Goal: Task Accomplishment & Management: Complete application form

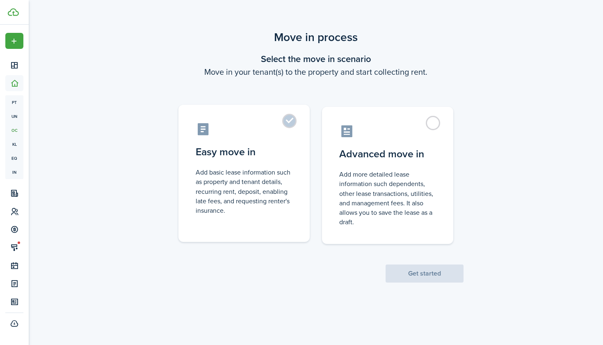
click at [290, 126] on label "Easy move in Add basic lease information such as property and tenant details, r…" at bounding box center [244, 173] width 131 height 137
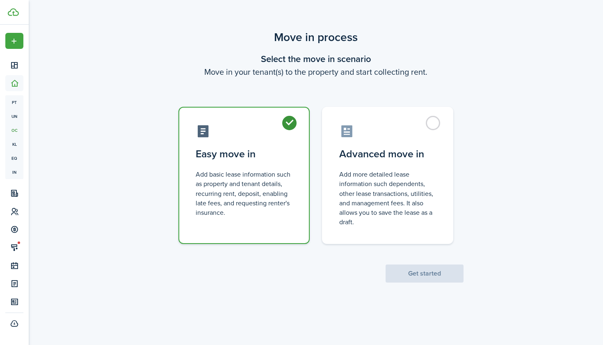
radio input "true"
click at [409, 278] on button "Get started" at bounding box center [425, 273] width 78 height 18
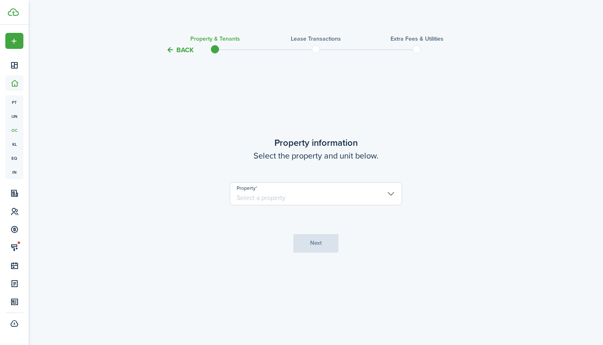
click at [331, 191] on input "Property" at bounding box center [316, 193] width 172 height 23
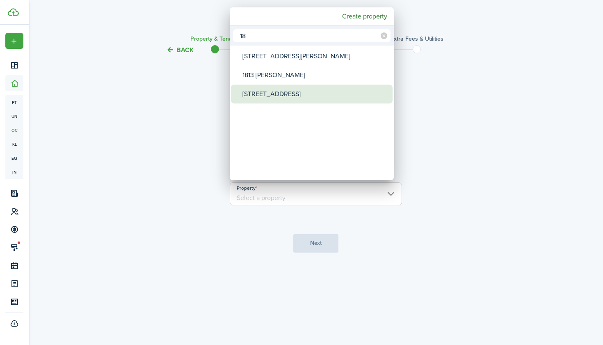
type input "18"
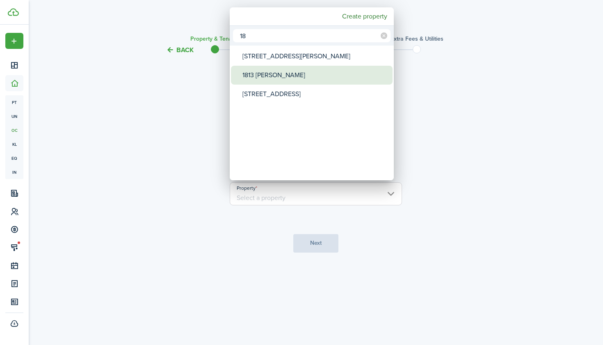
click at [300, 80] on div "1813 [PERSON_NAME]" at bounding box center [315, 75] width 145 height 19
type input "1813 [PERSON_NAME]"
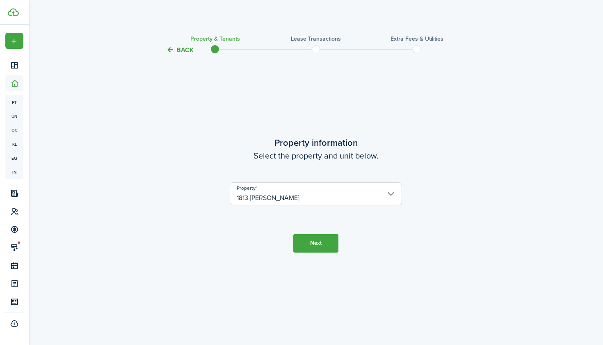
click at [324, 246] on button "Next" at bounding box center [315, 243] width 45 height 18
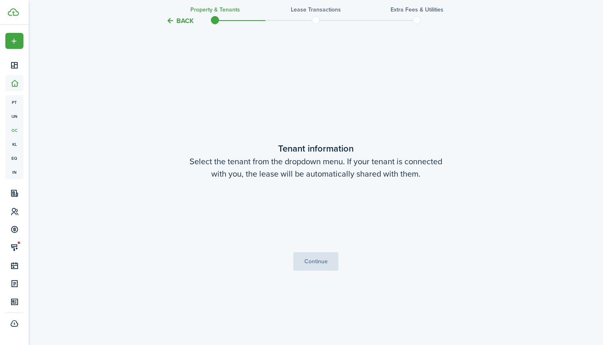
scroll to position [289, 0]
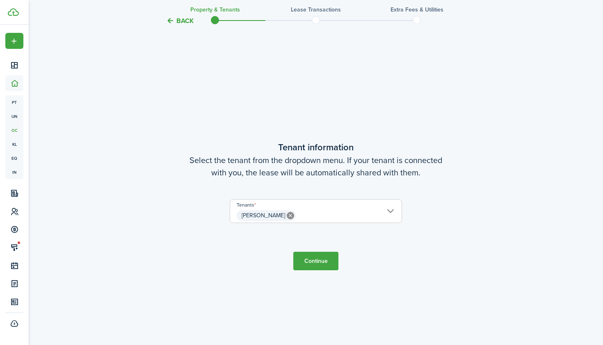
click at [322, 259] on button "Continue" at bounding box center [315, 261] width 45 height 18
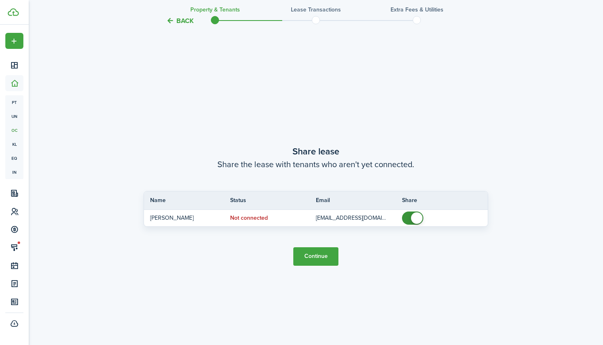
scroll to position [634, 0]
click at [323, 258] on button "Continue" at bounding box center [315, 256] width 45 height 18
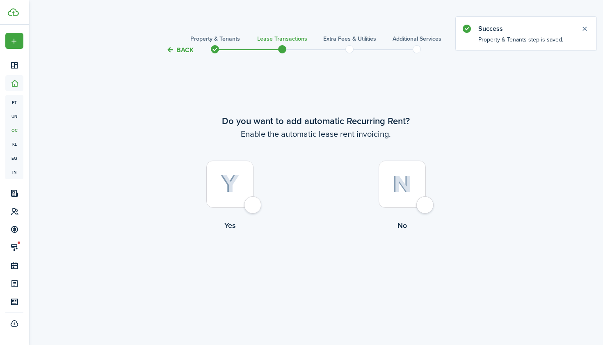
click at [254, 208] on div at bounding box center [229, 183] width 47 height 47
radio input "true"
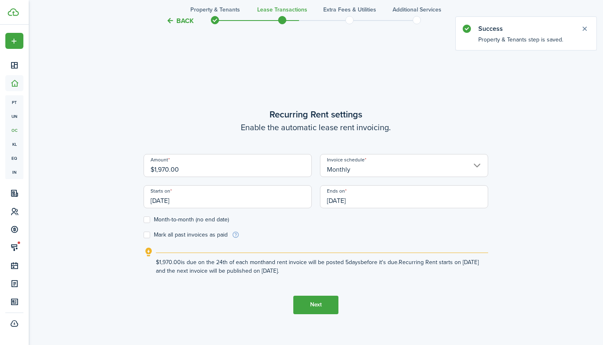
scroll to position [289, 0]
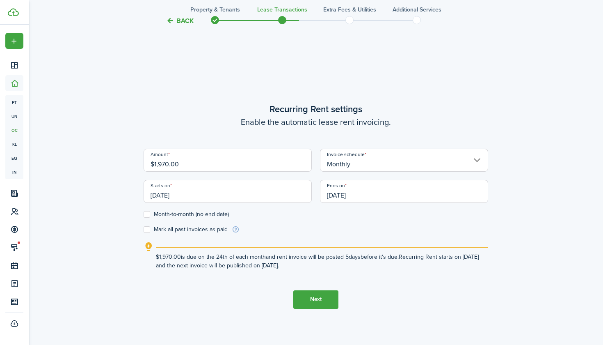
click at [181, 199] on input "09/24/2025" at bounding box center [228, 191] width 168 height 23
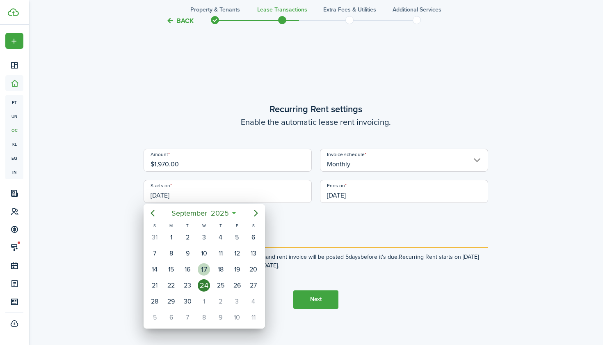
click at [204, 267] on div "17" at bounding box center [204, 269] width 12 height 12
type input "09/17/2025"
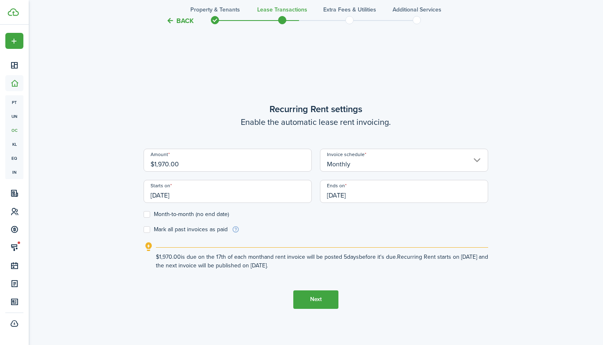
click at [345, 195] on input "09/24/2026" at bounding box center [404, 191] width 168 height 23
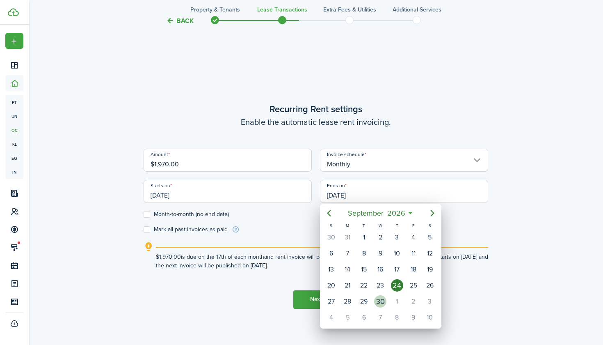
click at [380, 298] on div "30" at bounding box center [380, 301] width 12 height 12
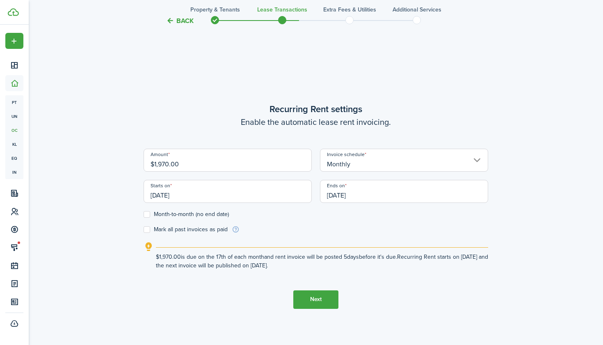
click at [334, 195] on input "09/30/2026" at bounding box center [404, 191] width 168 height 23
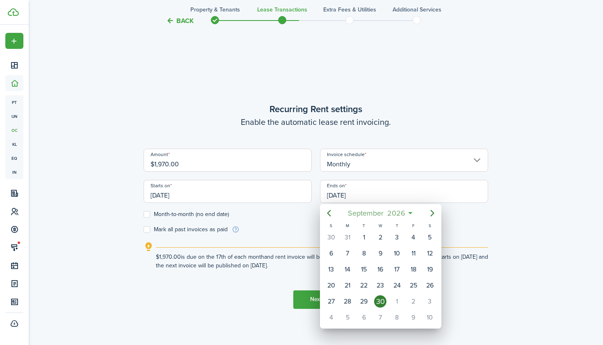
click at [407, 212] on mbsc-button "September 2026" at bounding box center [377, 213] width 68 height 15
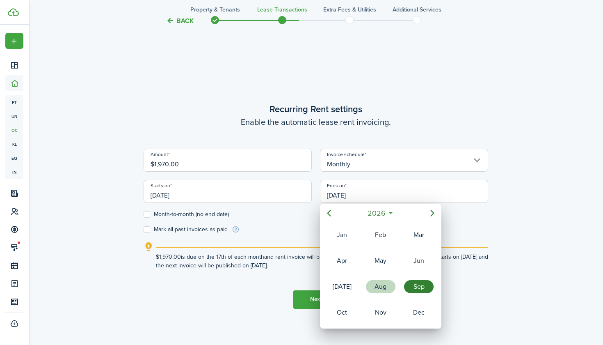
click at [377, 286] on div "Aug" at bounding box center [381, 286] width 30 height 13
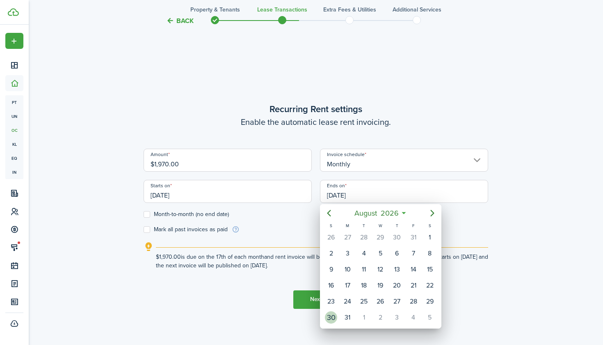
click at [334, 315] on div "30" at bounding box center [331, 317] width 12 height 12
type input "08/30/2026"
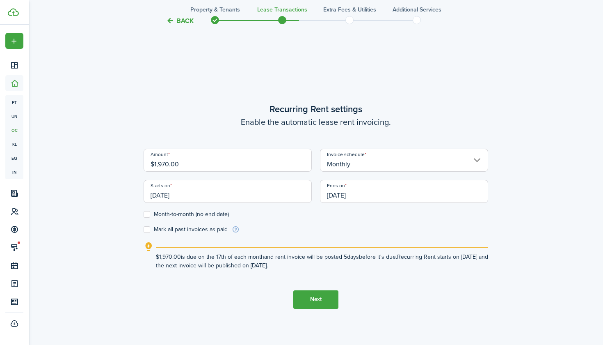
click at [314, 302] on button "Next" at bounding box center [315, 299] width 45 height 18
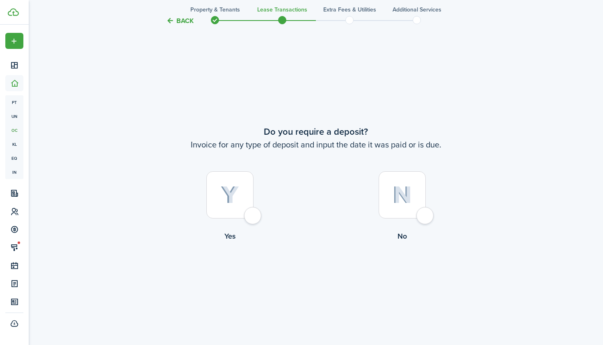
scroll to position [634, 0]
click at [422, 218] on div at bounding box center [402, 195] width 47 height 47
radio input "true"
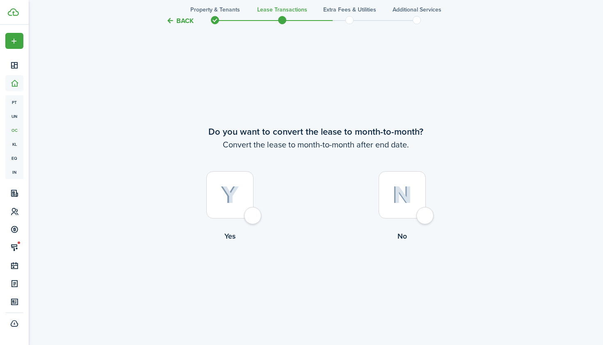
scroll to position [979, 0]
click at [426, 214] on div at bounding box center [402, 195] width 47 height 47
radio input "true"
click at [320, 278] on button "Continue" at bounding box center [315, 276] width 45 height 18
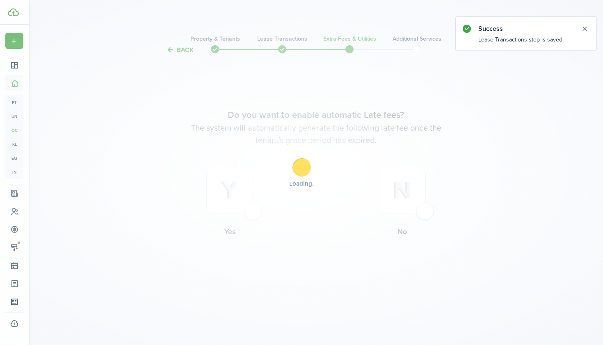
scroll to position [0, 0]
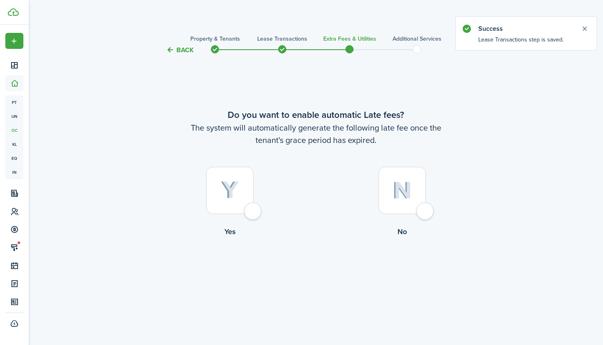
click at [254, 212] on div at bounding box center [229, 190] width 47 height 47
radio input "true"
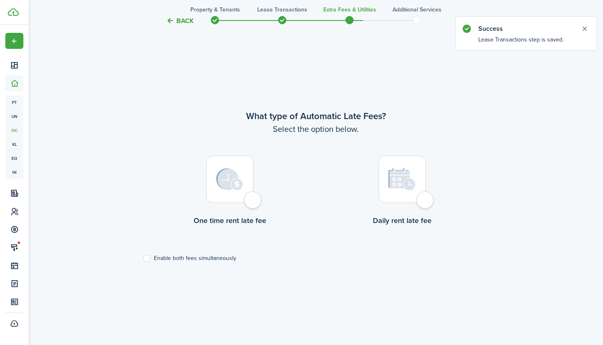
scroll to position [289, 0]
click at [254, 203] on div at bounding box center [229, 179] width 47 height 47
radio input "true"
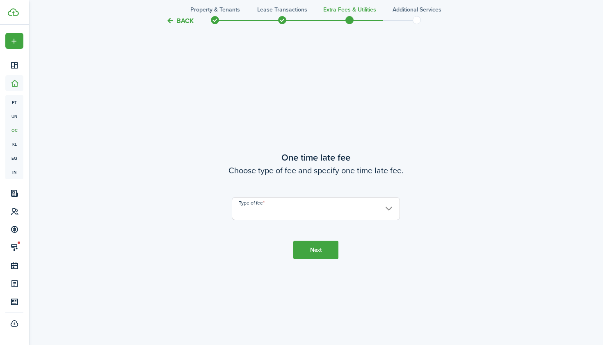
scroll to position [634, 0]
click at [302, 208] on input "Type of fee" at bounding box center [316, 208] width 168 height 23
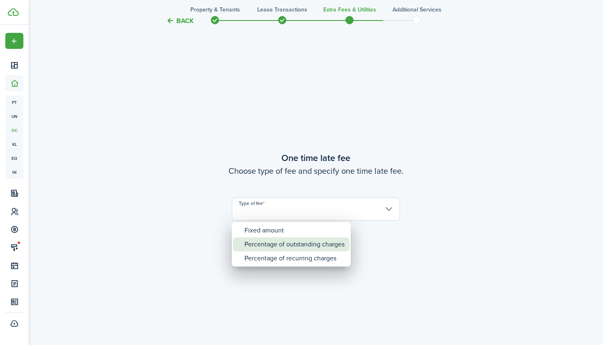
click at [300, 240] on div "Percentage of outstanding charges" at bounding box center [295, 244] width 100 height 14
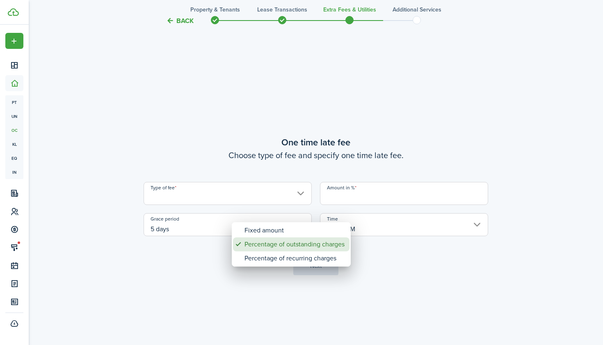
type input "Percentage of outstanding charges"
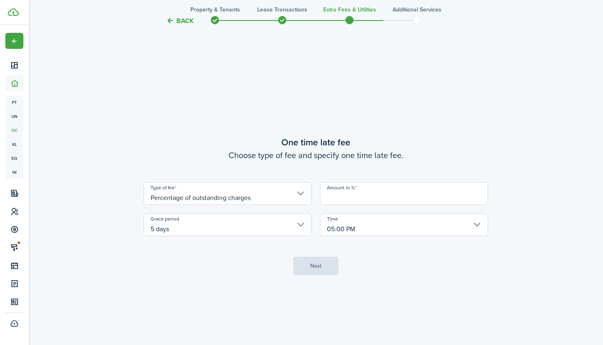
click at [359, 195] on input "Amount in %" at bounding box center [404, 193] width 168 height 23
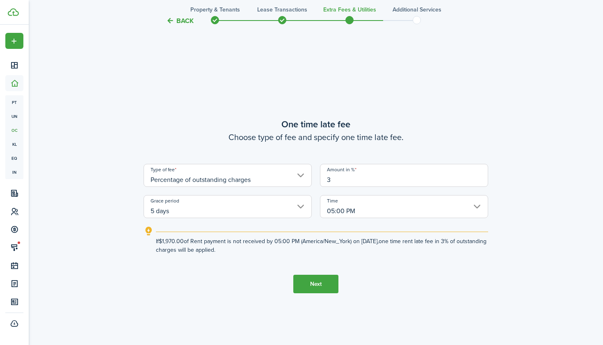
type input "3"
click at [327, 283] on button "Next" at bounding box center [315, 284] width 45 height 18
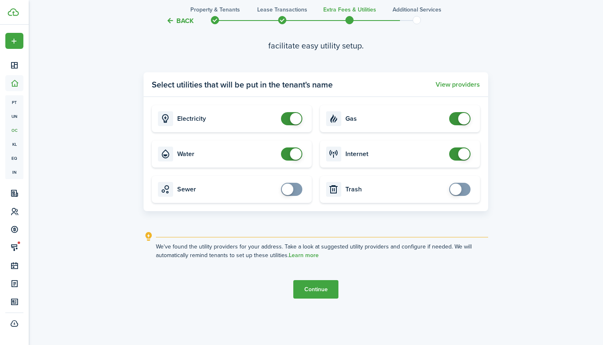
scroll to position [1034, 0]
click at [318, 281] on button "Continue" at bounding box center [315, 289] width 45 height 18
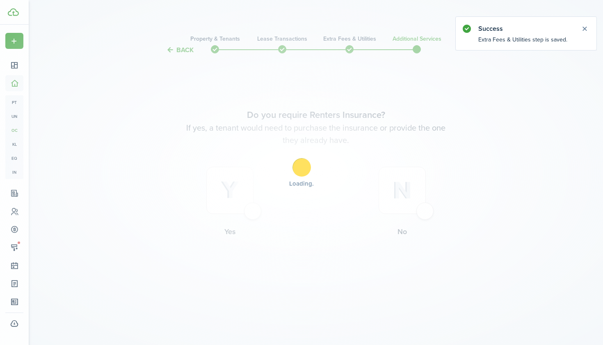
scroll to position [0, 0]
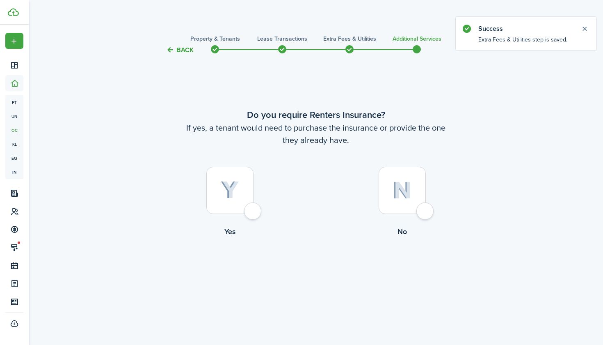
click at [253, 213] on div at bounding box center [229, 190] width 47 height 47
radio input "true"
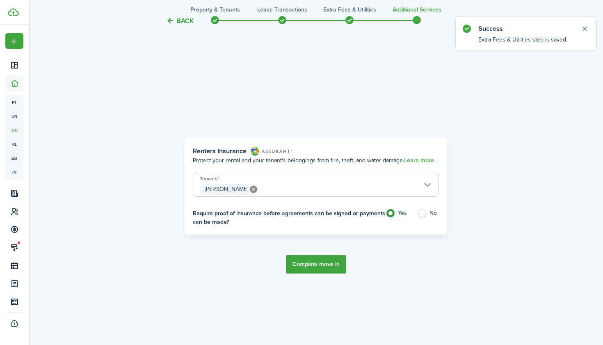
scroll to position [289, 0]
click at [325, 261] on button "Complete move in" at bounding box center [316, 263] width 60 height 18
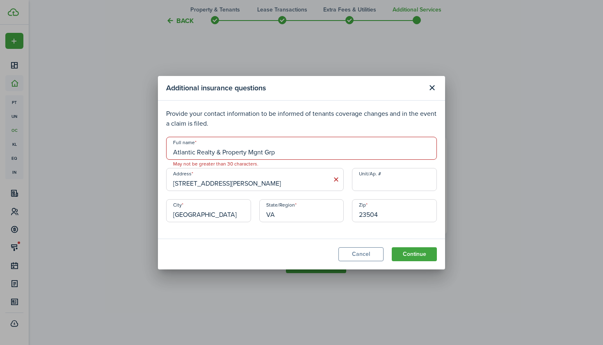
drag, startPoint x: 281, startPoint y: 151, endPoint x: 171, endPoint y: 154, distance: 110.0
type input "Atlantic Realty and Prp Mnt"
click at [369, 182] on input "Unit/Ap. #" at bounding box center [394, 179] width 85 height 23
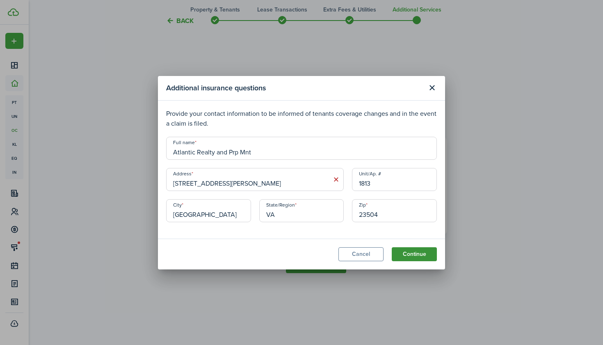
type input "1813"
click at [415, 254] on button "Continue" at bounding box center [414, 254] width 45 height 14
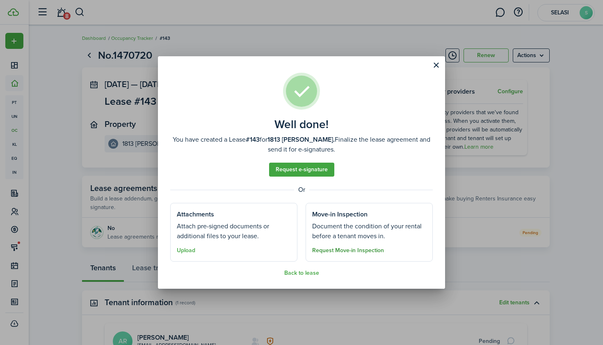
click at [350, 249] on button "Request Move-in Inspection" at bounding box center [348, 250] width 72 height 7
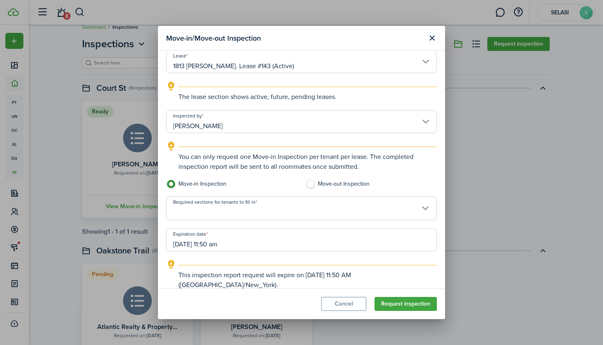
scroll to position [11, 0]
click at [403, 305] on button "Request inspection" at bounding box center [406, 304] width 62 height 14
click at [366, 207] on span at bounding box center [302, 213] width 270 height 14
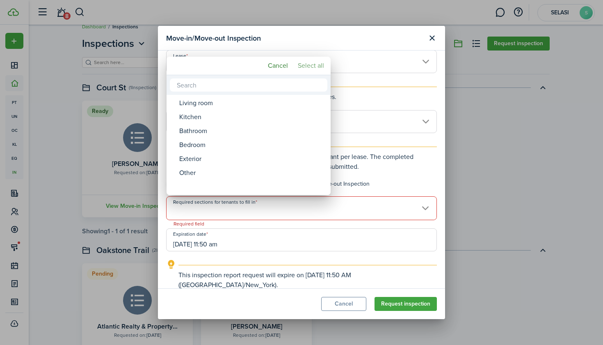
click at [310, 66] on mbsc-button "Select all" at bounding box center [311, 65] width 33 height 15
type input "Living room, Kitchen, Bathroom, Bedroom, Exterior, Other"
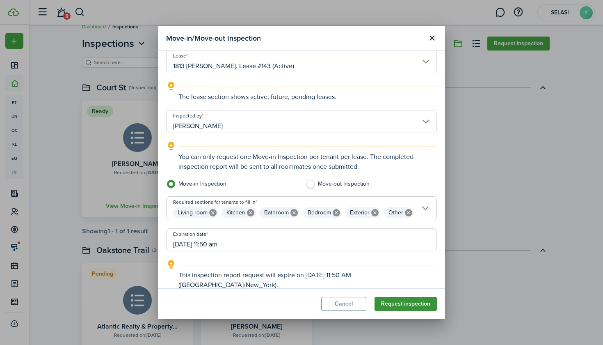
click at [391, 300] on button "Request inspection" at bounding box center [406, 304] width 62 height 14
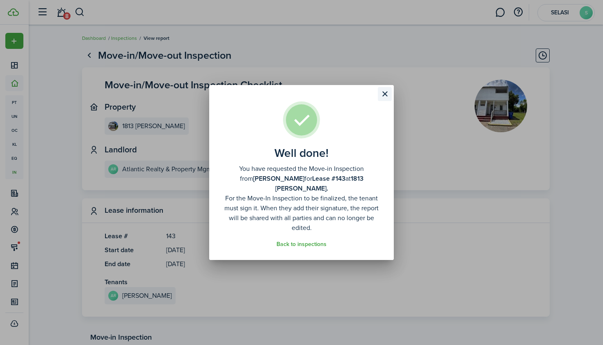
click at [384, 100] on button "Close modal" at bounding box center [385, 94] width 14 height 14
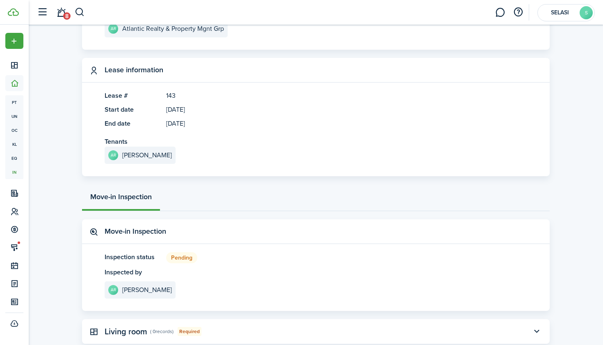
scroll to position [136, 0]
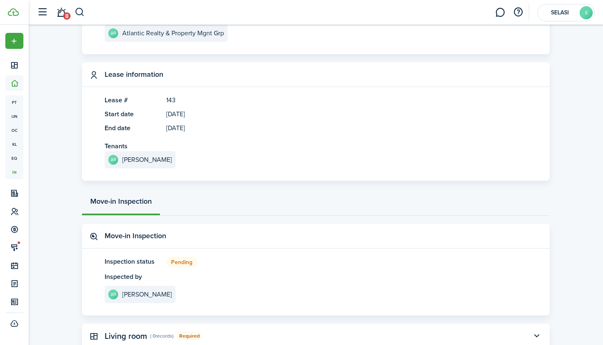
click at [114, 293] on avatar-text "AR" at bounding box center [113, 294] width 10 height 10
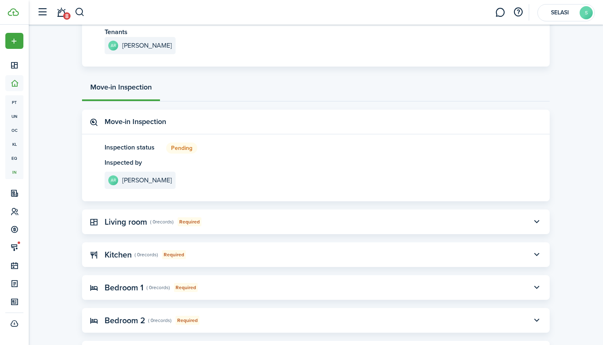
scroll to position [254, 0]
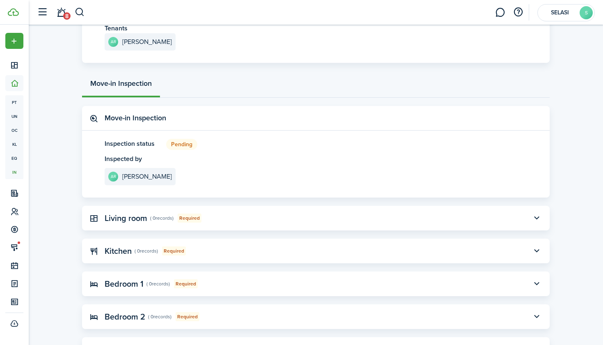
click at [202, 182] on panel-main-content "AR Ashley rountree" at bounding box center [183, 176] width 156 height 17
click at [186, 176] on panel-main-content "AR Ashley rountree" at bounding box center [183, 176] width 156 height 17
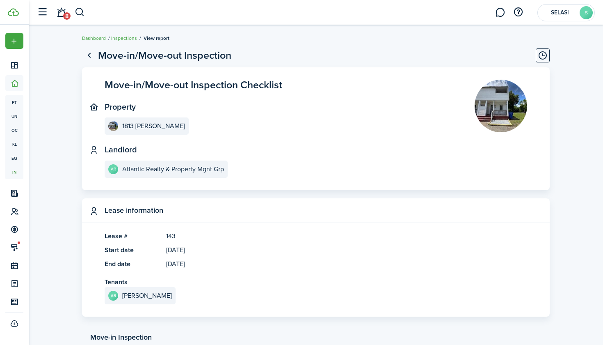
scroll to position [0, 0]
click at [131, 39] on link "Inspections" at bounding box center [124, 37] width 26 height 7
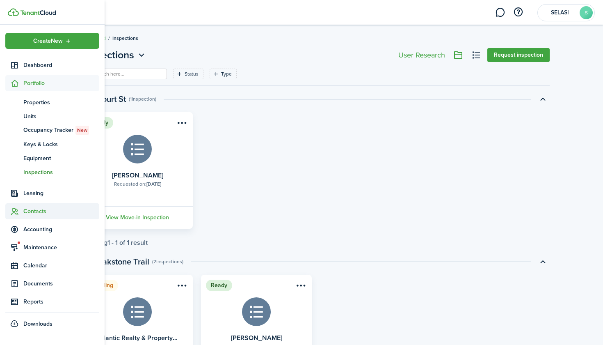
click at [43, 210] on span "Contacts" at bounding box center [61, 211] width 76 height 9
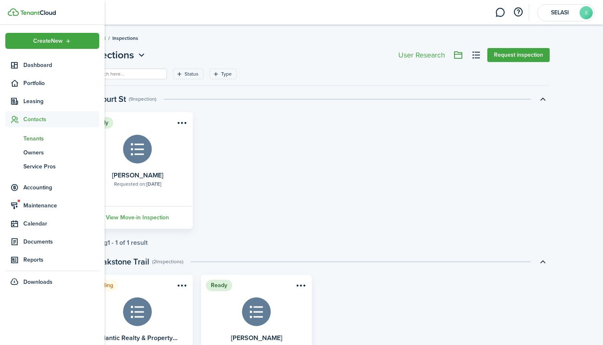
click at [41, 140] on span "Tenants" at bounding box center [61, 138] width 76 height 9
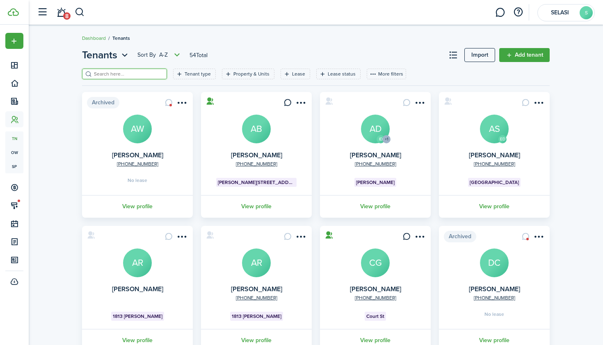
click at [139, 76] on input "search" at bounding box center [128, 74] width 72 height 8
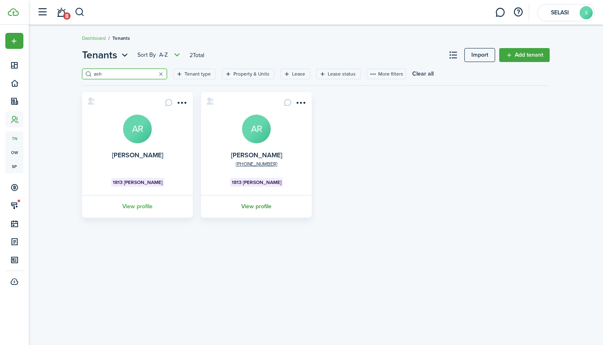
type input "ash"
click at [255, 205] on link "View profile" at bounding box center [256, 206] width 113 height 23
click at [144, 208] on link "View profile" at bounding box center [137, 206] width 113 height 23
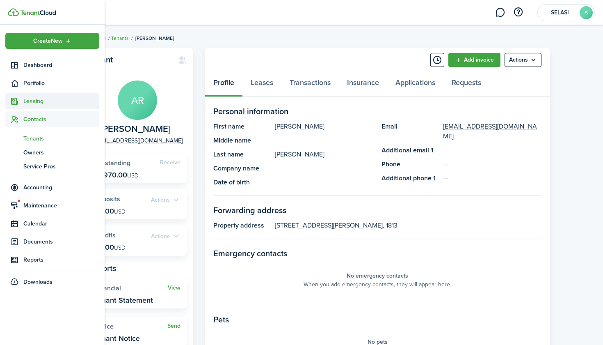
click at [40, 100] on span "Leasing" at bounding box center [61, 101] width 76 height 9
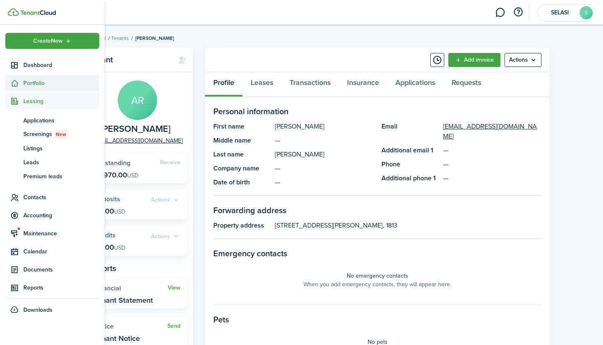
click at [43, 83] on span "Portfolio" at bounding box center [61, 83] width 76 height 9
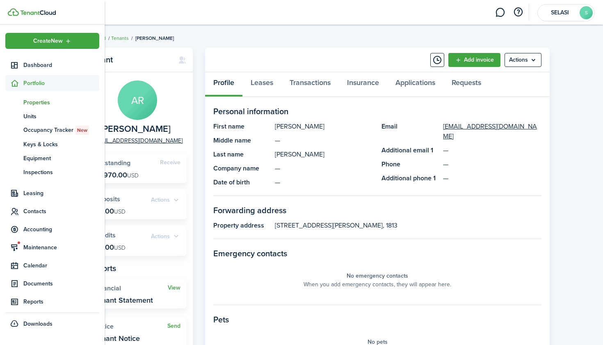
click at [46, 102] on span "Properties" at bounding box center [61, 102] width 76 height 9
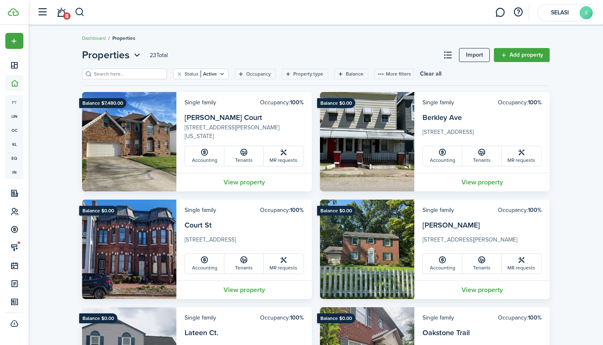
click at [130, 73] on input "search" at bounding box center [128, 74] width 72 height 8
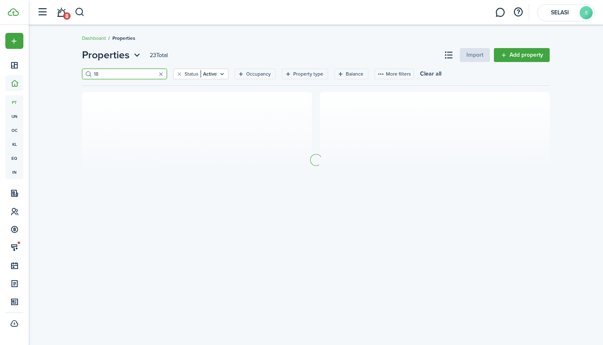
type input "1"
type input "o"
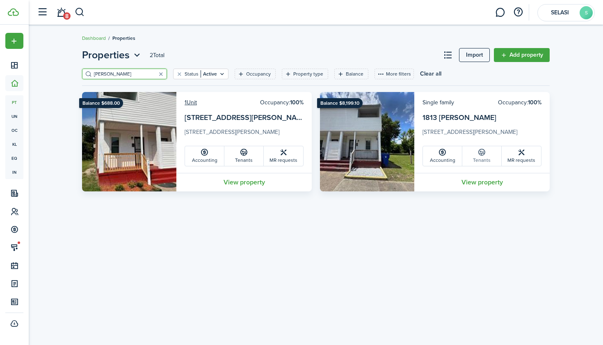
type input "[PERSON_NAME]"
click at [476, 158] on link "Tenants" at bounding box center [481, 156] width 39 height 20
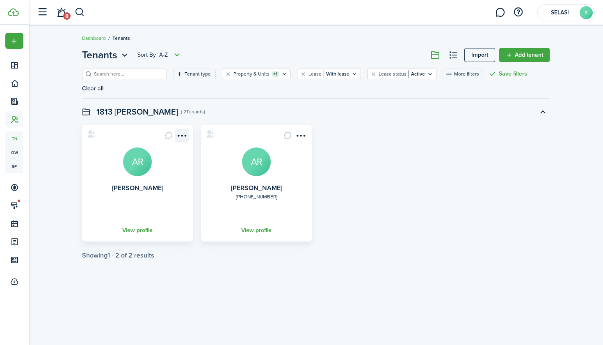
click at [180, 135] on menu-btn-icon "Open menu" at bounding box center [182, 135] width 14 height 14
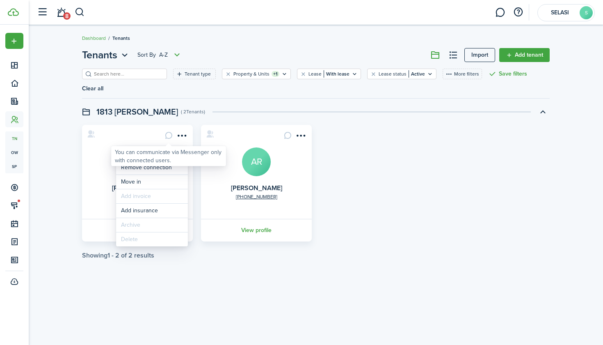
click at [155, 157] on div "You can communicate via Messenger only with connected users." at bounding box center [169, 156] width 108 height 16
click at [127, 153] on div "You can communicate via Messenger only with connected users." at bounding box center [169, 156] width 108 height 16
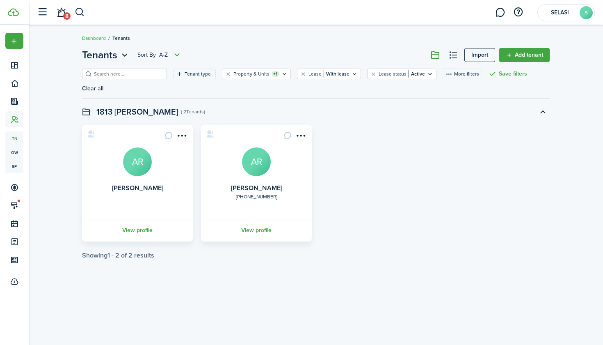
click at [127, 126] on card "Ashley rountree AR View profile" at bounding box center [137, 183] width 111 height 117
click at [183, 135] on menu-btn-icon "Open menu" at bounding box center [182, 135] width 14 height 14
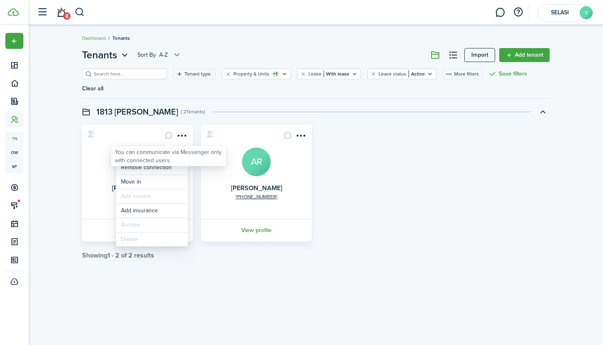
click at [144, 154] on div "You can communicate via Messenger only with connected users." at bounding box center [169, 156] width 108 height 16
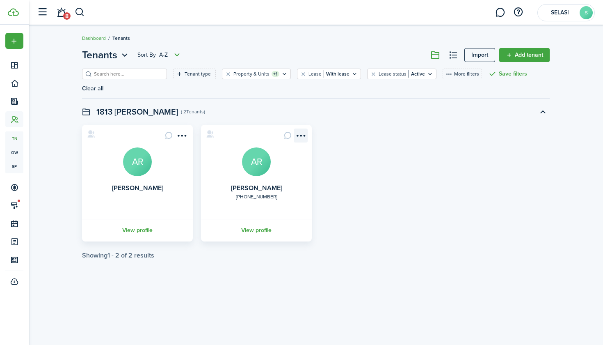
click at [301, 133] on menu-btn-icon "Open menu" at bounding box center [301, 135] width 14 height 14
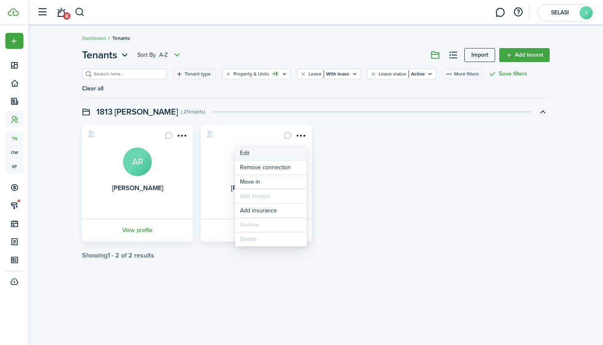
click at [272, 152] on link "Edit" at bounding box center [271, 153] width 72 height 14
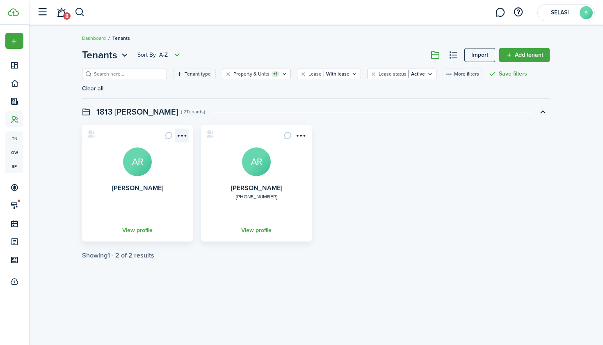
click at [183, 136] on menu-btn-icon "Open menu" at bounding box center [182, 135] width 14 height 14
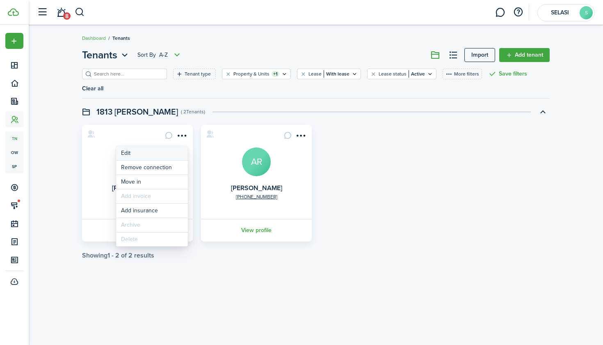
click at [165, 151] on link "Edit" at bounding box center [152, 153] width 72 height 14
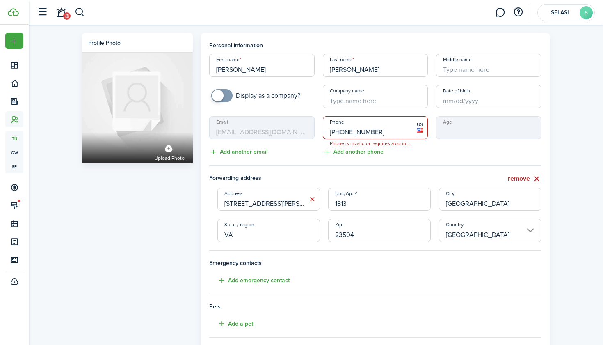
type input "[PHONE_NUMBER]"
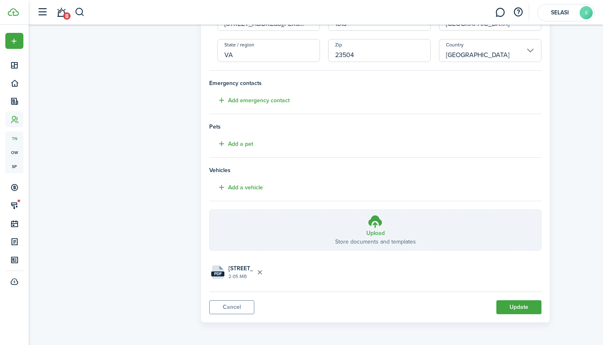
scroll to position [179, 0]
click at [517, 307] on button "Update" at bounding box center [519, 307] width 45 height 14
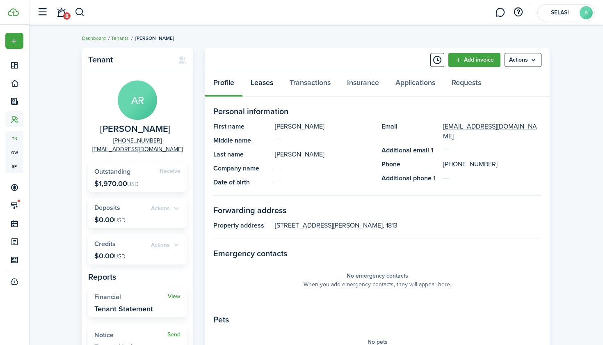
click at [252, 82] on link "Leases" at bounding box center [262, 84] width 39 height 25
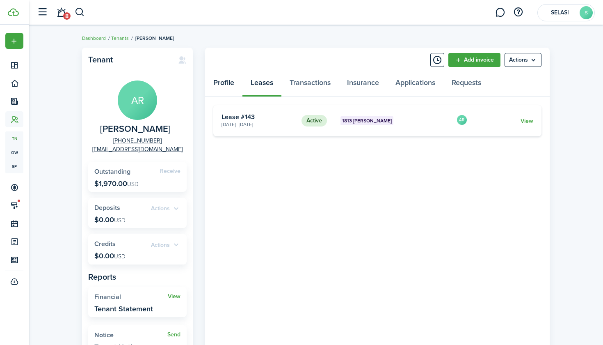
click at [231, 85] on link "Profile" at bounding box center [223, 84] width 37 height 25
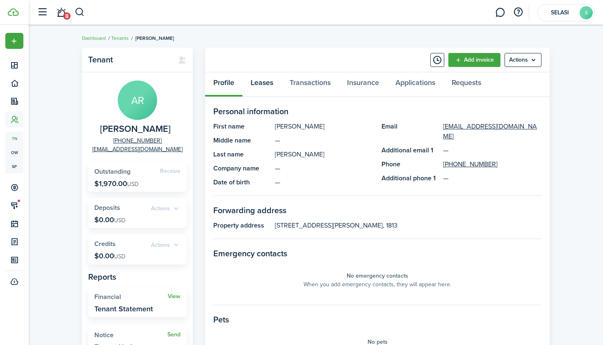
click at [268, 87] on link "Leases" at bounding box center [262, 84] width 39 height 25
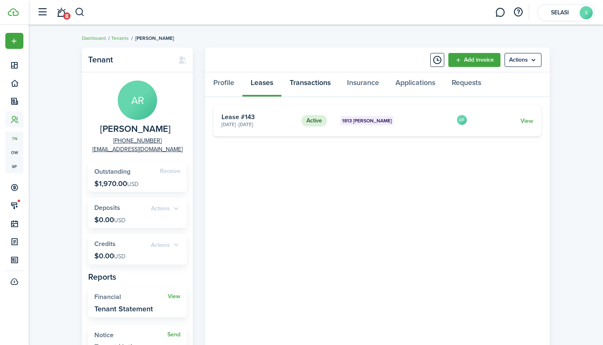
click at [314, 86] on link "Transactions" at bounding box center [310, 84] width 57 height 25
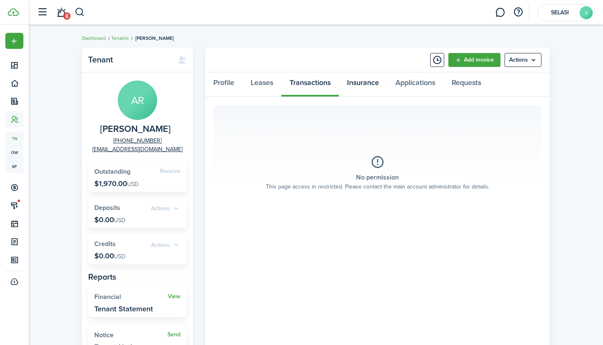
click at [357, 85] on link "Insurance" at bounding box center [363, 84] width 48 height 25
click at [312, 85] on link "Transactions" at bounding box center [310, 84] width 57 height 25
click at [269, 85] on link "Leases" at bounding box center [262, 84] width 39 height 25
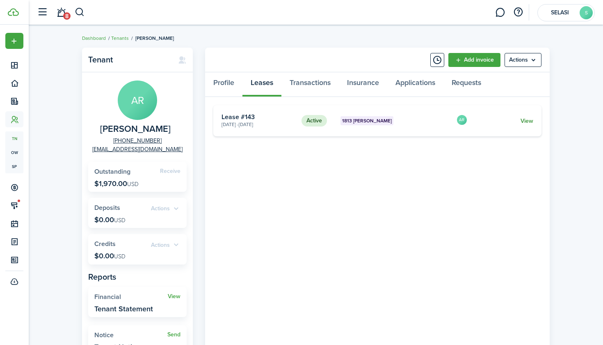
click at [526, 119] on link "View" at bounding box center [527, 121] width 13 height 9
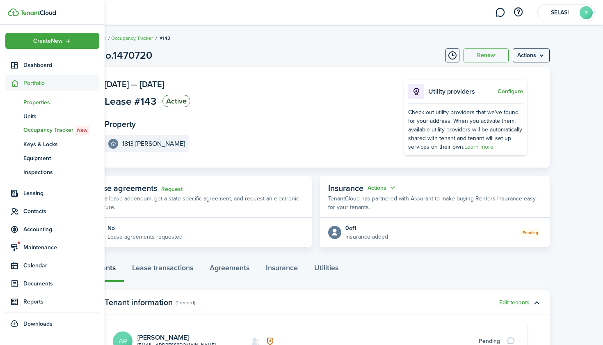
click at [35, 103] on span "Properties" at bounding box center [61, 102] width 76 height 9
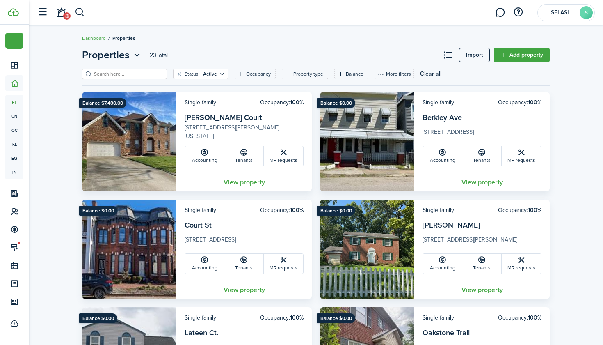
click at [145, 71] on input "search" at bounding box center [128, 74] width 72 height 8
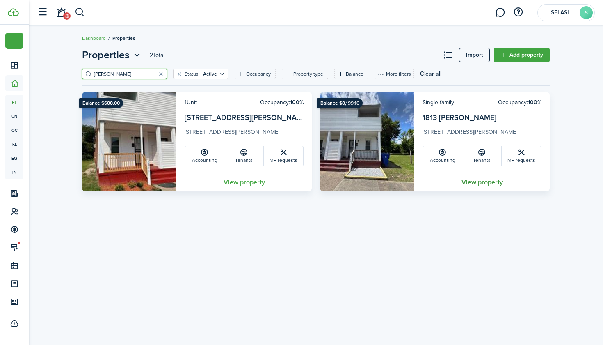
type input "[PERSON_NAME]"
click at [492, 182] on link "View property" at bounding box center [481, 182] width 135 height 18
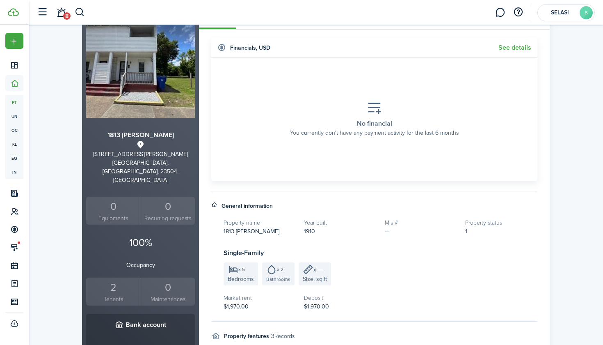
scroll to position [101, 0]
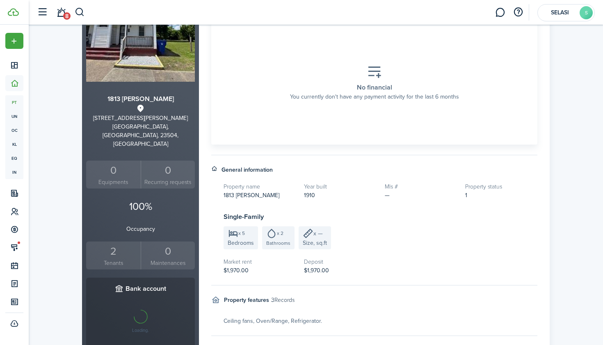
click at [117, 259] on small "Tenants" at bounding box center [113, 263] width 50 height 9
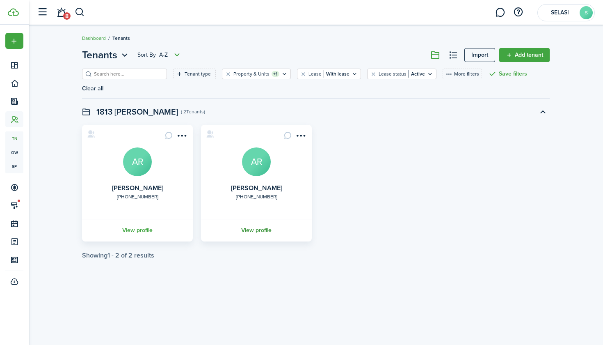
click at [263, 225] on link "View profile" at bounding box center [256, 230] width 113 height 23
click at [303, 136] on menu-btn-icon "Open menu" at bounding box center [301, 135] width 14 height 14
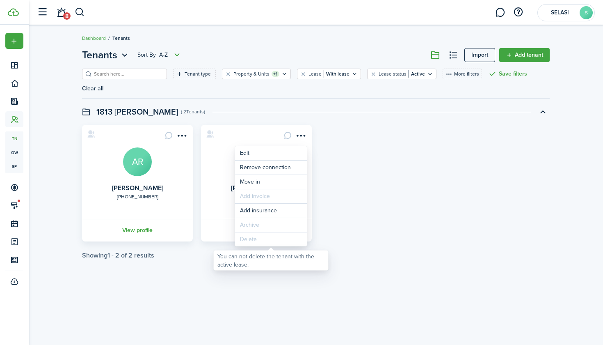
click at [272, 240] on div "Delete" at bounding box center [271, 239] width 72 height 14
click at [279, 167] on button "Remove connection" at bounding box center [271, 167] width 72 height 14
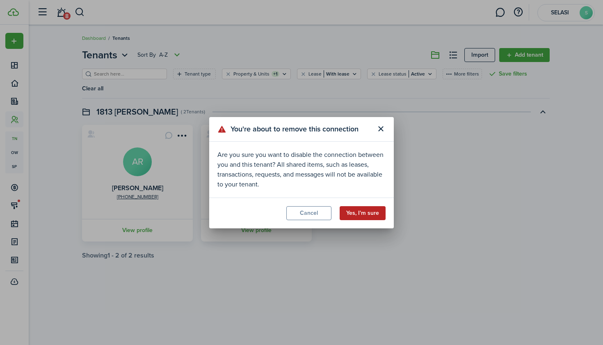
click at [357, 214] on button "Yes, I'm sure" at bounding box center [363, 213] width 46 height 14
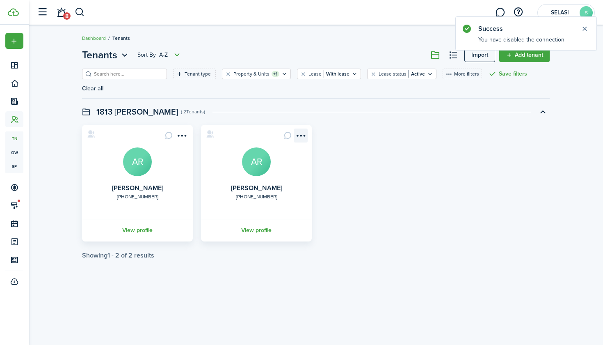
click at [298, 135] on menu-btn-icon "Open menu" at bounding box center [301, 135] width 14 height 14
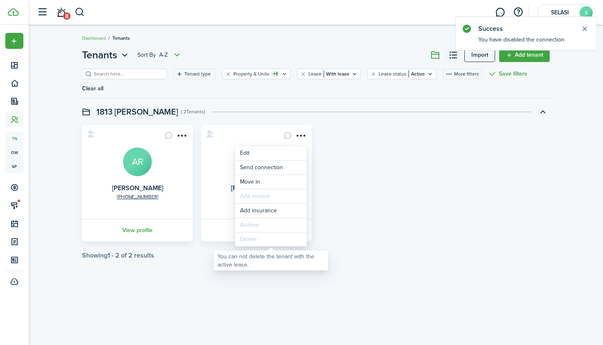
click at [275, 240] on div "Delete" at bounding box center [271, 239] width 72 height 14
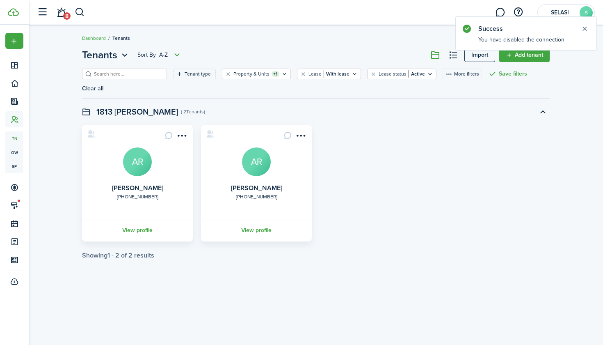
click at [209, 203] on card "+1 757-287-6943 Ashley Rountree AR View profile" at bounding box center [256, 183] width 111 height 117
click at [144, 227] on link "View profile" at bounding box center [137, 230] width 113 height 23
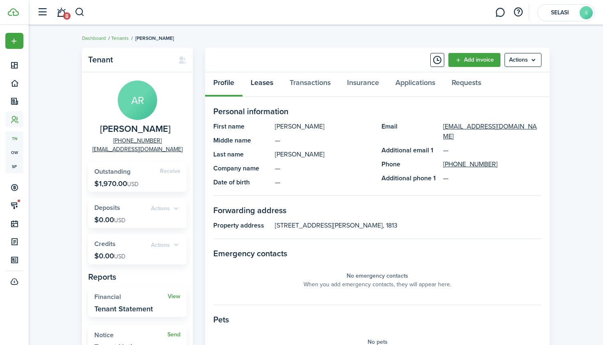
click at [266, 80] on link "Leases" at bounding box center [262, 84] width 39 height 25
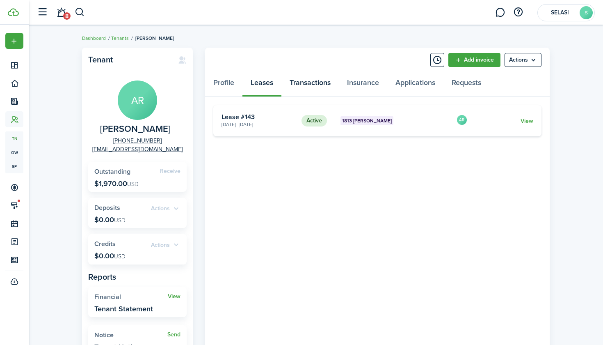
click at [325, 85] on link "Transactions" at bounding box center [310, 84] width 57 height 25
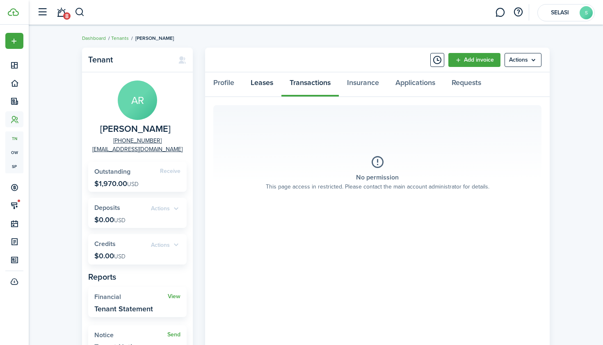
click at [263, 83] on link "Leases" at bounding box center [262, 84] width 39 height 25
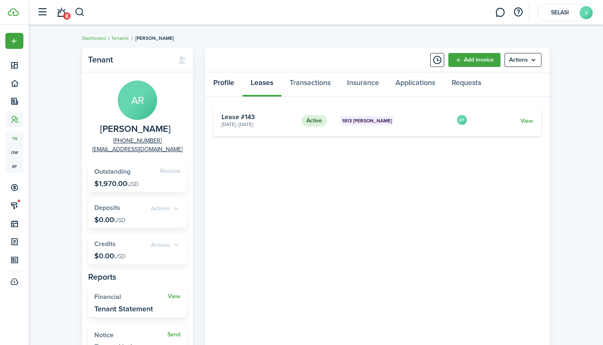
click at [230, 84] on link "Profile" at bounding box center [223, 84] width 37 height 25
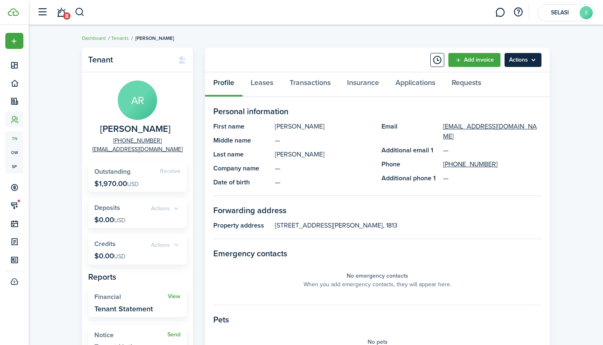
click at [530, 63] on menu-btn "Actions" at bounding box center [523, 60] width 37 height 14
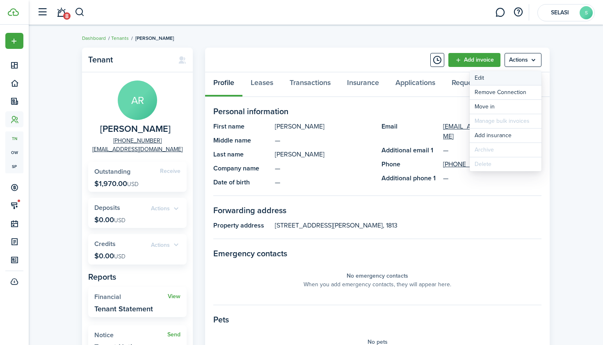
click at [506, 80] on link "Edit" at bounding box center [506, 78] width 72 height 14
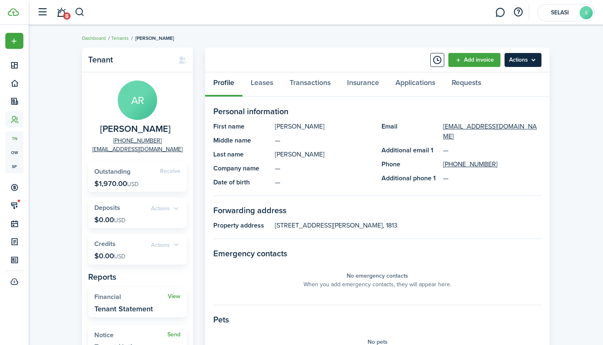
click at [529, 60] on menu-btn "Actions" at bounding box center [523, 60] width 37 height 14
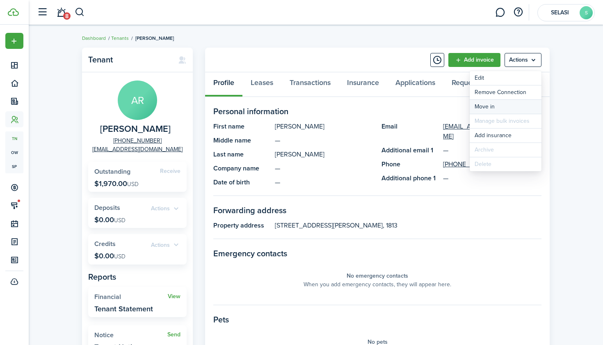
click at [506, 110] on link "Move in" at bounding box center [506, 107] width 72 height 14
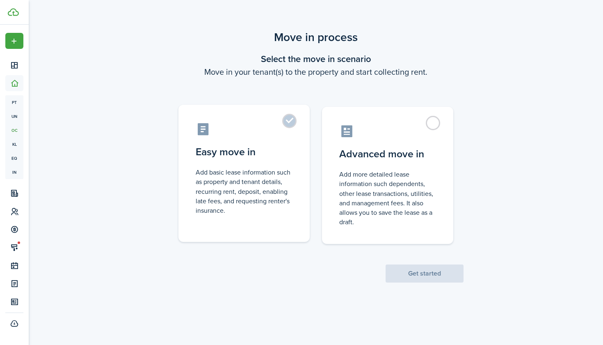
click at [292, 126] on label "Easy move in Add basic lease information such as property and tenant details, r…" at bounding box center [244, 173] width 131 height 137
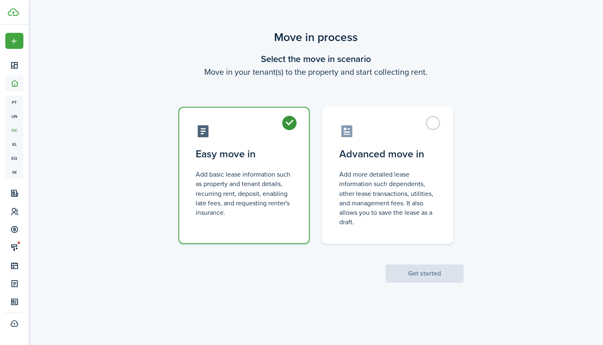
radio input "true"
click at [413, 275] on button "Get started" at bounding box center [425, 273] width 78 height 18
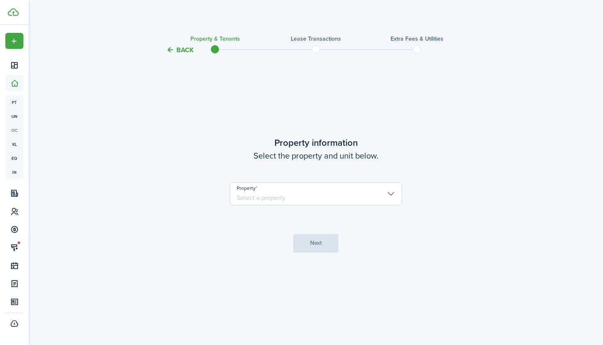
click at [357, 201] on input "Property" at bounding box center [316, 193] width 172 height 23
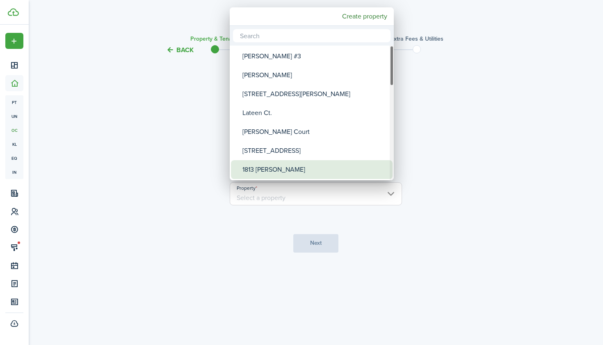
click at [294, 167] on div "1813 [PERSON_NAME]" at bounding box center [315, 169] width 145 height 19
type input "1813 [PERSON_NAME]"
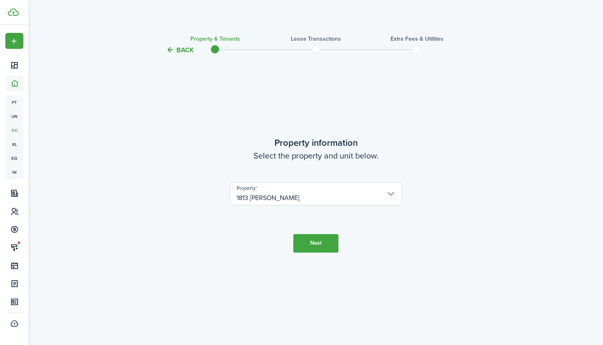
click at [314, 241] on button "Next" at bounding box center [315, 243] width 45 height 18
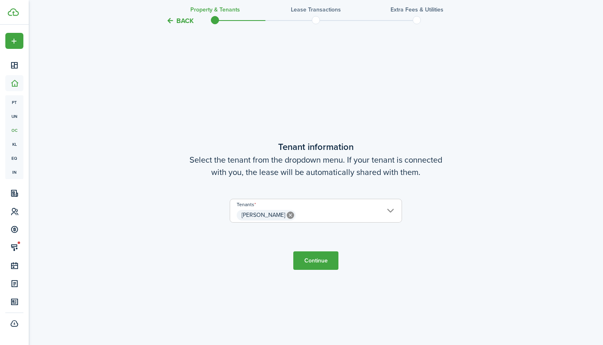
scroll to position [289, 0]
click at [321, 261] on button "Continue" at bounding box center [315, 261] width 45 height 18
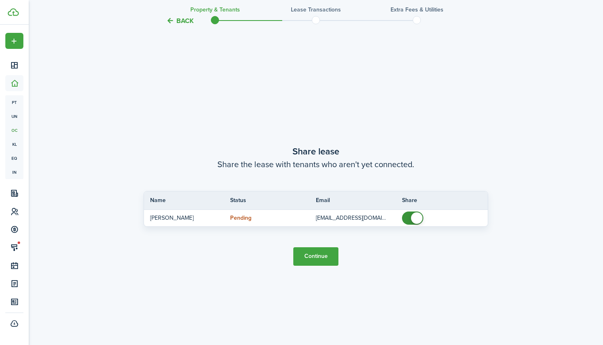
scroll to position [634, 0]
click at [321, 261] on button "Continue" at bounding box center [315, 256] width 45 height 18
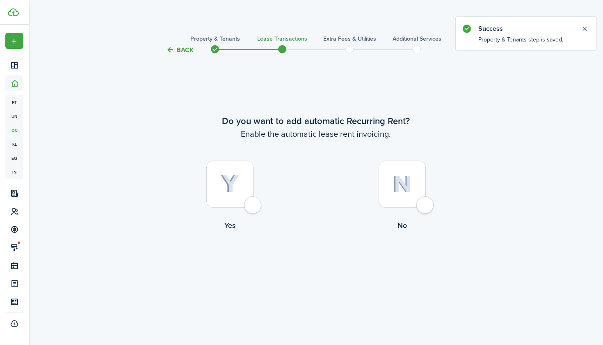
click at [254, 208] on div at bounding box center [229, 183] width 47 height 47
radio input "true"
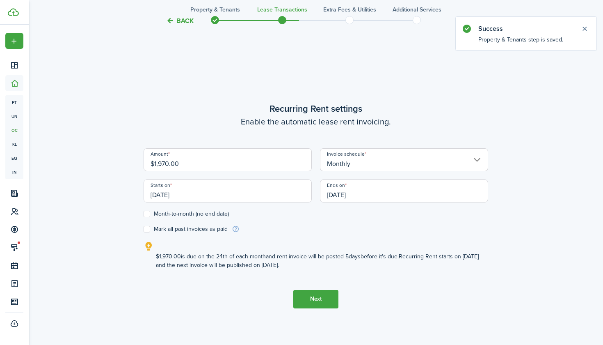
scroll to position [289, 0]
click at [350, 197] on input "09/24/2026" at bounding box center [404, 191] width 168 height 23
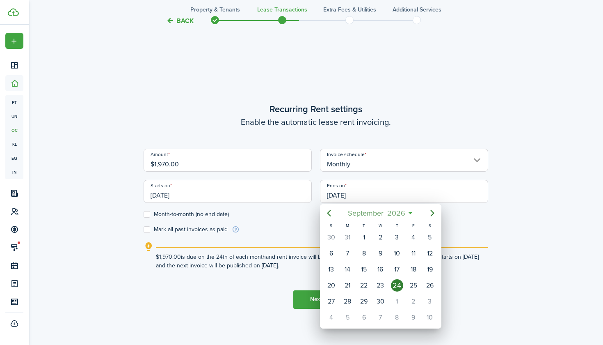
click at [380, 213] on span "September" at bounding box center [365, 213] width 39 height 15
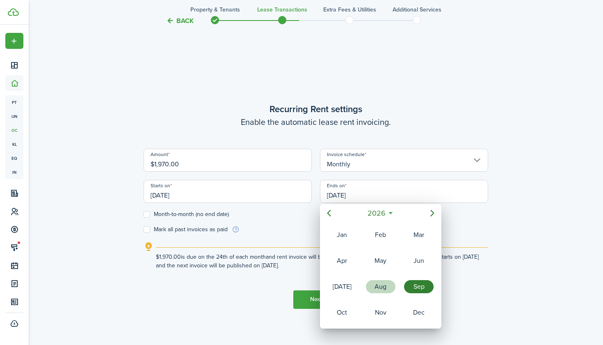
click at [380, 284] on div "Aug" at bounding box center [381, 286] width 30 height 13
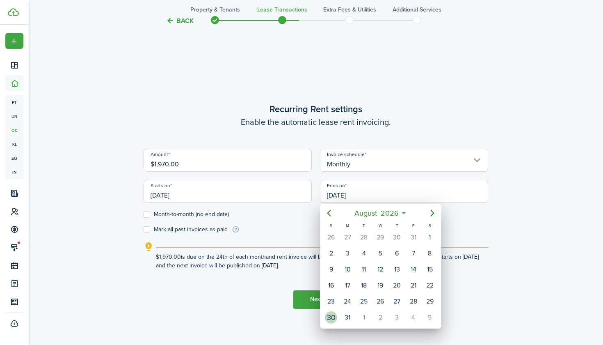
click at [334, 313] on div "30" at bounding box center [331, 317] width 12 height 12
type input "08/30/2026"
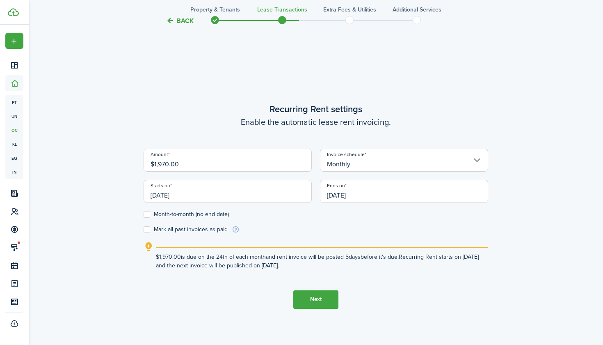
click at [317, 299] on button "Next" at bounding box center [315, 299] width 45 height 18
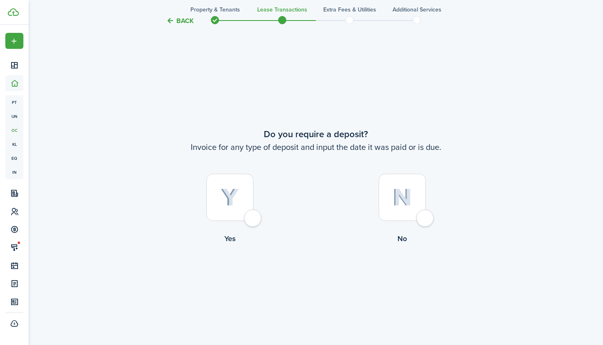
scroll to position [634, 0]
click at [254, 219] on div at bounding box center [229, 195] width 47 height 47
radio input "true"
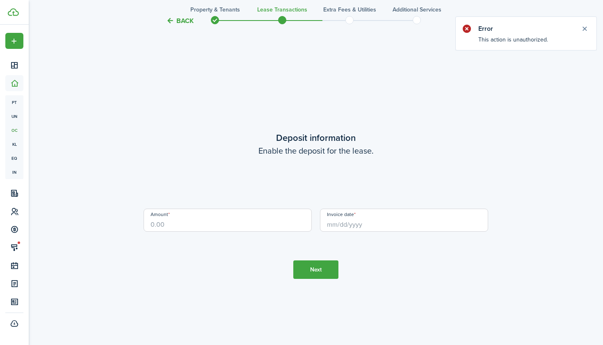
scroll to position [979, 0]
click at [256, 228] on input "Amount" at bounding box center [228, 220] width 168 height 23
click at [341, 229] on input "Invoice date" at bounding box center [404, 220] width 168 height 23
type input "$1,970.00"
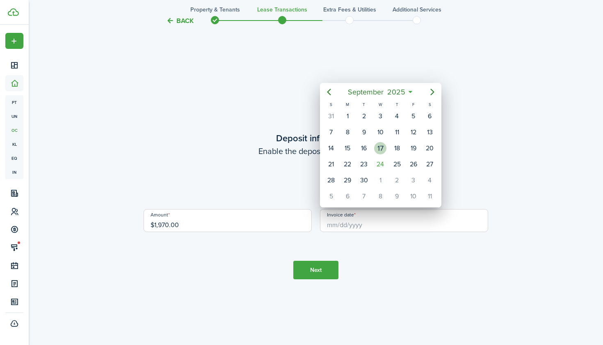
click at [380, 153] on div "17" at bounding box center [380, 148] width 12 height 12
type input "09/17/2025"
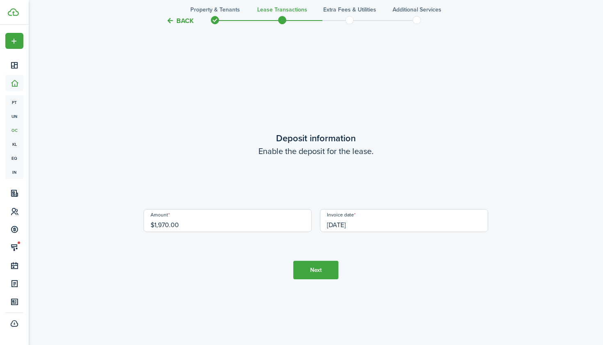
click at [319, 272] on button "Next" at bounding box center [315, 270] width 45 height 18
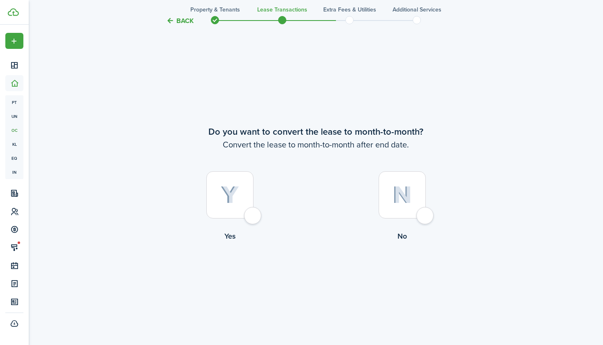
scroll to position [1323, 0]
click at [426, 219] on div at bounding box center [402, 195] width 47 height 47
radio input "true"
click at [320, 282] on button "Continue" at bounding box center [315, 276] width 45 height 18
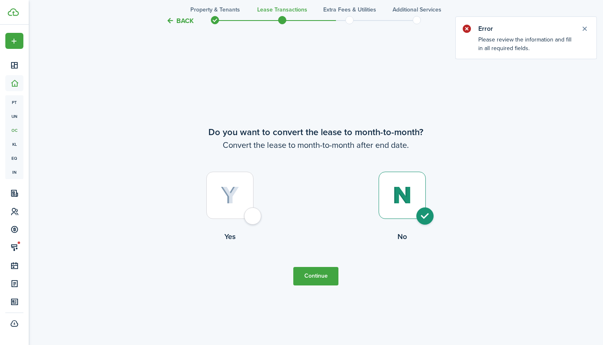
click at [321, 271] on button "Continue" at bounding box center [315, 276] width 45 height 18
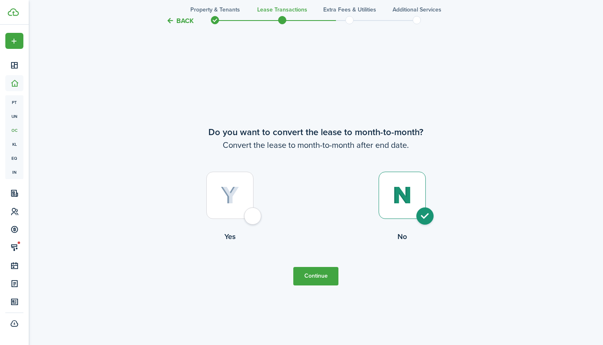
click at [318, 280] on button "Continue" at bounding box center [315, 276] width 45 height 18
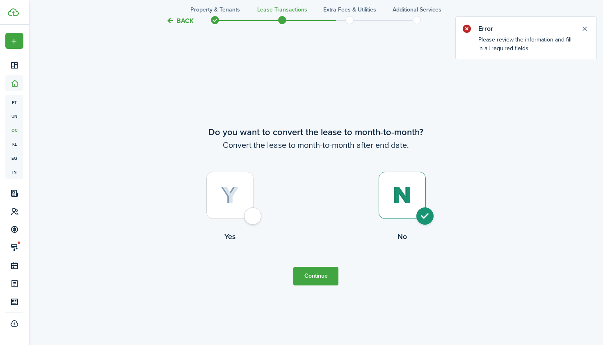
click at [424, 217] on div at bounding box center [402, 195] width 47 height 47
click at [333, 271] on button "Continue" at bounding box center [315, 276] width 45 height 18
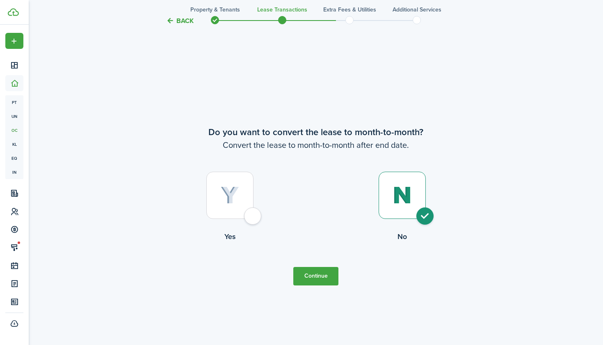
click at [425, 205] on div at bounding box center [402, 195] width 47 height 47
click at [311, 19] on div at bounding box center [315, 20] width 67 height 8
click at [284, 18] on span at bounding box center [282, 20] width 12 height 12
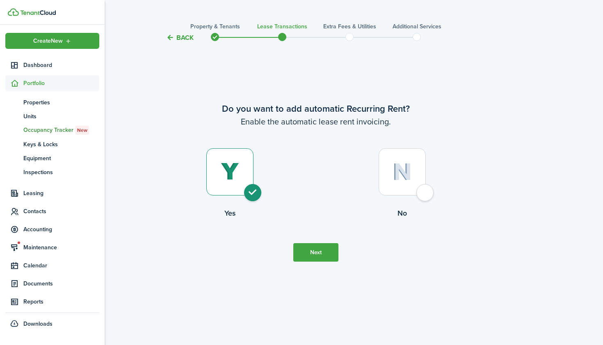
scroll to position [0, 0]
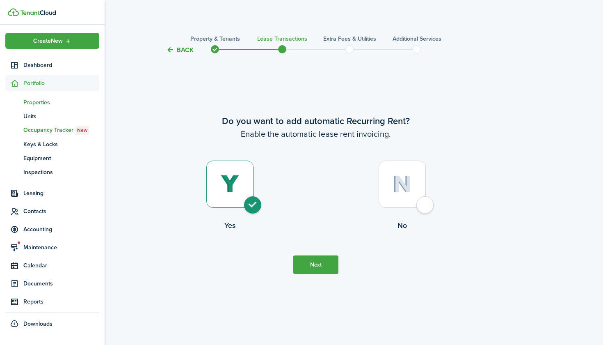
click at [38, 101] on span "Properties" at bounding box center [61, 102] width 76 height 9
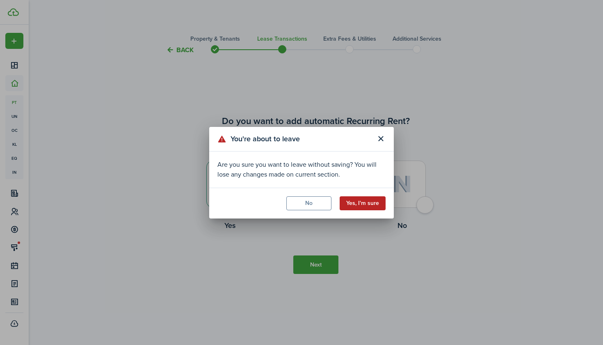
click at [355, 204] on button "Yes, I'm sure" at bounding box center [363, 203] width 46 height 14
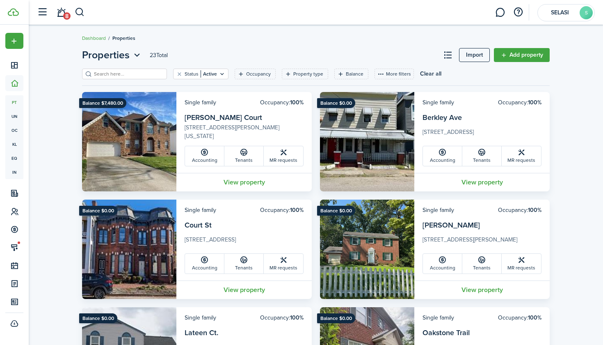
click at [133, 71] on input "search" at bounding box center [128, 74] width 72 height 8
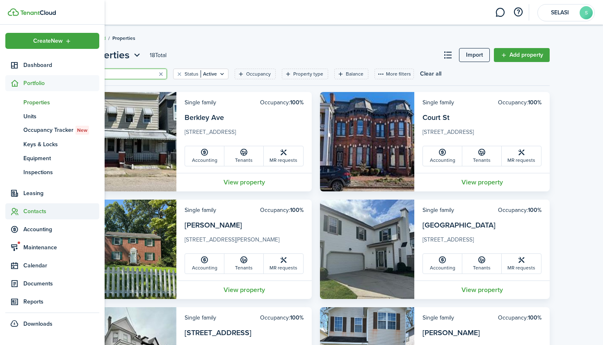
type input "1"
click at [33, 208] on span "Contacts" at bounding box center [61, 211] width 76 height 9
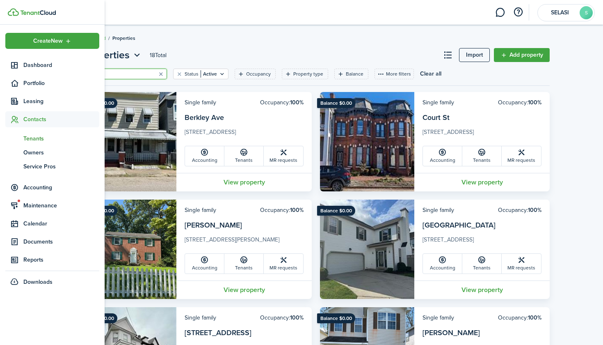
click at [44, 141] on span "Tenants" at bounding box center [61, 138] width 76 height 9
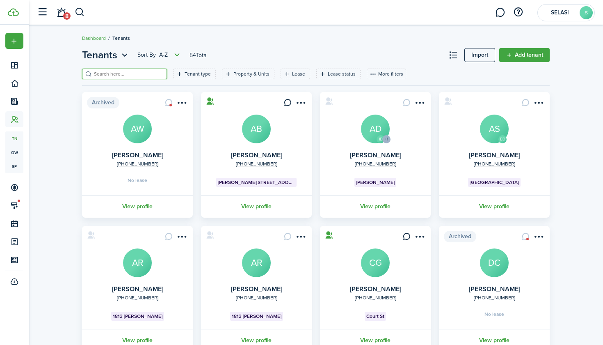
click at [155, 75] on input "search" at bounding box center [128, 74] width 72 height 8
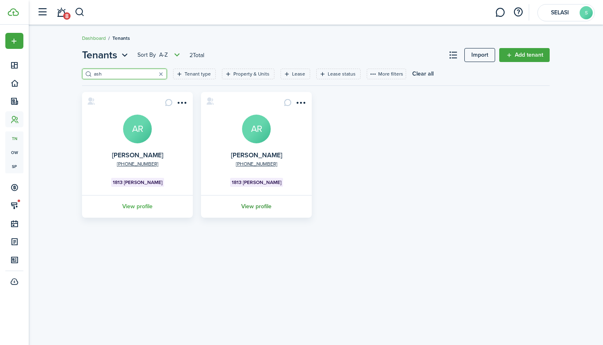
type input "ash"
click at [263, 206] on link "View profile" at bounding box center [256, 206] width 113 height 23
click at [300, 99] on menu-btn-icon "Open menu" at bounding box center [301, 103] width 14 height 14
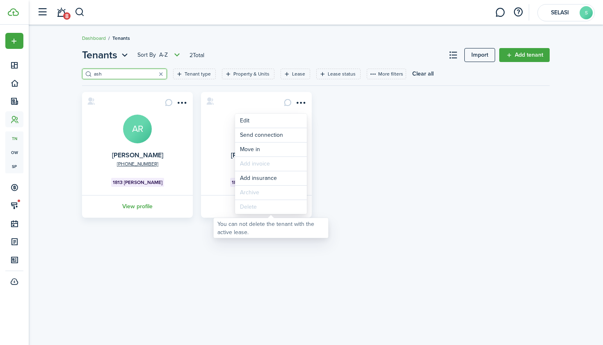
click at [273, 207] on div "Delete" at bounding box center [271, 207] width 72 height 14
click at [270, 205] on div "Delete" at bounding box center [271, 207] width 72 height 14
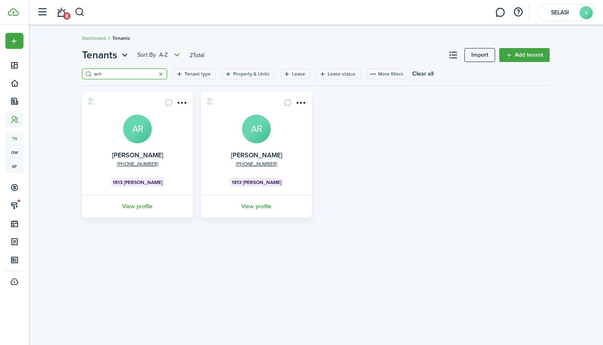
click at [219, 155] on card "[PHONE_NUMBER] [PERSON_NAME] AR 1813 [PERSON_NAME] View profile" at bounding box center [256, 155] width 111 height 126
click at [267, 202] on link "View profile" at bounding box center [256, 206] width 113 height 23
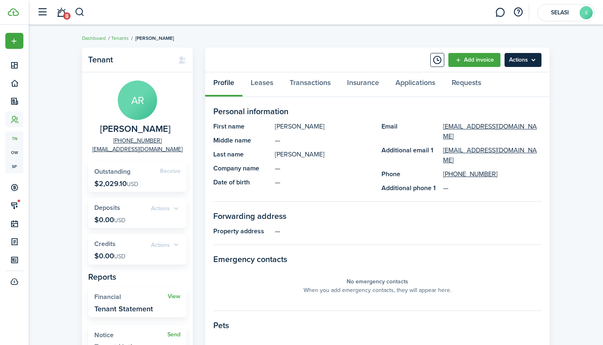
click at [535, 60] on menu-btn "Actions" at bounding box center [523, 60] width 37 height 14
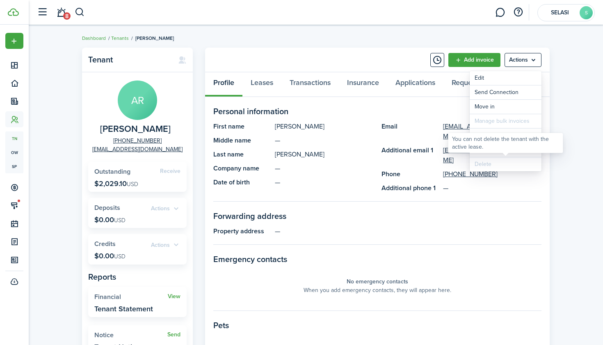
click at [506, 166] on div "Delete" at bounding box center [506, 164] width 72 height 14
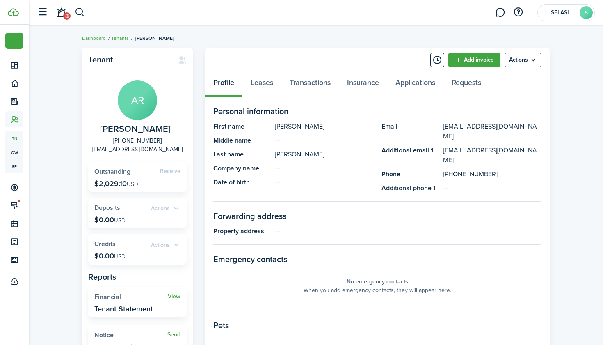
click at [308, 51] on panel-main-header "Add invoice Actions" at bounding box center [377, 60] width 345 height 25
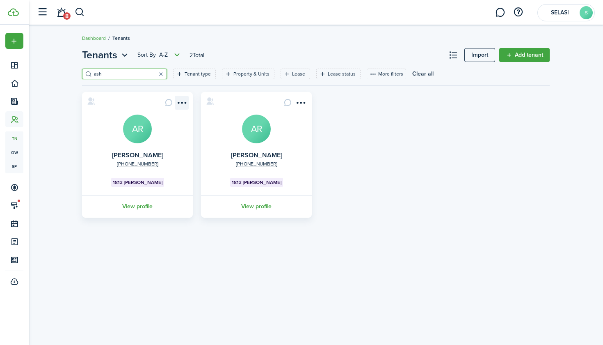
click at [185, 101] on menu-btn-icon "Open menu" at bounding box center [182, 103] width 14 height 14
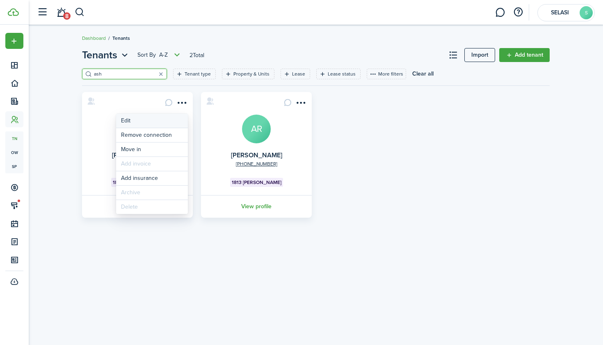
click at [148, 121] on link "Edit" at bounding box center [152, 121] width 72 height 14
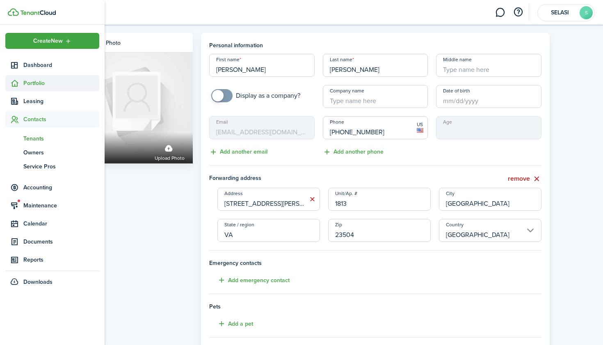
click at [42, 85] on span "Portfolio" at bounding box center [61, 83] width 76 height 9
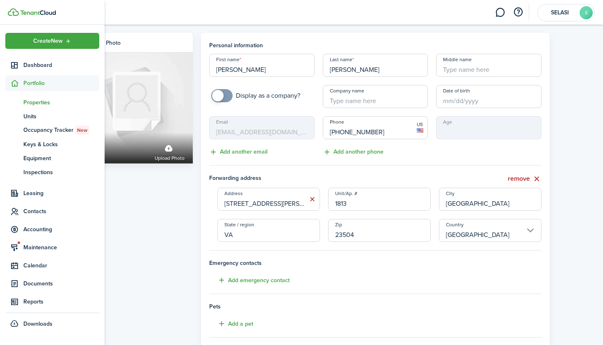
click at [42, 104] on span "Properties" at bounding box center [61, 102] width 76 height 9
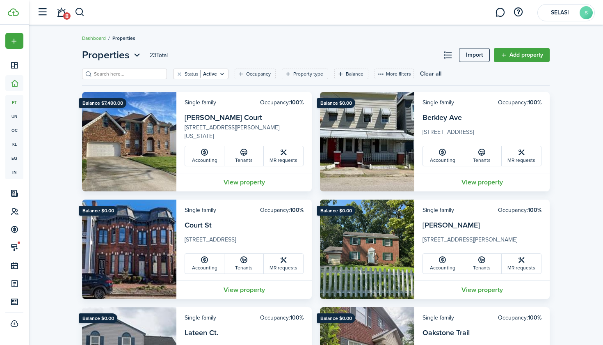
click at [130, 75] on input "search" at bounding box center [128, 74] width 72 height 8
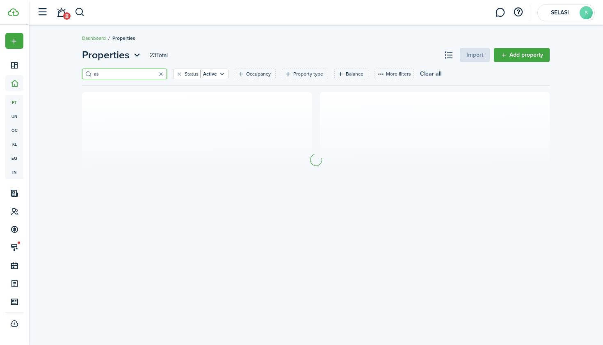
type input "a"
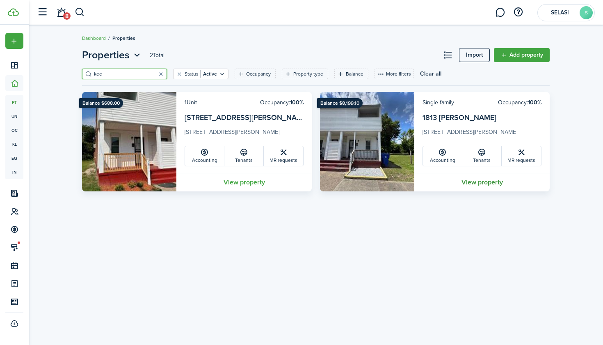
type input "kee"
click at [470, 182] on link "View property" at bounding box center [481, 182] width 135 height 18
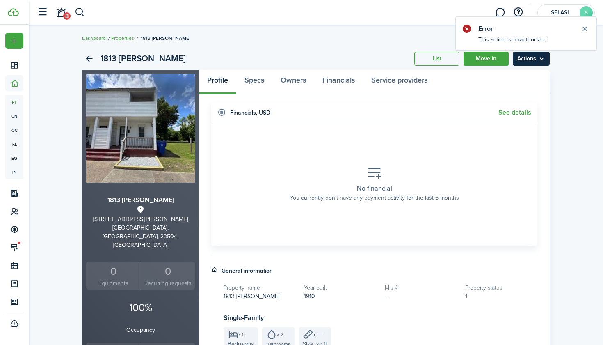
click at [522, 62] on menu-btn "Actions" at bounding box center [531, 59] width 37 height 14
click at [511, 77] on link "Edit property" at bounding box center [514, 77] width 72 height 14
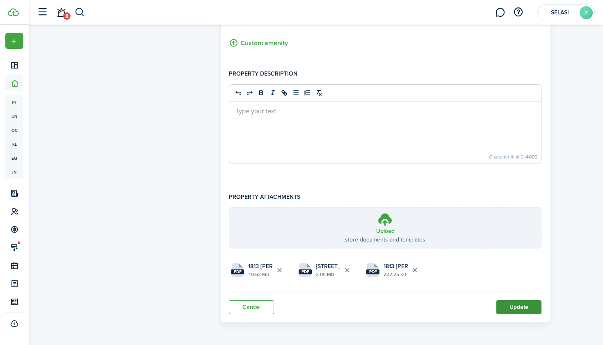
scroll to position [562, 0]
click at [517, 311] on button "Update" at bounding box center [519, 307] width 45 height 14
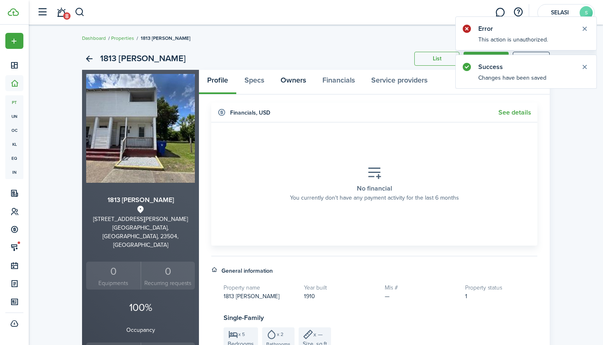
click at [308, 80] on link "Owners" at bounding box center [293, 82] width 42 height 25
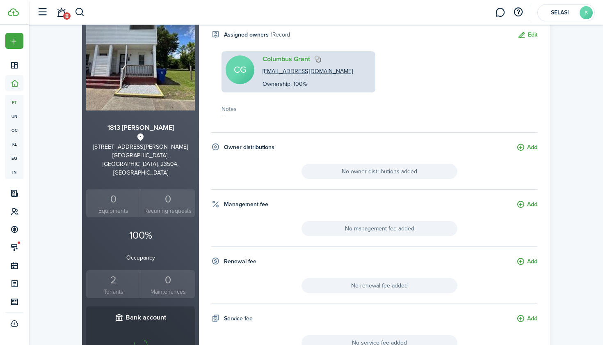
scroll to position [107, 0]
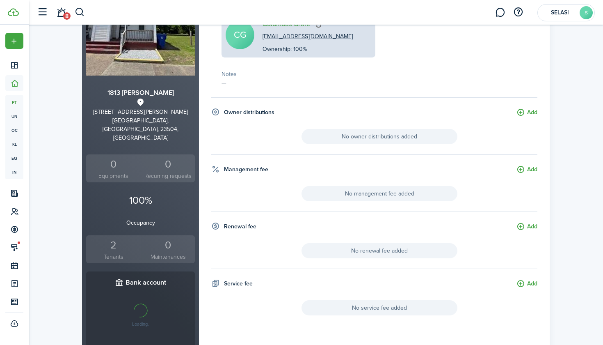
click at [125, 252] on small "Tenants" at bounding box center [113, 256] width 50 height 9
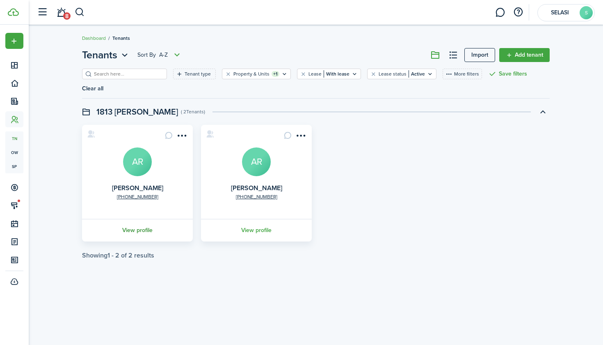
click at [144, 231] on link "View profile" at bounding box center [137, 230] width 113 height 23
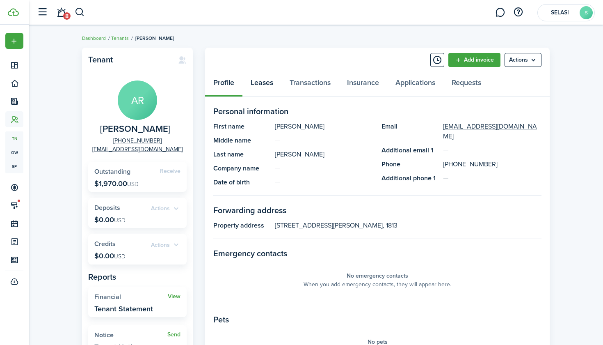
click at [268, 79] on link "Leases" at bounding box center [262, 84] width 39 height 25
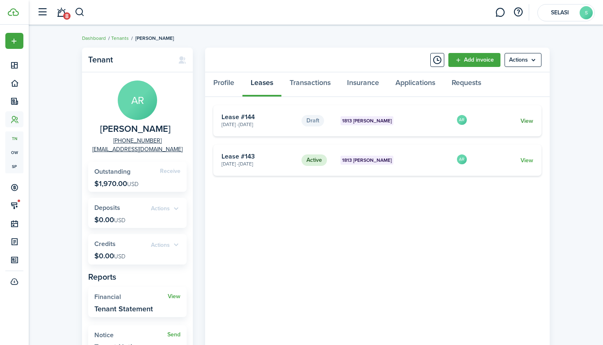
click at [527, 119] on link "View" at bounding box center [527, 121] width 13 height 9
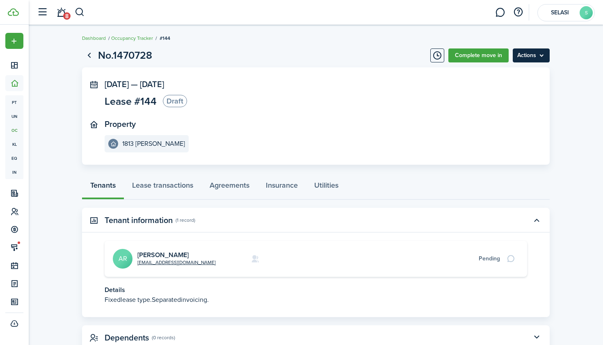
click at [519, 59] on menu-btn "Actions" at bounding box center [531, 55] width 37 height 14
click at [471, 89] on panel-main-section "Sep 24, 2025 — Sep 24, 2026 Lease #144 Draft" at bounding box center [304, 95] width 398 height 30
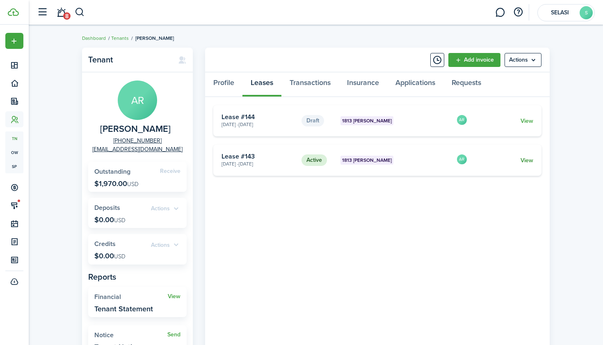
click at [527, 162] on link "View" at bounding box center [527, 160] width 13 height 9
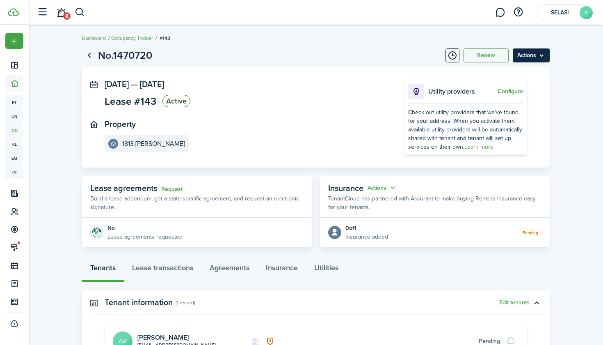
click at [526, 53] on menu-btn "Actions" at bounding box center [531, 55] width 37 height 14
click at [529, 51] on menu-btn "Actions" at bounding box center [531, 55] width 37 height 14
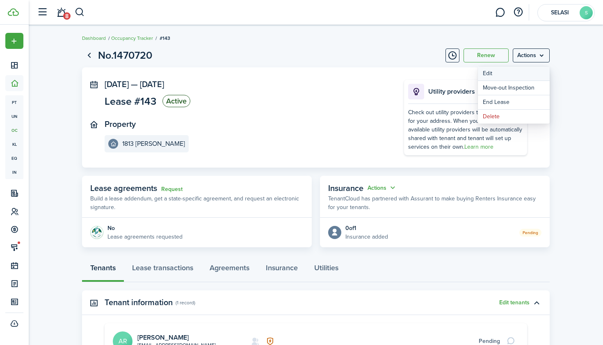
click at [506, 71] on button "Edit" at bounding box center [514, 73] width 72 height 14
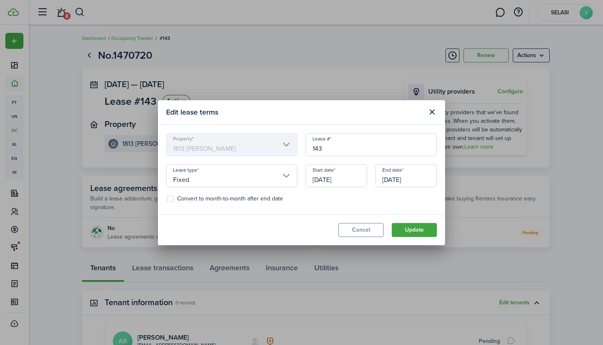
click at [288, 172] on input "Fixed" at bounding box center [231, 175] width 131 height 23
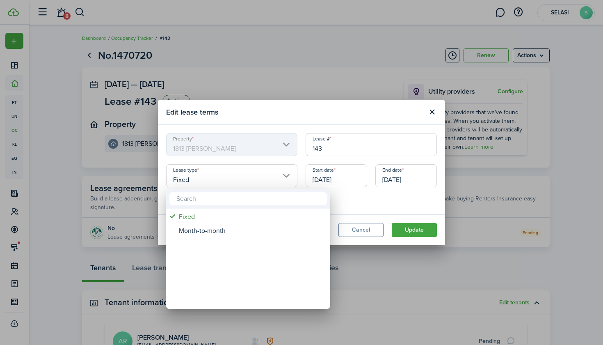
click at [349, 200] on div at bounding box center [301, 172] width 735 height 476
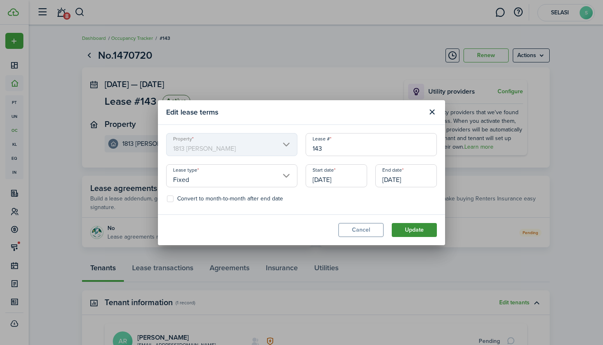
click at [403, 223] on button "Update" at bounding box center [414, 230] width 45 height 14
click at [406, 228] on button "Update" at bounding box center [414, 230] width 45 height 14
click at [407, 232] on button "Update" at bounding box center [414, 230] width 45 height 14
click at [410, 229] on button "Update" at bounding box center [414, 230] width 45 height 14
click at [417, 231] on button "Update" at bounding box center [414, 230] width 45 height 14
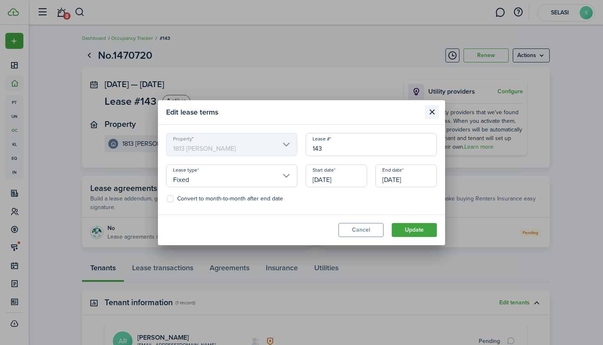
click at [430, 115] on button "Close modal" at bounding box center [432, 112] width 14 height 14
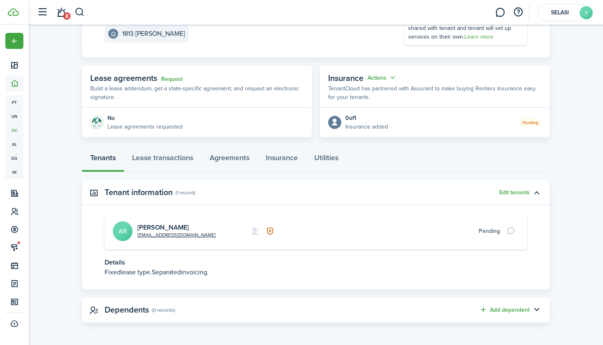
scroll to position [110, 0]
click at [523, 192] on button "Edit tenants" at bounding box center [514, 193] width 30 height 7
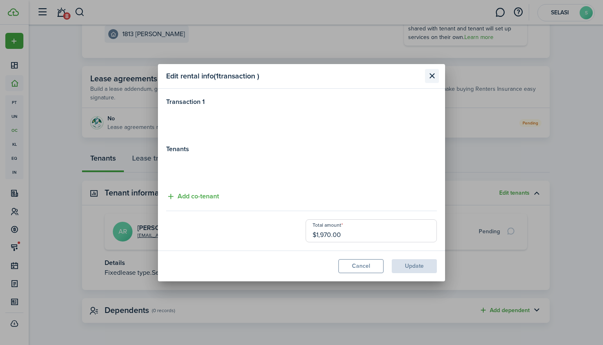
click at [431, 71] on button "Close modal" at bounding box center [432, 76] width 14 height 14
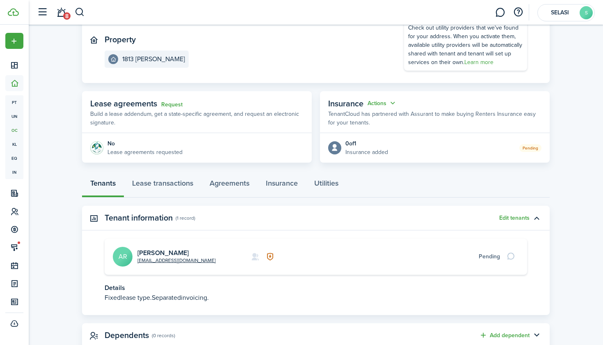
scroll to position [100, 0]
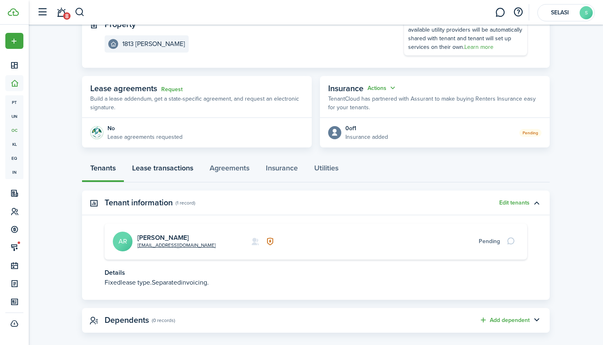
click at [184, 169] on link "Lease transactions" at bounding box center [163, 170] width 78 height 25
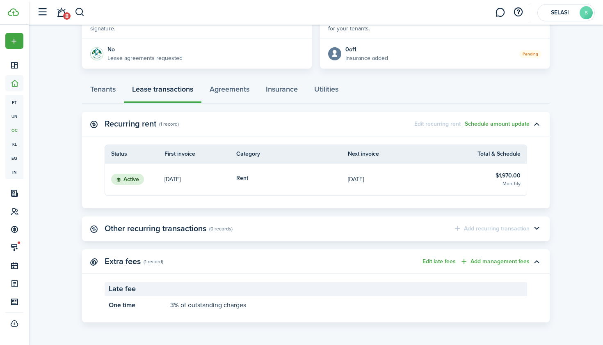
scroll to position [178, 0]
click at [233, 92] on link "Agreements" at bounding box center [229, 91] width 56 height 25
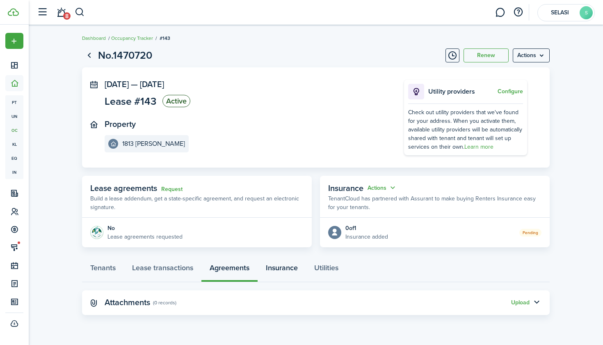
click at [291, 268] on link "Insurance" at bounding box center [282, 269] width 48 height 25
click at [320, 272] on link "Utilities" at bounding box center [326, 269] width 41 height 25
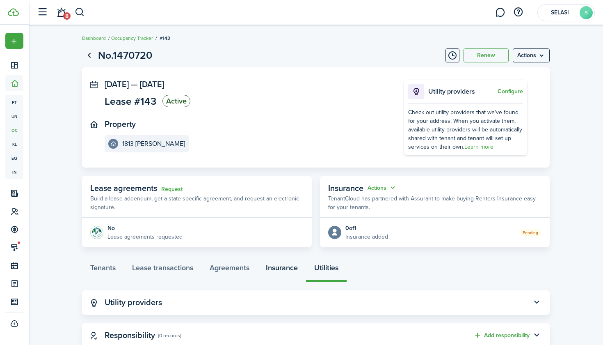
click at [295, 272] on link "Insurance" at bounding box center [282, 269] width 48 height 25
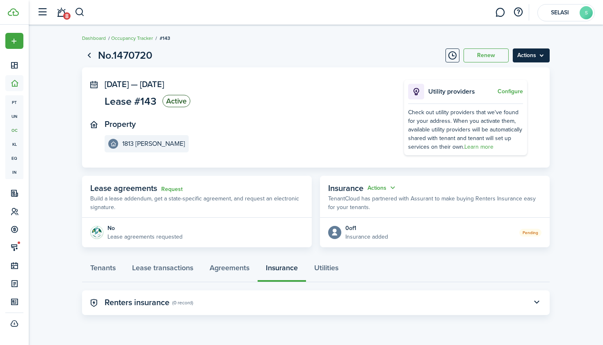
click at [529, 57] on menu-btn "Actions" at bounding box center [531, 55] width 37 height 14
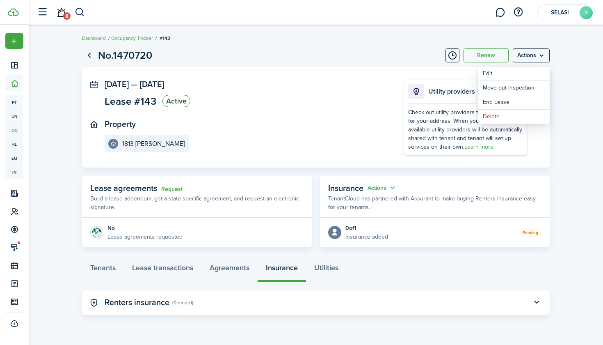
click at [378, 60] on page-view-header "No.1470720 Renew Actions" at bounding box center [316, 56] width 468 height 16
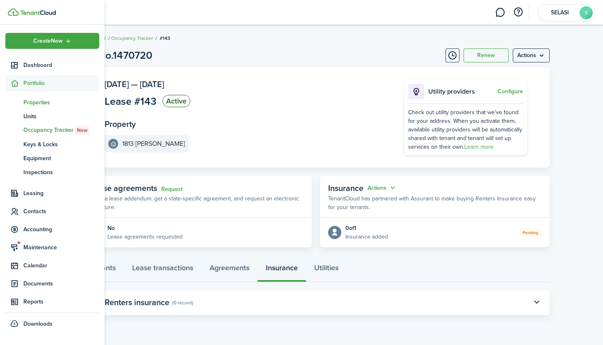
click at [34, 103] on span "Properties" at bounding box center [61, 102] width 76 height 9
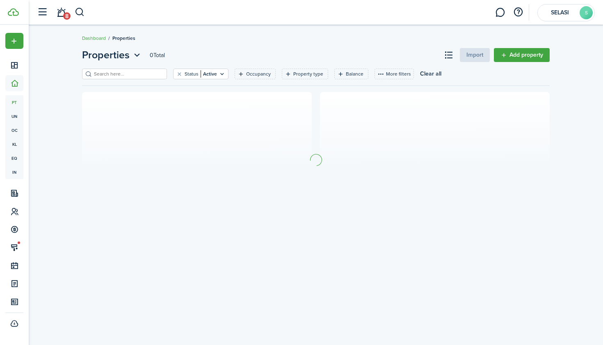
click at [131, 74] on input "search" at bounding box center [128, 74] width 72 height 8
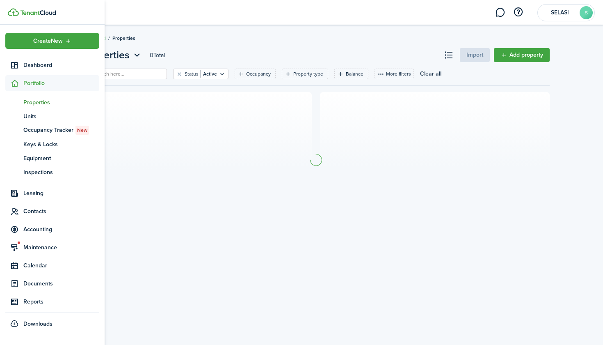
click at [38, 87] on span "Portfolio" at bounding box center [52, 83] width 94 height 16
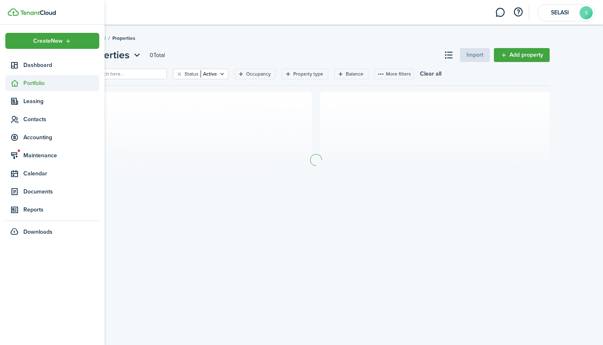
click at [44, 84] on span "Portfolio" at bounding box center [61, 83] width 76 height 9
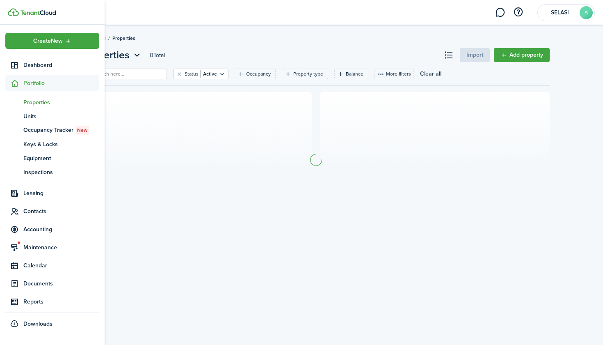
click at [49, 102] on span "Properties" at bounding box center [61, 102] width 76 height 9
click at [43, 102] on span "Properties" at bounding box center [61, 102] width 76 height 9
click at [49, 84] on span "Portfolio" at bounding box center [61, 83] width 76 height 9
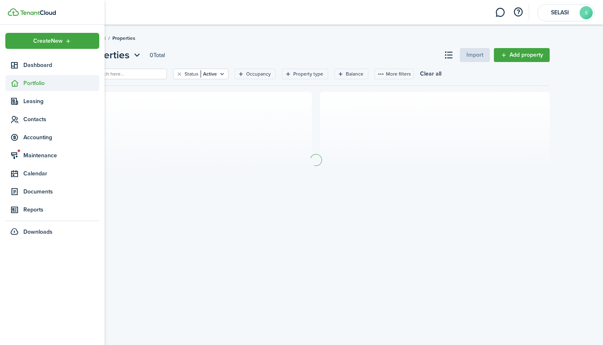
click at [49, 84] on span "Portfolio" at bounding box center [61, 83] width 76 height 9
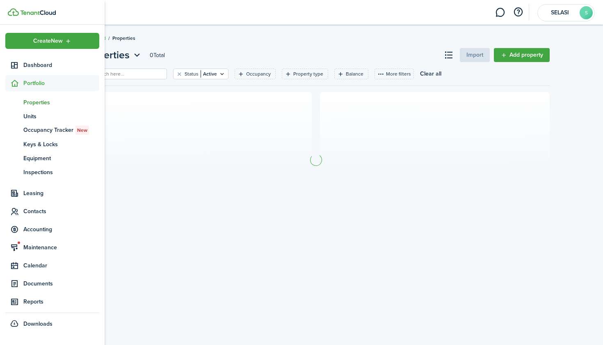
click at [54, 83] on span "Portfolio" at bounding box center [61, 83] width 76 height 9
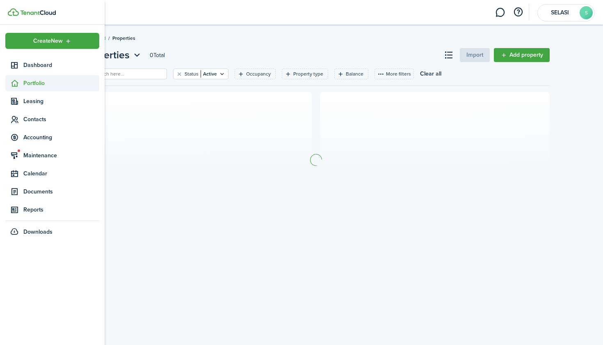
click at [54, 83] on span "Portfolio" at bounding box center [61, 83] width 76 height 9
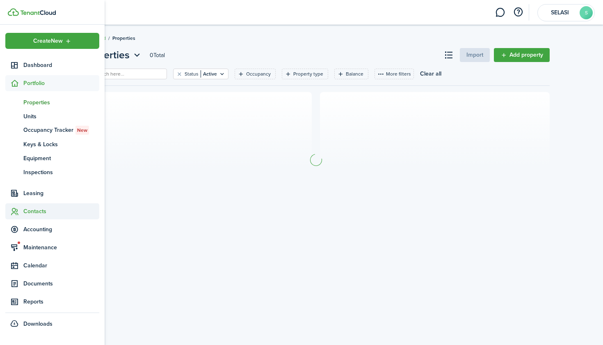
click at [43, 210] on span "Contacts" at bounding box center [61, 211] width 76 height 9
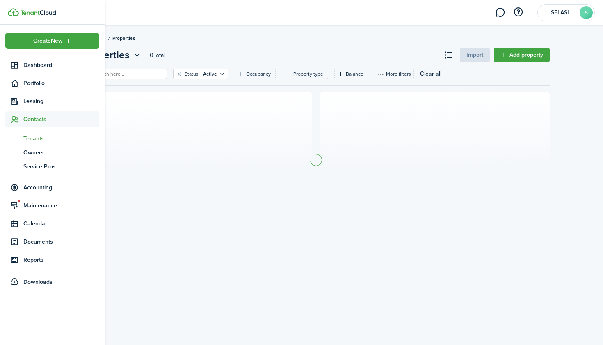
click at [43, 140] on span "Tenants" at bounding box center [61, 138] width 76 height 9
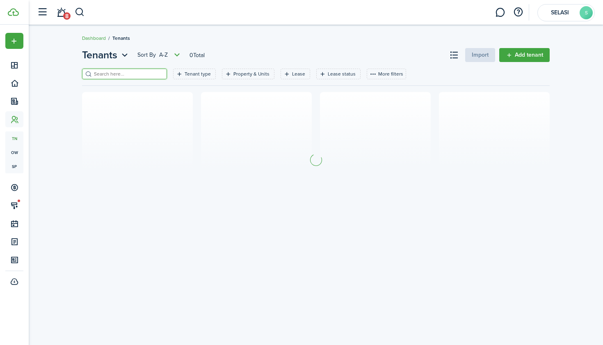
click at [119, 77] on input "search" at bounding box center [128, 74] width 72 height 8
drag, startPoint x: 92, startPoint y: 89, endPoint x: 134, endPoint y: 76, distance: 43.7
click at [134, 76] on input "[PERSON_NAME]" at bounding box center [128, 74] width 72 height 8
type input "[PERSON_NAME]"
click at [161, 73] on button "button" at bounding box center [160, 73] width 11 height 11
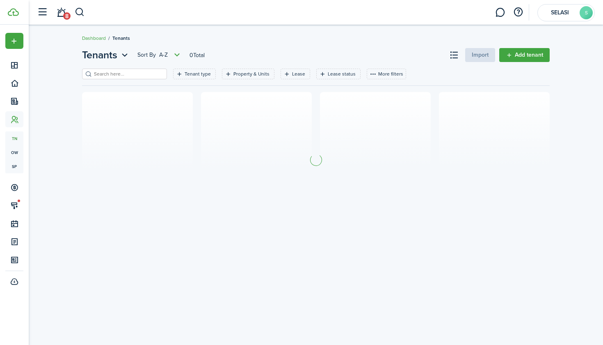
click at [116, 71] on input "search" at bounding box center [128, 74] width 72 height 8
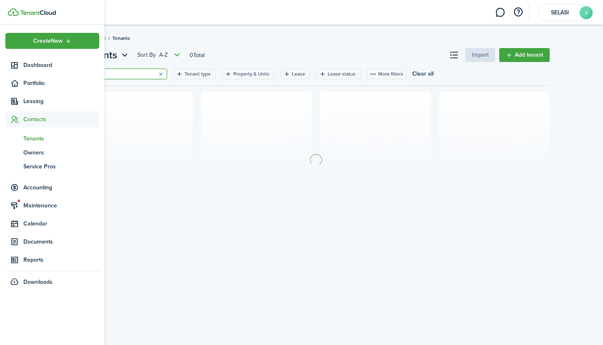
type input "as"
click at [43, 139] on span "Tenants" at bounding box center [61, 138] width 76 height 9
click at [43, 138] on span "Tenants" at bounding box center [61, 138] width 76 height 9
click at [48, 119] on span "Contacts" at bounding box center [61, 119] width 76 height 9
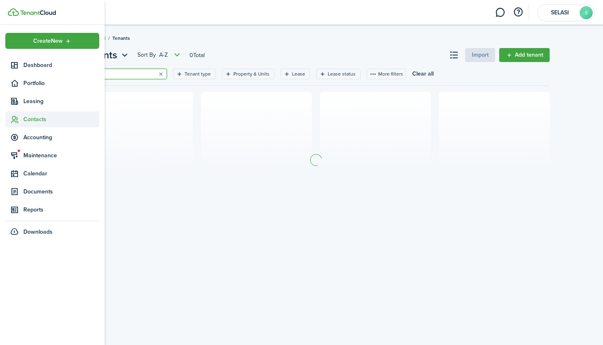
click at [42, 121] on span "Contacts" at bounding box center [61, 119] width 76 height 9
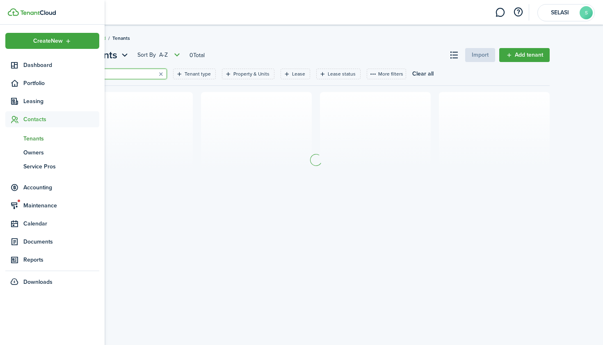
click at [36, 136] on span "Tenants" at bounding box center [61, 138] width 76 height 9
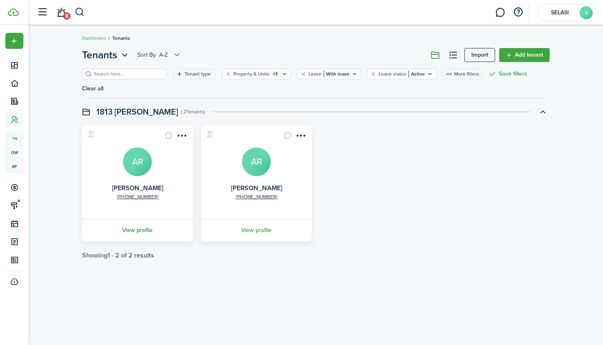
click at [135, 229] on link "View profile" at bounding box center [137, 230] width 113 height 23
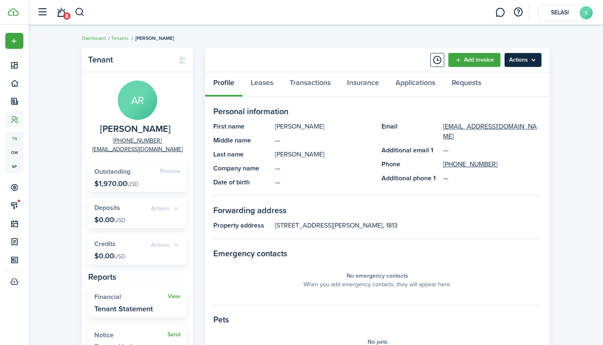
click at [532, 61] on menu-btn "Actions" at bounding box center [523, 60] width 37 height 14
click at [527, 63] on menu-btn "Actions" at bounding box center [523, 60] width 37 height 14
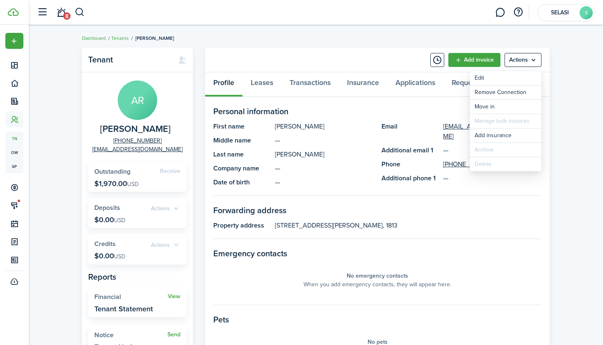
click at [389, 47] on div "Tenant AR [PERSON_NAME] [PHONE_NUMBER] [EMAIL_ADDRESS][DOMAIN_NAME] Receive Out…" at bounding box center [316, 278] width 574 height 470
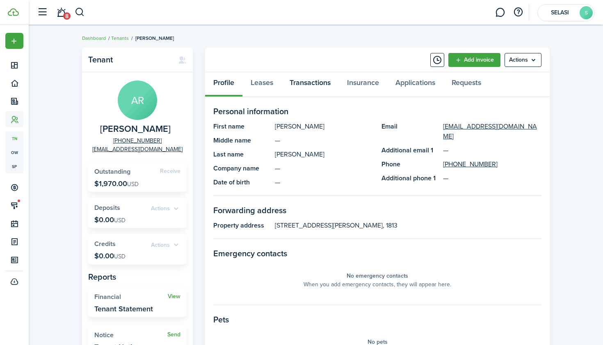
click at [320, 86] on link "Transactions" at bounding box center [310, 84] width 57 height 25
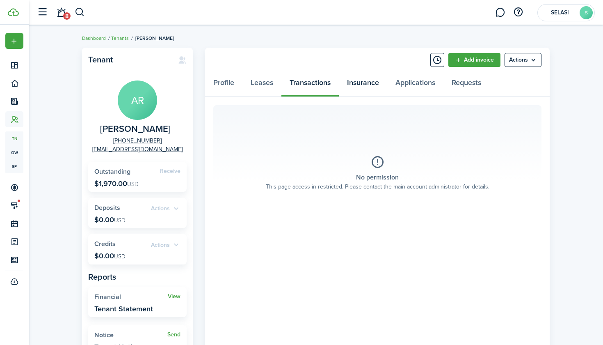
click at [360, 86] on link "Insurance" at bounding box center [363, 84] width 48 height 25
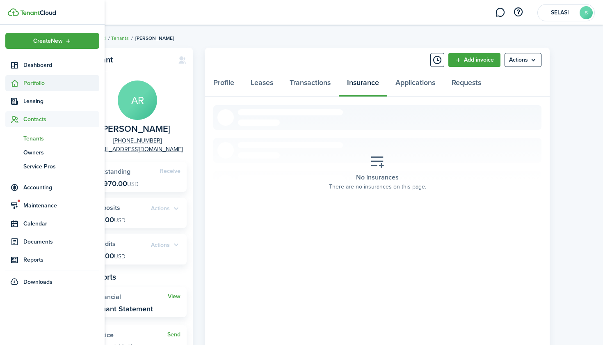
click at [35, 83] on span "Portfolio" at bounding box center [61, 83] width 76 height 9
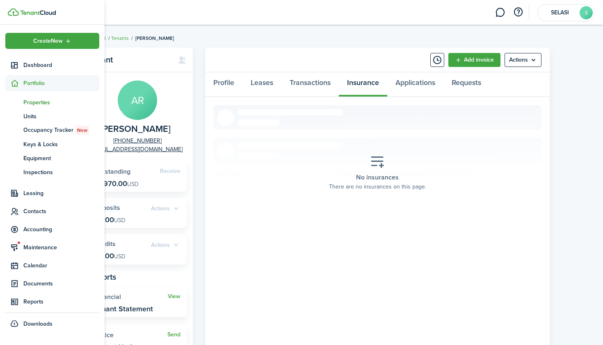
click at [48, 105] on span "Properties" at bounding box center [61, 102] width 76 height 9
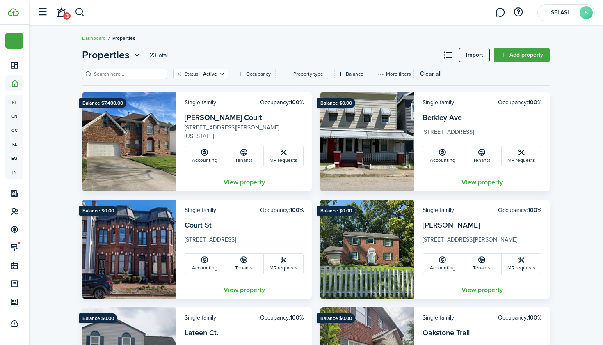
click at [142, 73] on input "search" at bounding box center [128, 74] width 72 height 8
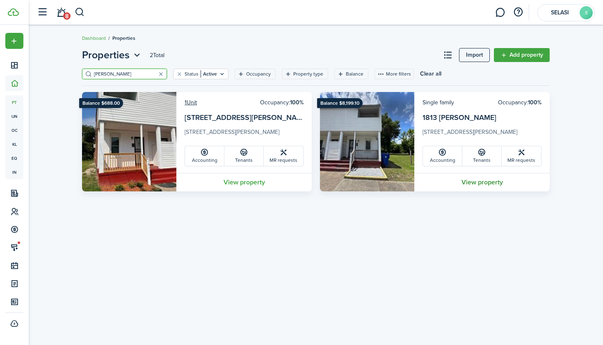
type input "[PERSON_NAME]"
click at [458, 179] on link "View property" at bounding box center [481, 182] width 135 height 18
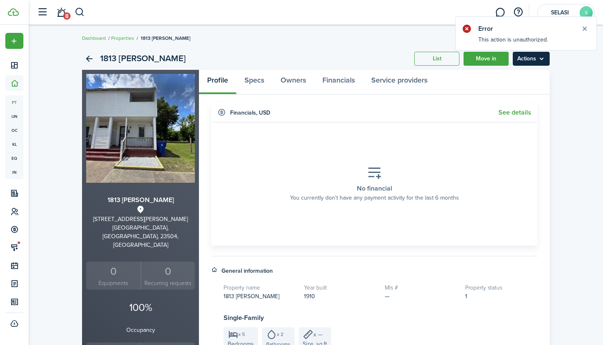
click at [540, 56] on menu-btn "Actions" at bounding box center [531, 59] width 37 height 14
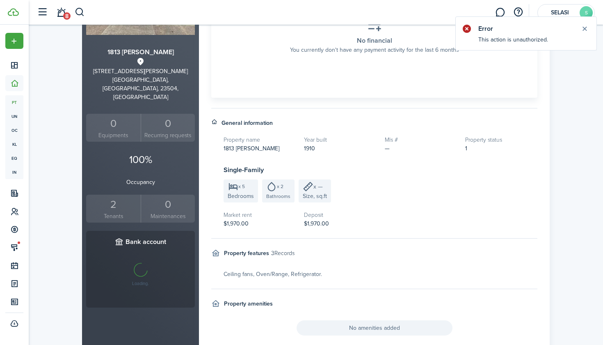
scroll to position [149, 0]
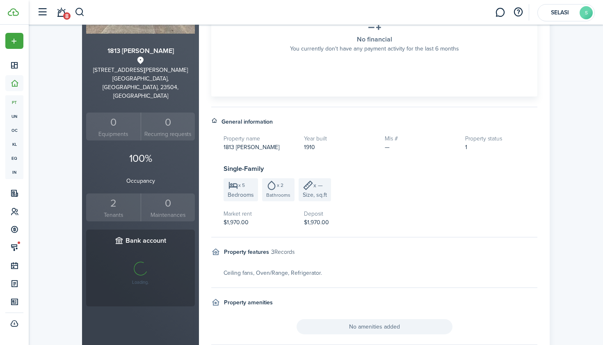
click at [119, 211] on small "Tenants" at bounding box center [113, 215] width 50 height 9
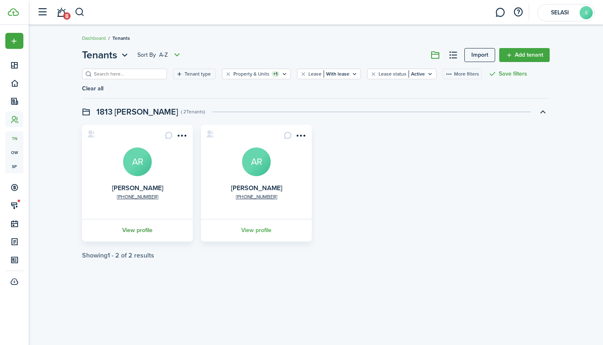
click at [142, 230] on link "View profile" at bounding box center [137, 230] width 113 height 23
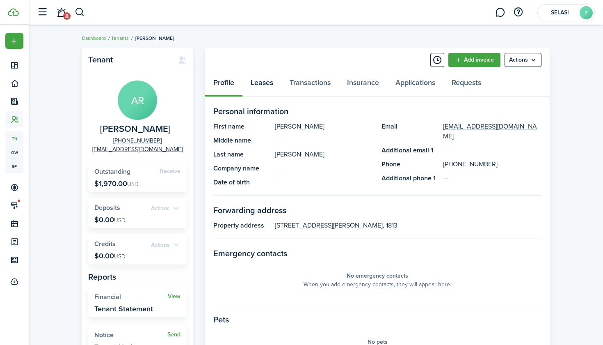
click at [262, 78] on link "Leases" at bounding box center [262, 84] width 39 height 25
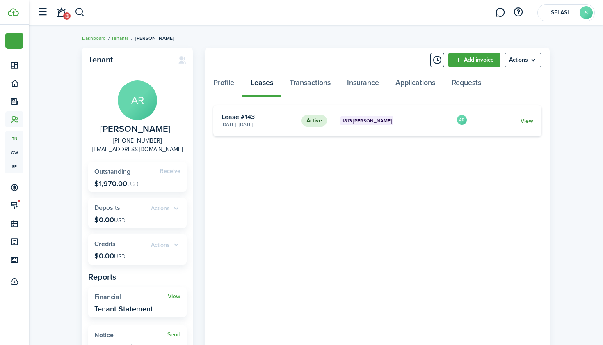
click at [530, 121] on link "View" at bounding box center [527, 121] width 13 height 9
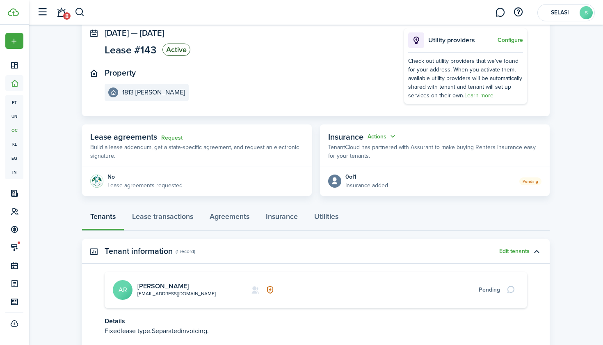
scroll to position [53, 0]
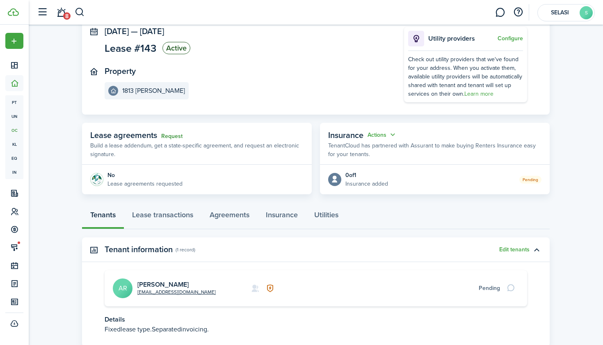
click at [178, 134] on link "Request" at bounding box center [171, 136] width 21 height 7
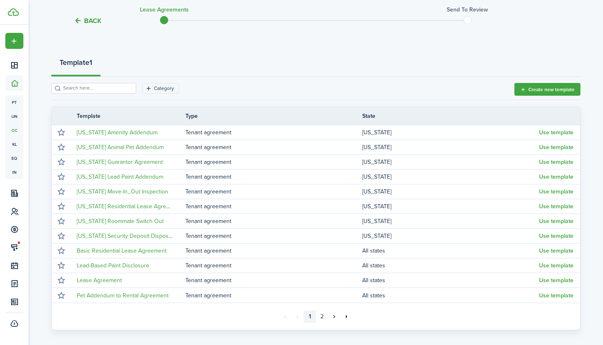
scroll to position [62, 0]
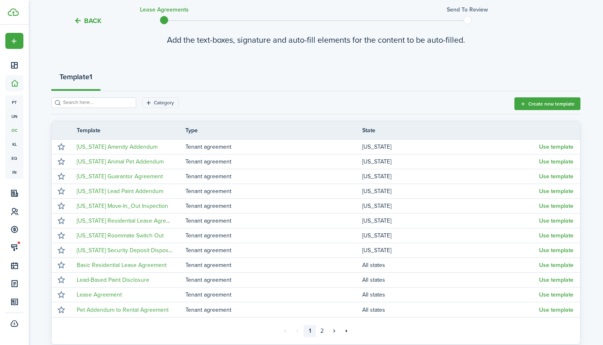
click at [108, 102] on input "search" at bounding box center [97, 102] width 72 height 8
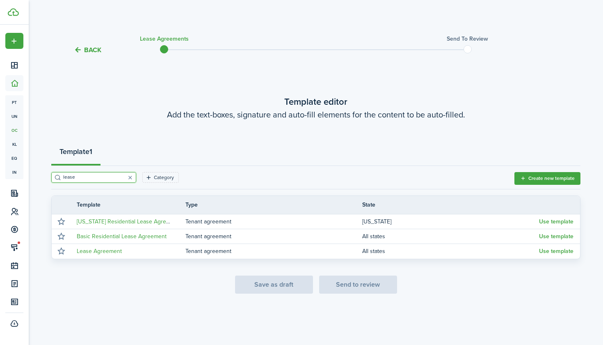
scroll to position [0, 0]
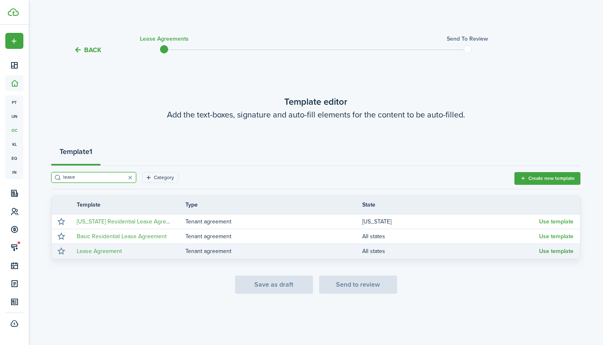
type input "lease"
click at [547, 249] on button "Use template" at bounding box center [556, 251] width 34 height 7
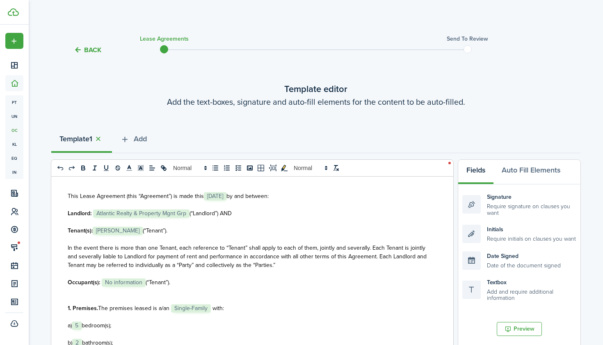
scroll to position [65, 0]
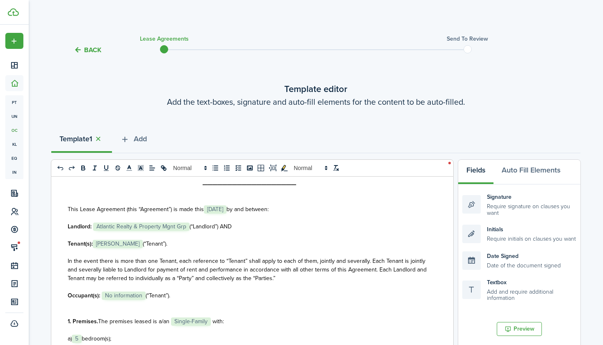
click at [227, 206] on span "[DATE]" at bounding box center [215, 209] width 23 height 8
click at [283, 198] on p at bounding box center [249, 200] width 363 height 9
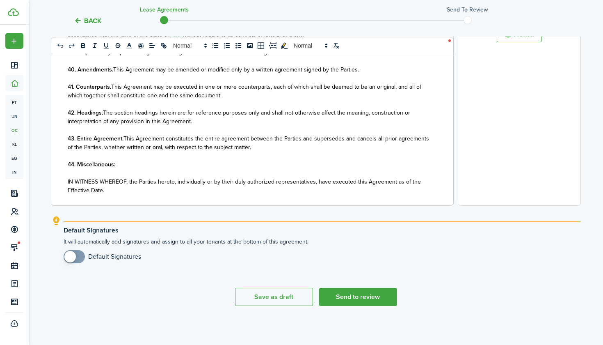
scroll to position [293, 0]
click at [343, 291] on button "Send to review" at bounding box center [358, 297] width 78 height 18
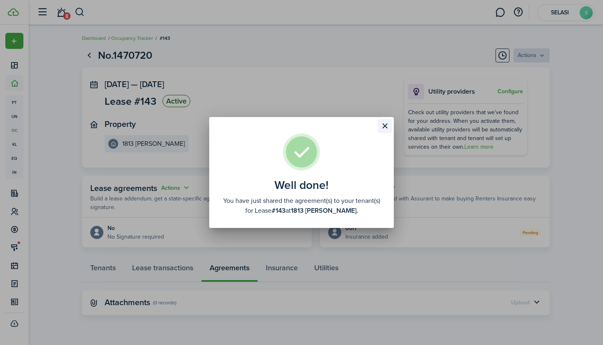
click at [384, 130] on button "Close modal" at bounding box center [385, 126] width 14 height 14
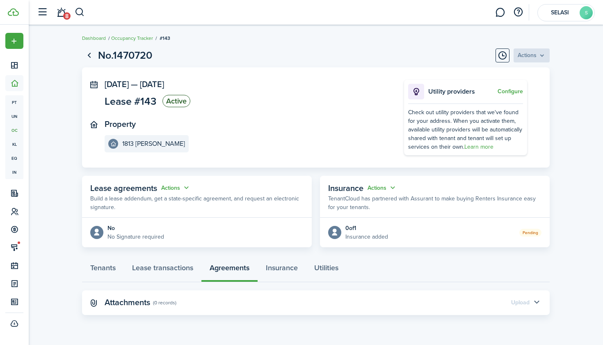
click at [536, 304] on button "button" at bounding box center [537, 302] width 14 height 14
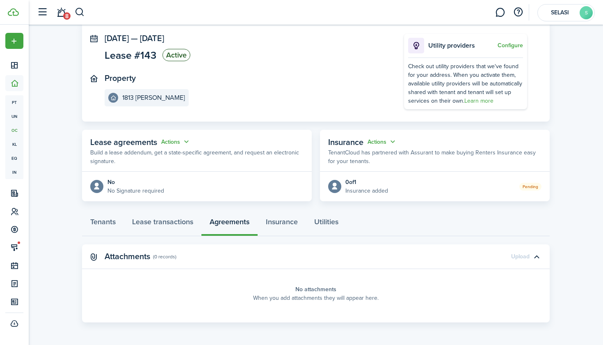
scroll to position [46, 0]
click at [171, 222] on link "Lease transactions" at bounding box center [163, 224] width 78 height 25
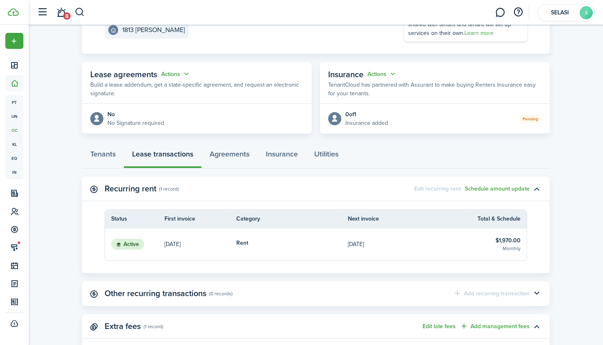
scroll to position [83, 0]
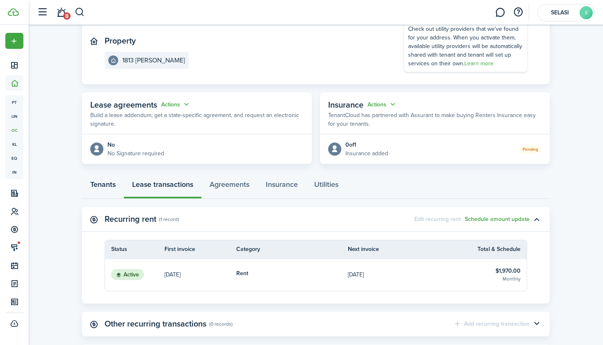
click at [110, 182] on link "Tenants" at bounding box center [103, 186] width 42 height 25
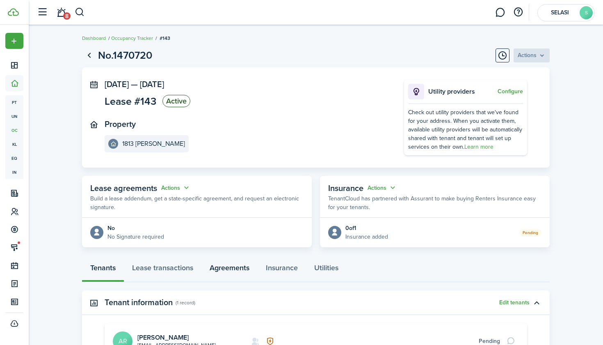
click at [233, 269] on link "Agreements" at bounding box center [229, 269] width 56 height 25
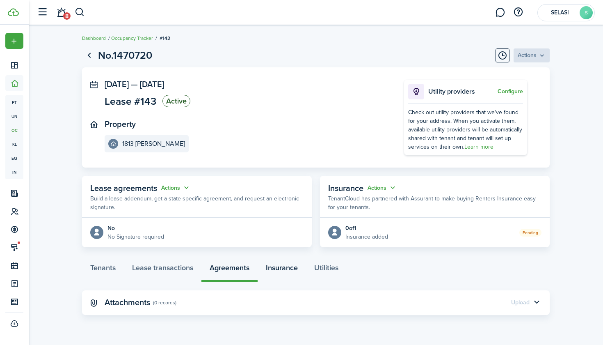
click at [277, 268] on link "Insurance" at bounding box center [282, 269] width 48 height 25
click at [241, 269] on link "Agreements" at bounding box center [229, 269] width 56 height 25
click at [185, 185] on button "Actions" at bounding box center [176, 187] width 30 height 9
click at [169, 197] on link "Edit" at bounding box center [156, 203] width 72 height 14
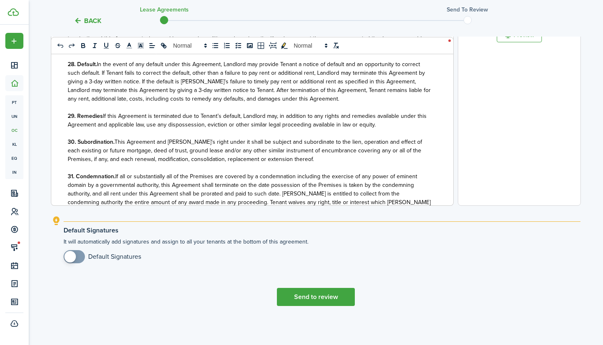
scroll to position [293, 0]
click at [335, 295] on button "Send to review" at bounding box center [316, 297] width 78 height 18
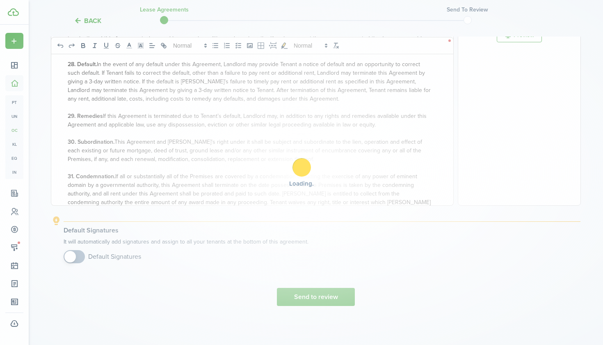
click at [309, 298] on div "Loading" at bounding box center [301, 172] width 603 height 345
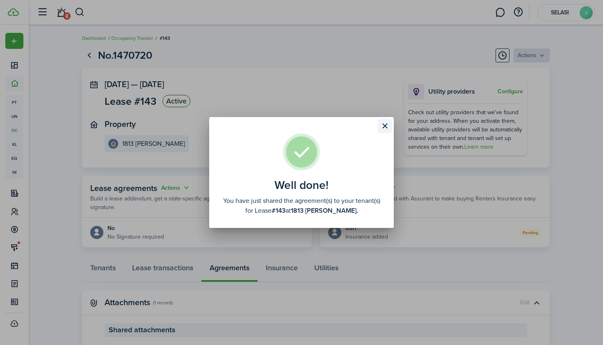
click at [384, 125] on button "Close modal" at bounding box center [385, 126] width 14 height 14
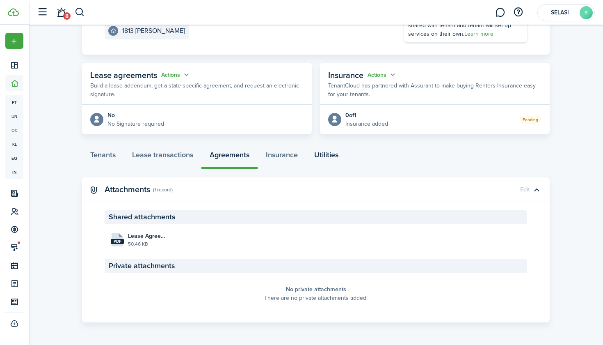
scroll to position [112, 0]
click at [285, 154] on link "Insurance" at bounding box center [282, 157] width 48 height 25
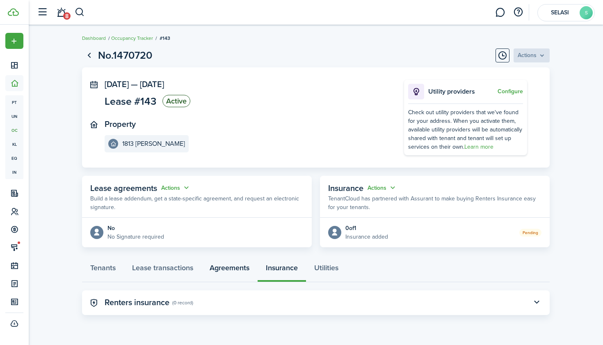
click at [231, 269] on link "Agreements" at bounding box center [229, 269] width 56 height 25
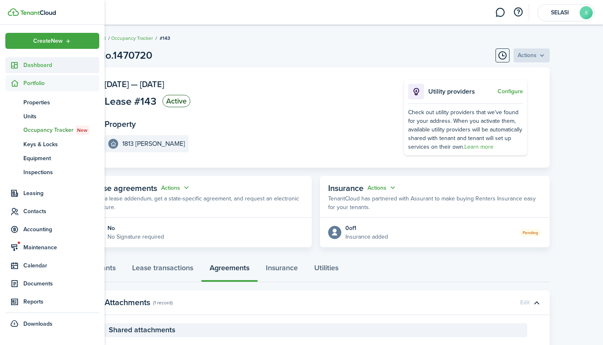
click at [55, 66] on span "Dashboard" at bounding box center [61, 65] width 76 height 9
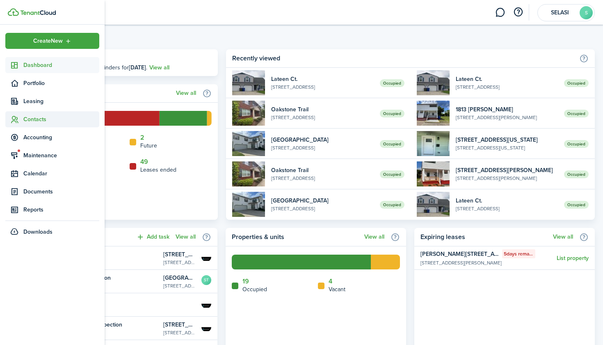
click at [42, 124] on span "Contacts" at bounding box center [52, 119] width 94 height 16
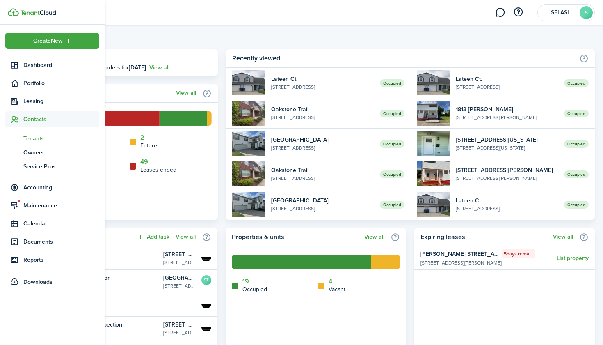
click at [44, 138] on span "Tenants" at bounding box center [61, 138] width 76 height 9
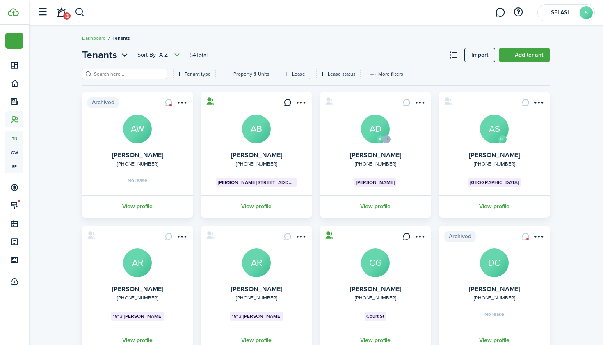
click at [125, 76] on input "search" at bounding box center [128, 74] width 72 height 8
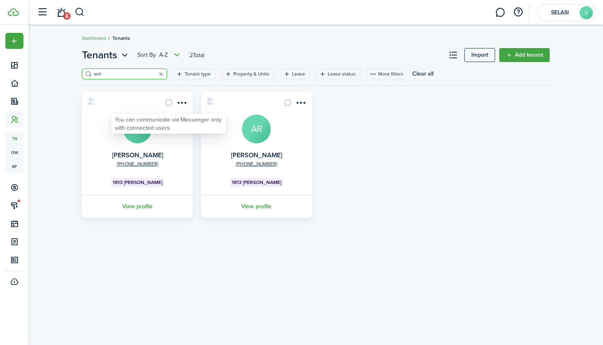
type input "ash"
click at [166, 102] on card-message at bounding box center [169, 103] width 14 height 14
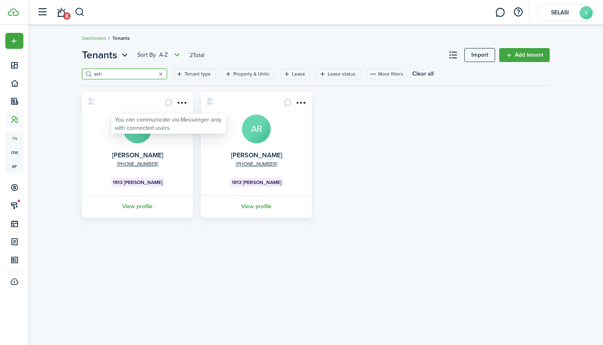
click at [166, 102] on card-message at bounding box center [169, 103] width 14 height 14
click at [179, 101] on menu-btn-icon "Open menu" at bounding box center [182, 103] width 14 height 14
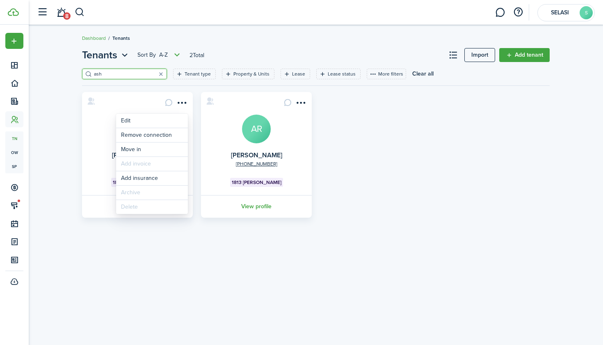
click at [152, 101] on card "[PHONE_NUMBER] [PERSON_NAME] AR 1813 [PERSON_NAME] View profile" at bounding box center [137, 155] width 111 height 126
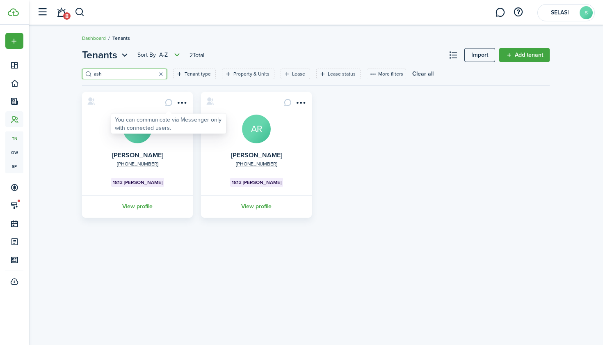
click at [166, 103] on card-message at bounding box center [169, 103] width 14 height 14
click at [179, 105] on menu-btn-icon "Open menu" at bounding box center [182, 103] width 14 height 14
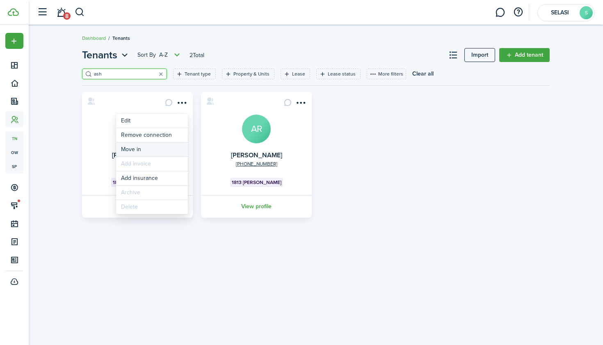
click at [156, 149] on link "Move in" at bounding box center [152, 149] width 72 height 14
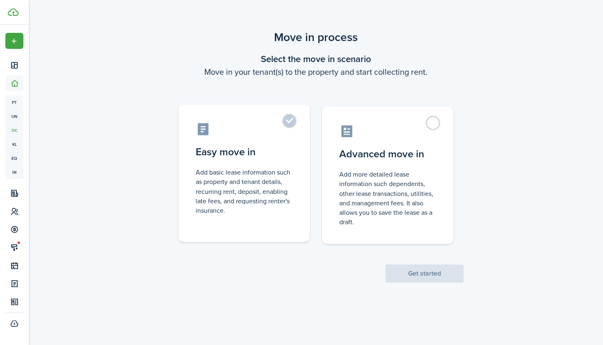
click at [287, 123] on label "Easy move in Add basic lease information such as property and tenant details, r…" at bounding box center [244, 173] width 131 height 137
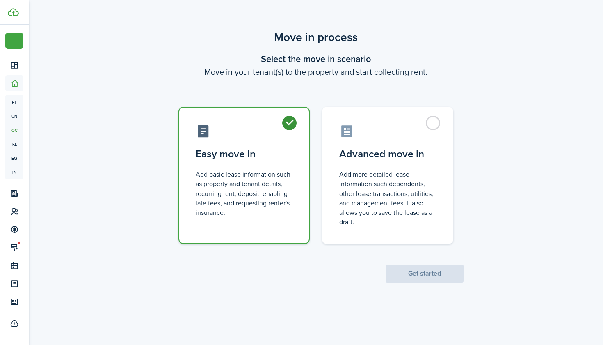
radio input "true"
click at [418, 270] on button "Get started" at bounding box center [425, 273] width 78 height 18
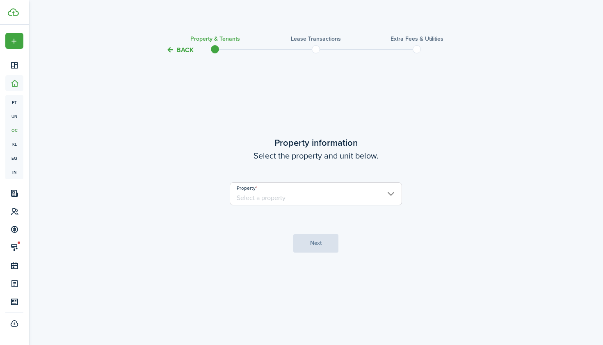
click at [334, 200] on input "Property" at bounding box center [316, 193] width 172 height 23
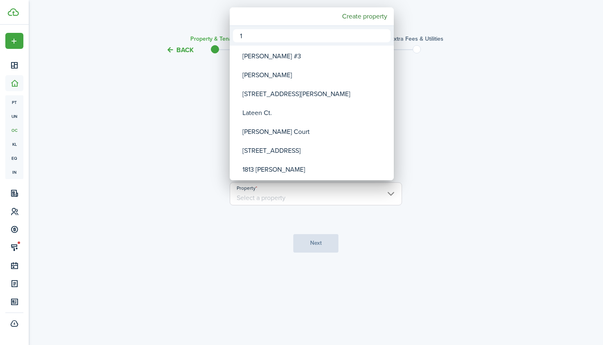
type input "18"
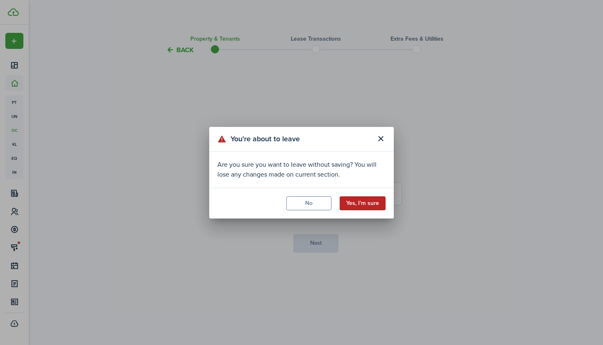
click at [360, 202] on button "Yes, I'm sure" at bounding box center [363, 203] width 46 height 14
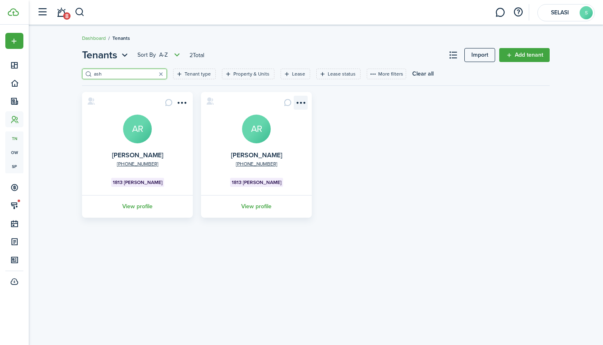
click at [299, 105] on menu-btn-icon "Open menu" at bounding box center [301, 103] width 14 height 14
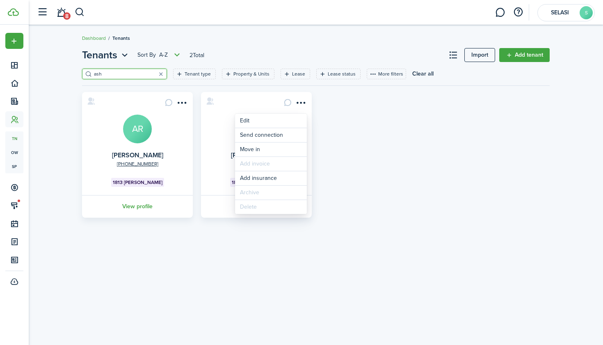
click at [204, 137] on card "[PHONE_NUMBER] [PERSON_NAME] AR 1813 [PERSON_NAME] View profile" at bounding box center [256, 155] width 111 height 126
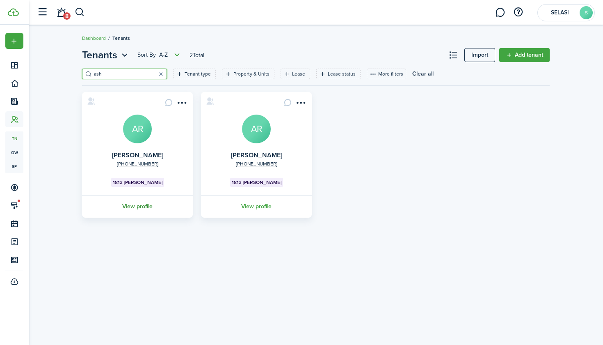
click at [138, 206] on link "View profile" at bounding box center [137, 206] width 113 height 23
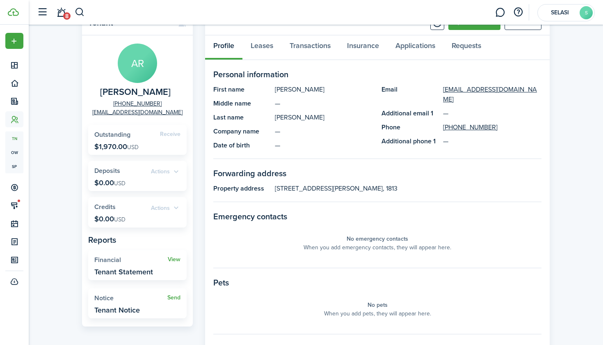
scroll to position [37, 0]
click at [174, 297] on link "Send" at bounding box center [173, 297] width 13 height 7
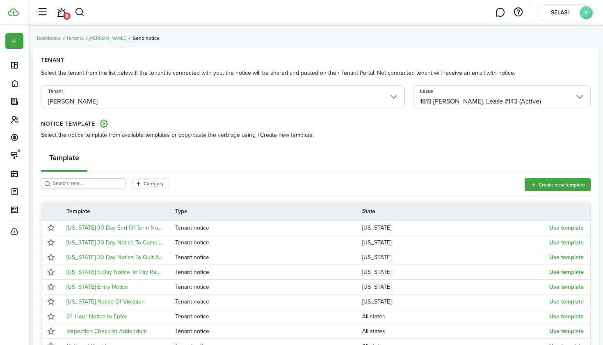
click at [110, 179] on input "search" at bounding box center [87, 183] width 72 height 8
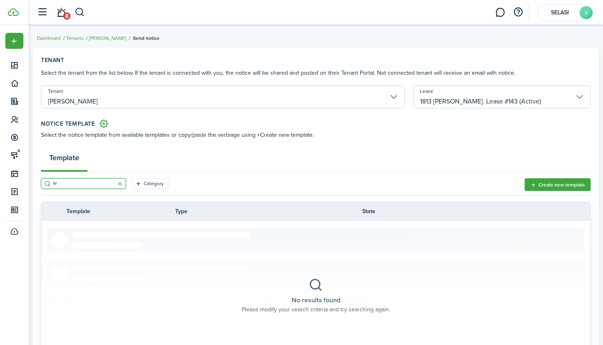
type input "l"
type input "m"
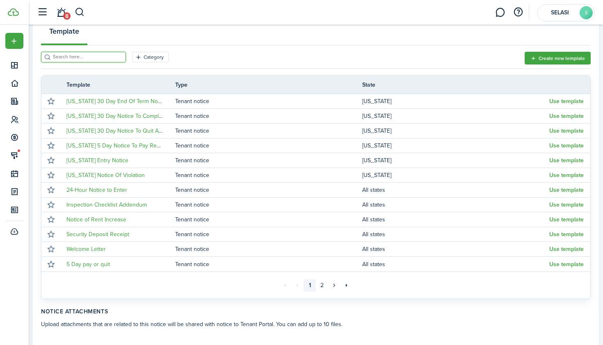
scroll to position [126, 0]
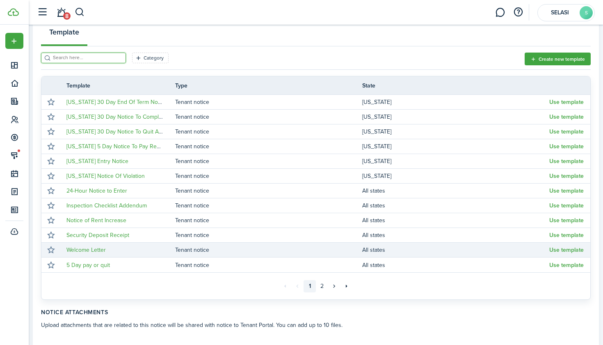
click at [121, 250] on td "Welcome Letter" at bounding box center [117, 249] width 115 height 11
click at [552, 248] on button "Use template" at bounding box center [566, 250] width 34 height 7
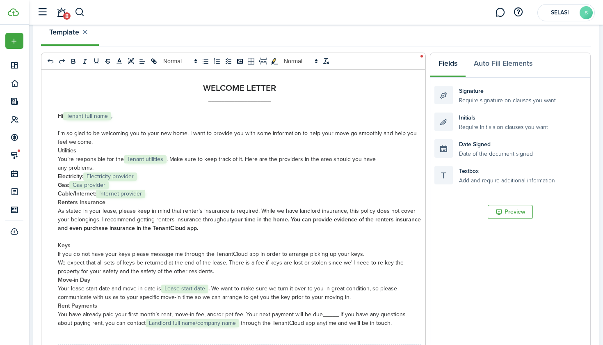
scroll to position [23, 0]
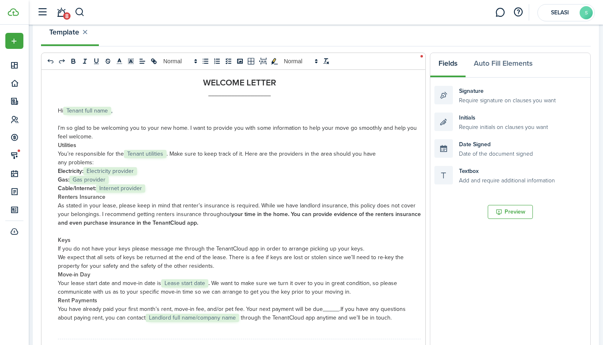
click at [109, 112] on span "Tenant full name" at bounding box center [87, 111] width 48 height 8
click at [103, 109] on span "Tenant full name" at bounding box center [87, 111] width 48 height 8
click at [103, 111] on span "Tenant full name" at bounding box center [87, 111] width 48 height 8
click at [463, 176] on div "Textbox Add and require additional information" at bounding box center [511, 175] width 152 height 18
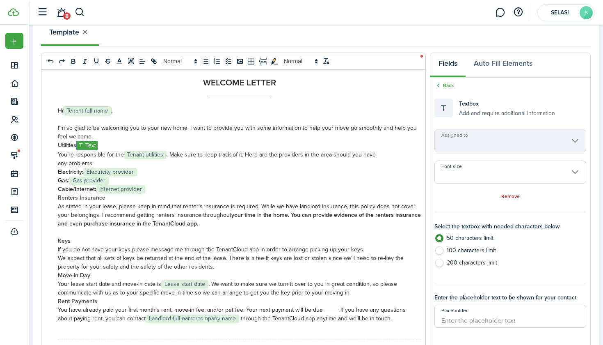
type input "[PERSON_NAME]"
type input "14px"
radio input "true"
click at [114, 111] on p "Hi ﻿ Tenant full name ﻿," at bounding box center [239, 111] width 363 height 9
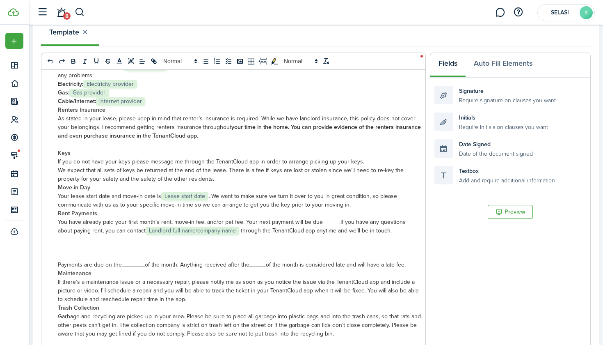
scroll to position [119, 0]
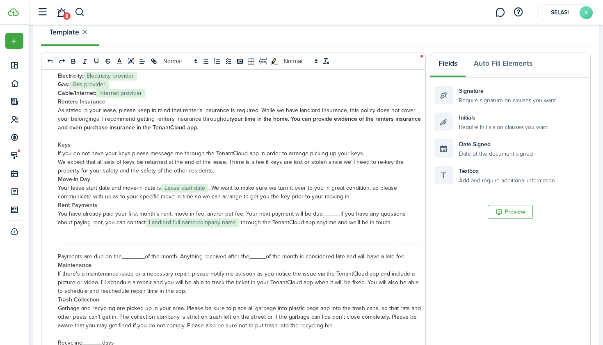
click at [206, 186] on span "Lease start date" at bounding box center [184, 188] width 47 height 8
click at [210, 186] on span at bounding box center [211, 187] width 2 height 9
click at [241, 222] on span "through the TenantCloud app anytime and we’ll be in touch." at bounding box center [316, 222] width 151 height 9
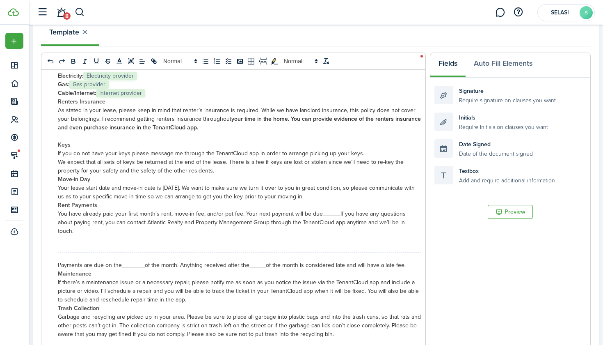
click at [144, 261] on span "Payments are due on the_______of the month. Anything received after the_____of …" at bounding box center [232, 265] width 348 height 9
click at [248, 261] on span "Payments are due on the 17 of the month. Anything received after the_____of the…" at bounding box center [224, 265] width 333 height 9
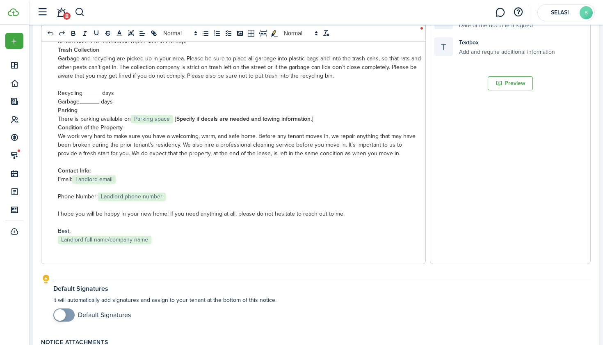
scroll to position [256, 0]
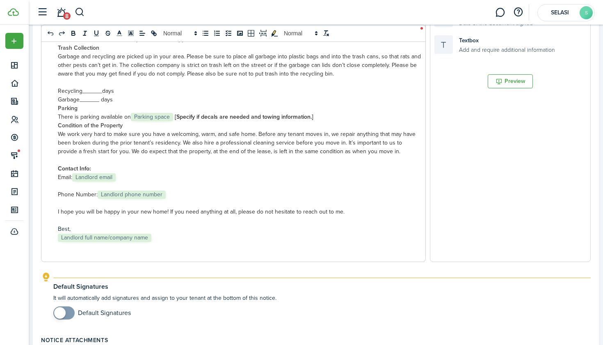
click at [121, 173] on p "Email: ﻿ Landlord email ﻿" at bounding box center [239, 177] width 363 height 9
click at [169, 190] on p "Phone Number: ﻿ Landlord phone number ﻿" at bounding box center [239, 194] width 363 height 9
click at [152, 233] on p "﻿ Landlord full name/company name ﻿" at bounding box center [239, 237] width 363 height 9
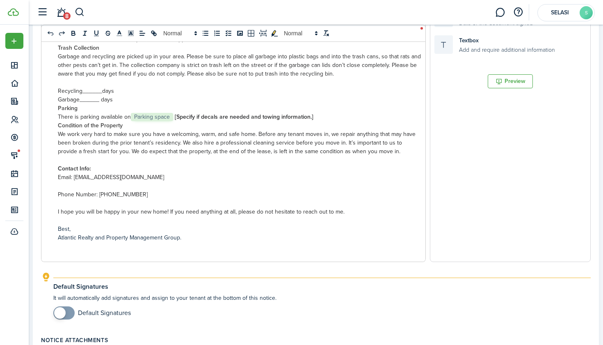
click at [174, 112] on span at bounding box center [174, 116] width 2 height 9
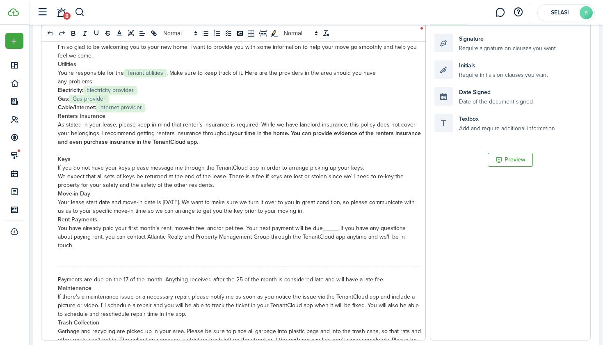
scroll to position [43, 0]
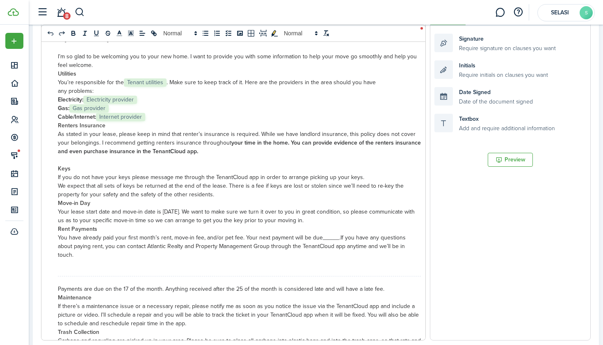
click at [140, 99] on p "Electricity: ﻿ Electricity provider ﻿" at bounding box center [239, 99] width 363 height 9
click at [112, 108] on p "Gas: ﻿ Gas provider ﻿" at bounding box center [239, 108] width 363 height 9
click at [149, 115] on p "Cable/Internet: ﻿ Internet provider ﻿" at bounding box center [239, 116] width 363 height 9
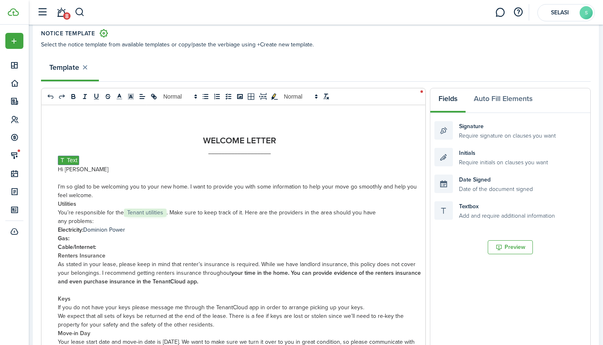
scroll to position [90, 0]
click at [80, 160] on p "﻿﻿﻿ Text ﻿" at bounding box center [239, 160] width 363 height 9
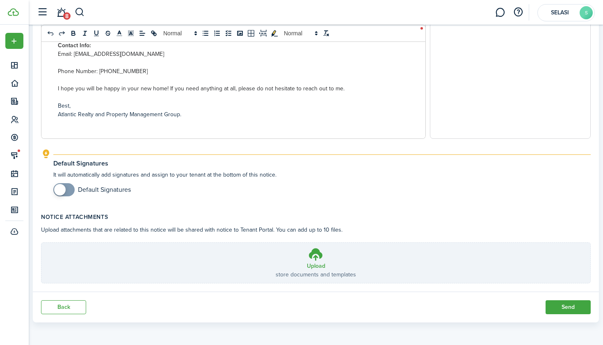
scroll to position [379, 0]
click at [565, 307] on button "Send" at bounding box center [568, 307] width 45 height 14
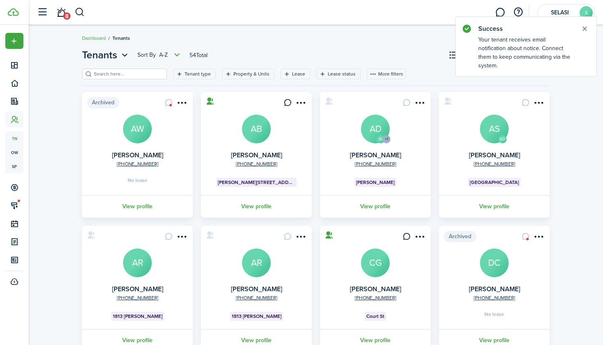
click at [144, 75] on input "search" at bounding box center [128, 74] width 72 height 8
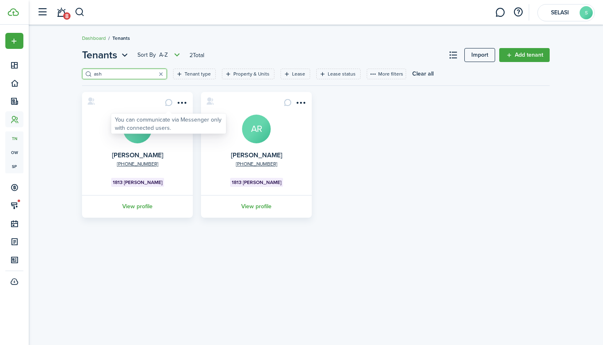
type input "ash"
click at [170, 104] on card-message at bounding box center [169, 103] width 14 height 14
click at [187, 106] on menu-btn-icon "Open menu" at bounding box center [182, 103] width 14 height 14
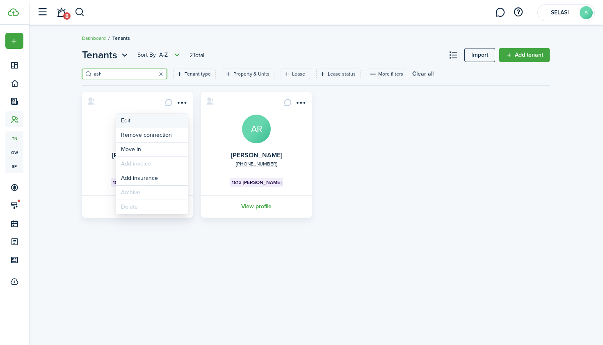
click at [166, 118] on link "Edit" at bounding box center [152, 121] width 72 height 14
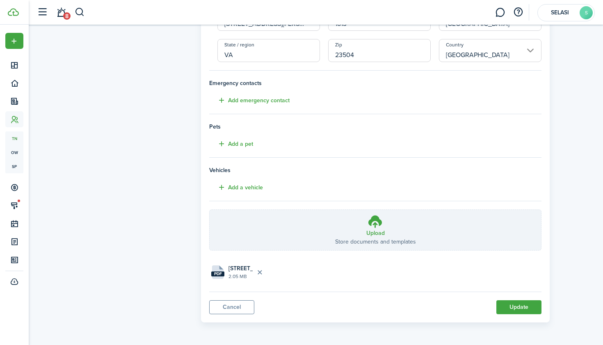
scroll to position [179, 0]
click at [516, 310] on button "Update" at bounding box center [519, 307] width 45 height 14
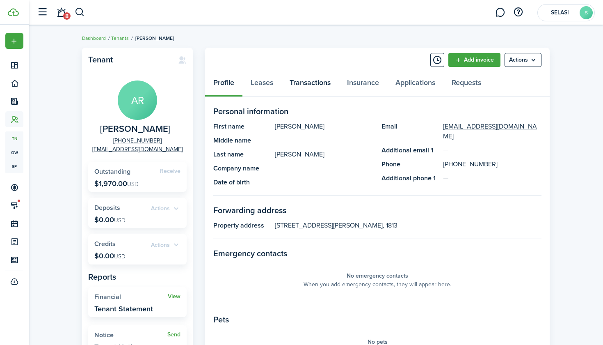
click at [309, 82] on link "Transactions" at bounding box center [310, 84] width 57 height 25
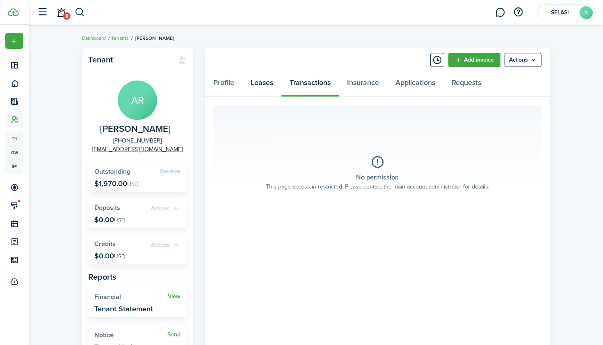
click at [265, 81] on link "Leases" at bounding box center [262, 84] width 39 height 25
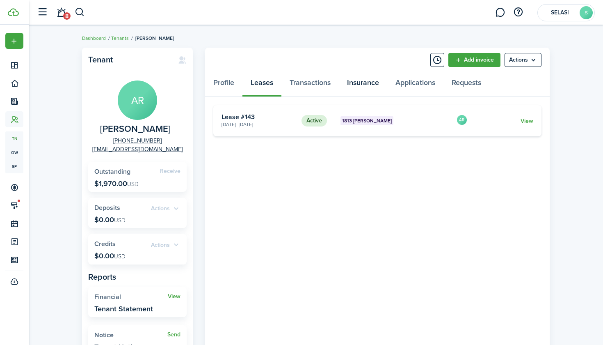
click at [362, 83] on link "Insurance" at bounding box center [363, 84] width 48 height 25
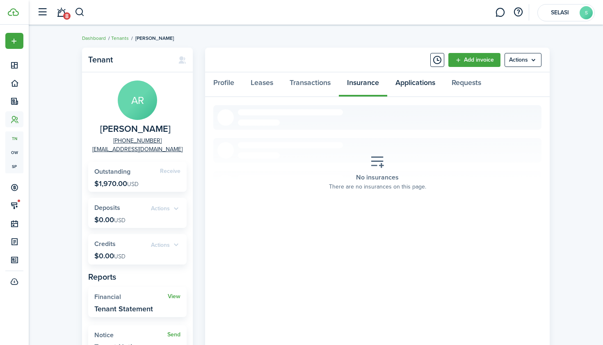
click at [411, 86] on link "Applications" at bounding box center [415, 84] width 56 height 25
click at [464, 89] on link "Requests" at bounding box center [467, 84] width 46 height 25
click at [415, 84] on link "Applications" at bounding box center [415, 84] width 56 height 25
click at [367, 85] on link "Insurance" at bounding box center [363, 84] width 48 height 25
click at [320, 85] on link "Transactions" at bounding box center [310, 84] width 57 height 25
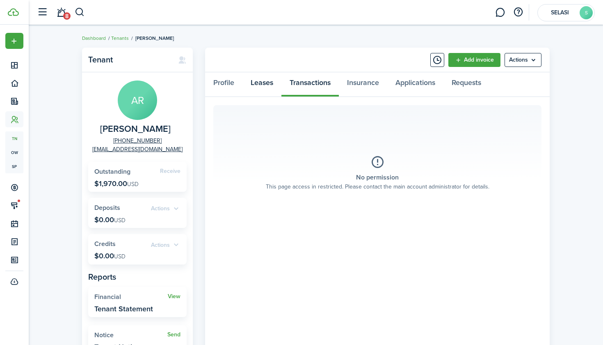
click at [270, 83] on link "Leases" at bounding box center [262, 84] width 39 height 25
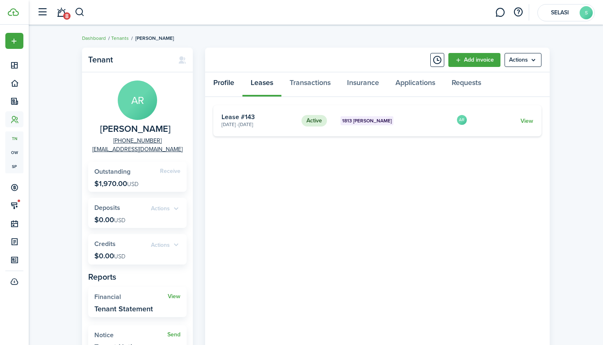
click at [226, 81] on link "Profile" at bounding box center [223, 84] width 37 height 25
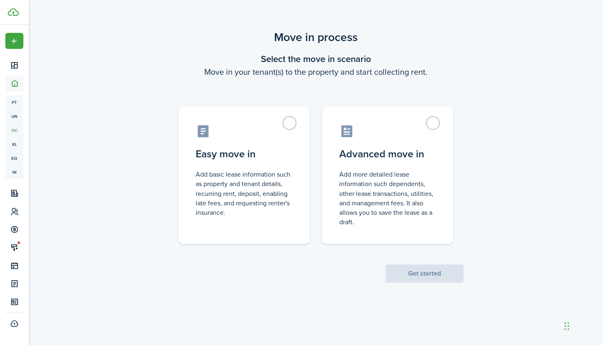
click at [417, 278] on scenario-actions "Get started" at bounding box center [425, 263] width 78 height 39
click at [292, 124] on label "Easy move in Add basic lease information such as property and tenant details, r…" at bounding box center [244, 173] width 131 height 137
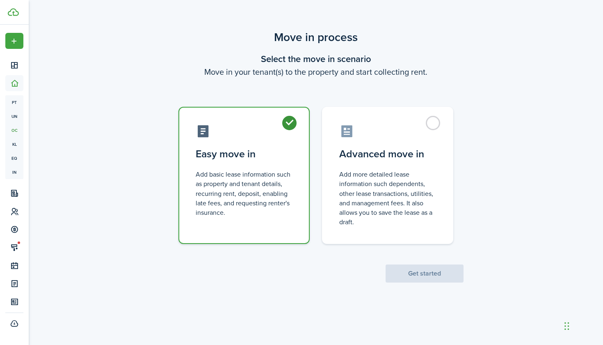
radio input "true"
click at [420, 277] on button "Get started" at bounding box center [425, 273] width 78 height 18
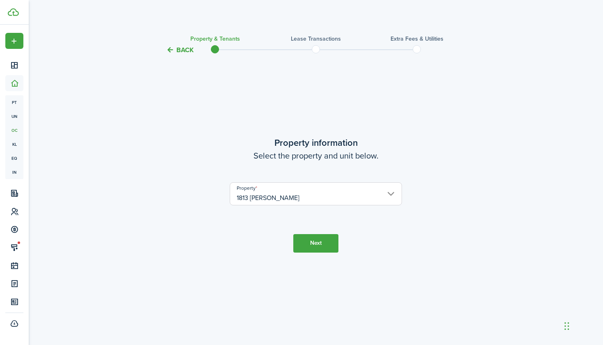
click at [327, 245] on button "Next" at bounding box center [315, 243] width 45 height 18
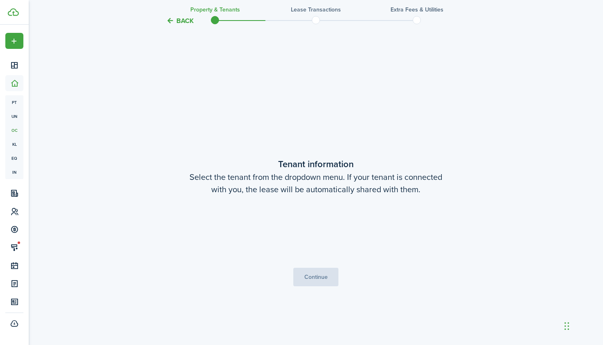
scroll to position [289, 0]
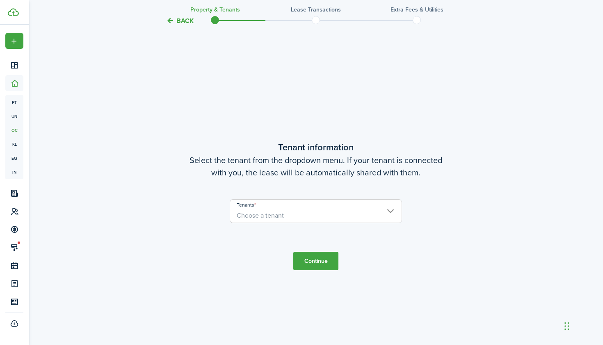
click at [359, 215] on span "Choose a tenant" at bounding box center [316, 215] width 172 height 14
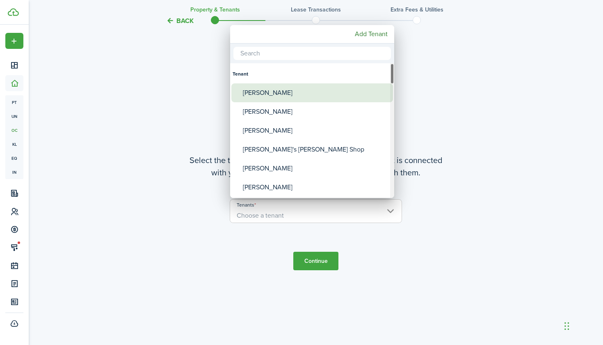
click at [307, 92] on div "[PERSON_NAME]" at bounding box center [315, 92] width 145 height 19
type input "[PERSON_NAME]"
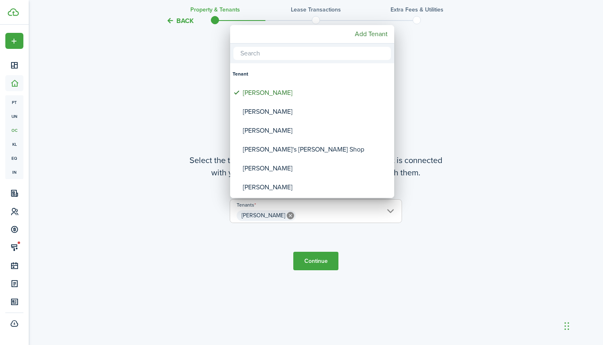
click at [318, 263] on div at bounding box center [301, 172] width 735 height 476
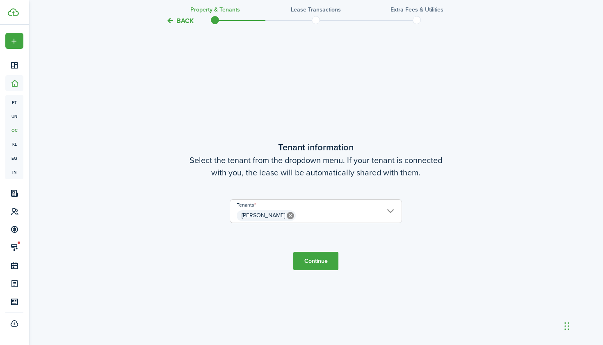
click at [318, 263] on button "Continue" at bounding box center [315, 261] width 45 height 18
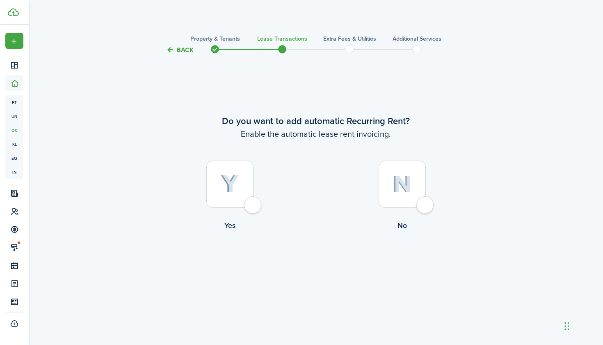
click at [249, 208] on div at bounding box center [229, 183] width 47 height 47
radio input "true"
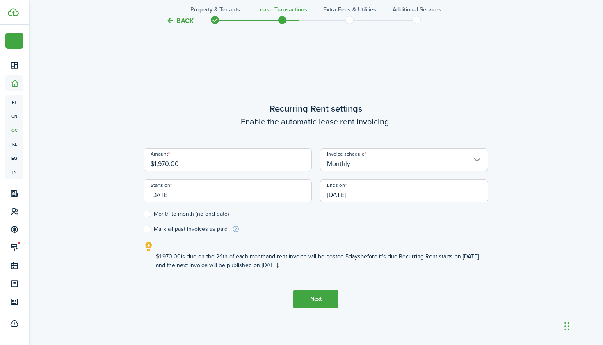
scroll to position [289, 0]
click at [178, 192] on input "09/24/2025" at bounding box center [228, 191] width 168 height 23
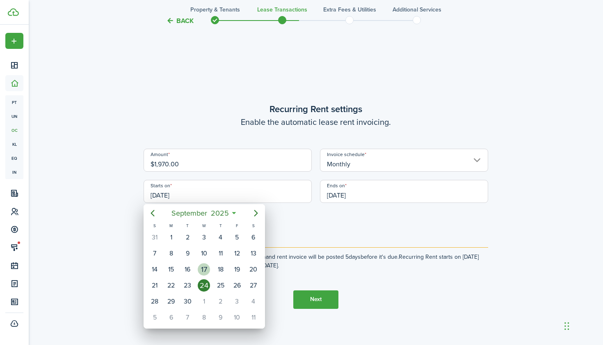
click at [203, 270] on div "17" at bounding box center [204, 269] width 12 height 12
type input "09/17/2025"
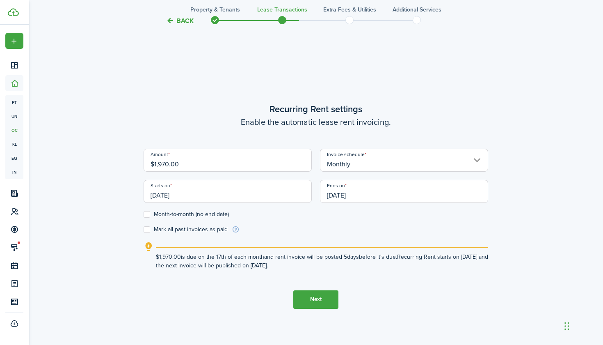
click at [353, 192] on input "09/24/2026" at bounding box center [404, 191] width 168 height 23
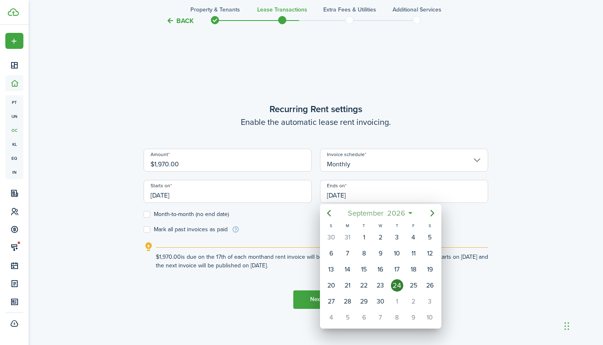
click at [370, 210] on span "September" at bounding box center [365, 213] width 39 height 15
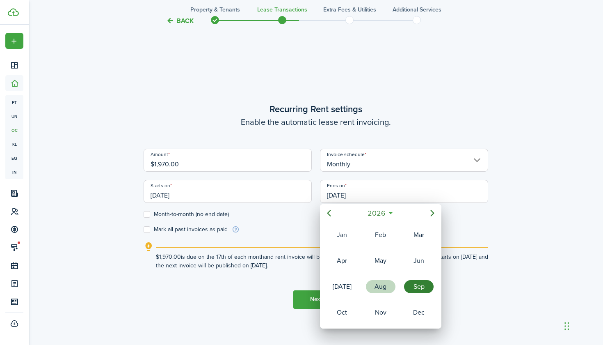
click at [383, 288] on div "Aug" at bounding box center [381, 286] width 30 height 13
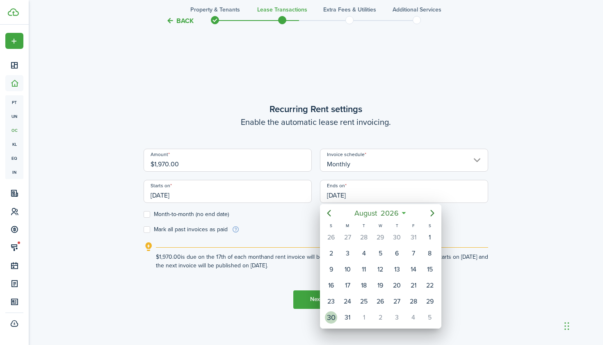
click at [332, 318] on div "30" at bounding box center [331, 317] width 12 height 12
type input "08/30/2026"
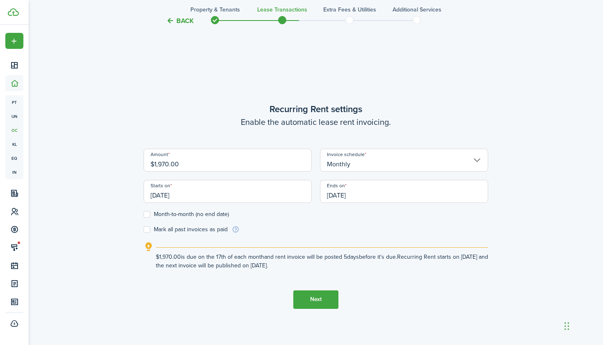
click at [314, 302] on button "Next" at bounding box center [315, 299] width 45 height 18
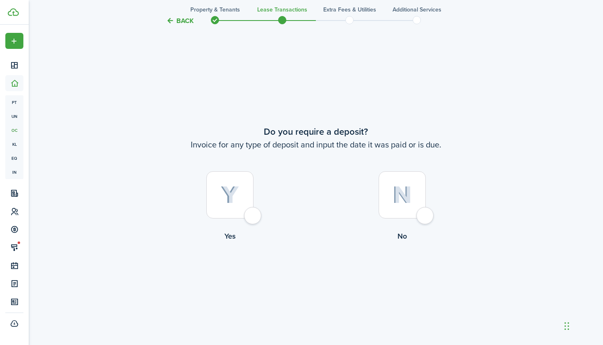
scroll to position [634, 0]
click at [423, 219] on div at bounding box center [402, 195] width 47 height 47
radio input "true"
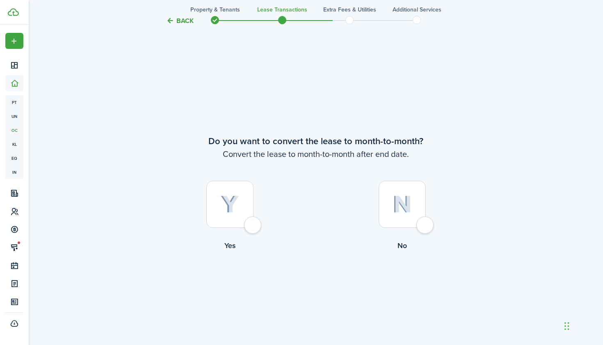
scroll to position [979, 0]
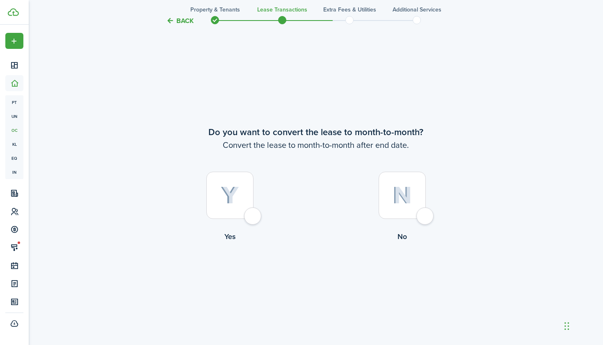
click at [426, 211] on div at bounding box center [402, 195] width 47 height 47
radio input "true"
click at [322, 274] on button "Continue" at bounding box center [315, 276] width 45 height 18
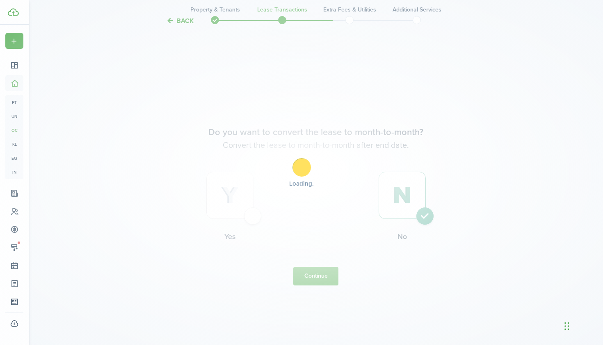
scroll to position [0, 0]
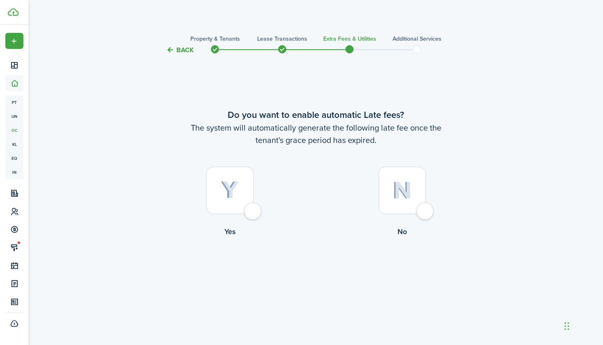
click at [253, 212] on div at bounding box center [229, 190] width 47 height 47
radio input "true"
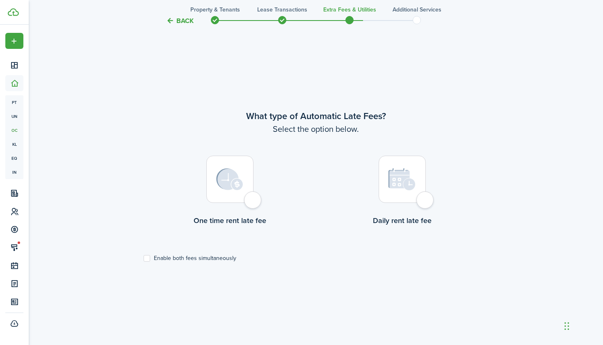
scroll to position [289, 0]
click at [151, 256] on label "Enable both fees simultaneously" at bounding box center [190, 258] width 93 height 7
click at [144, 258] on input "Enable both fees simultaneously" at bounding box center [143, 258] width 0 height 0
checkbox input "true"
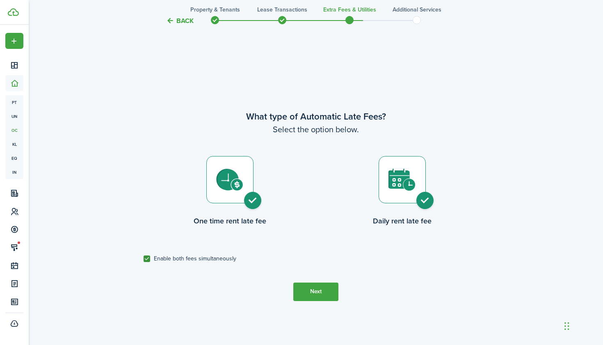
click at [314, 288] on button "Next" at bounding box center [315, 291] width 45 height 18
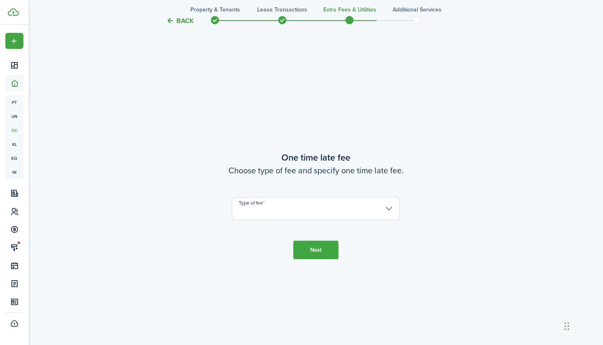
scroll to position [634, 0]
click at [352, 206] on input "Type of fee" at bounding box center [316, 208] width 168 height 23
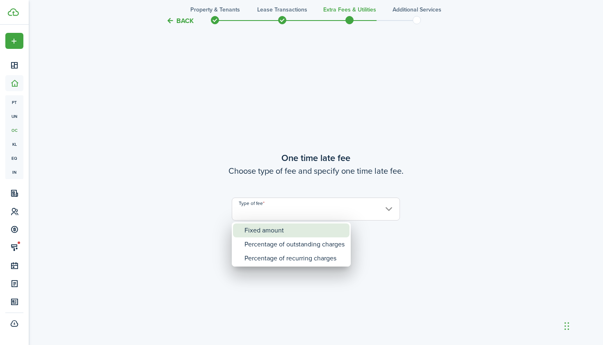
click at [317, 227] on div "Fixed amount" at bounding box center [295, 230] width 100 height 14
type input "Fixed amount"
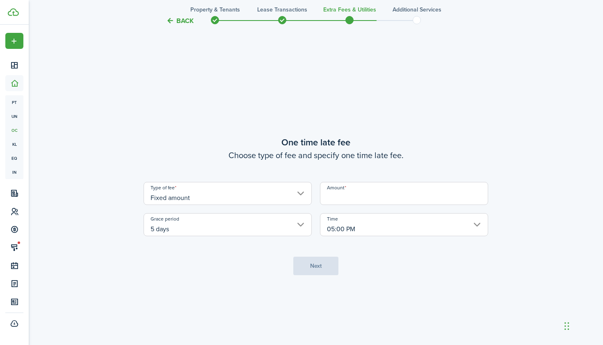
click at [348, 194] on input "Amount" at bounding box center [404, 193] width 168 height 23
type input "$"
type input "$59.10"
click at [322, 266] on button "Next" at bounding box center [315, 265] width 45 height 18
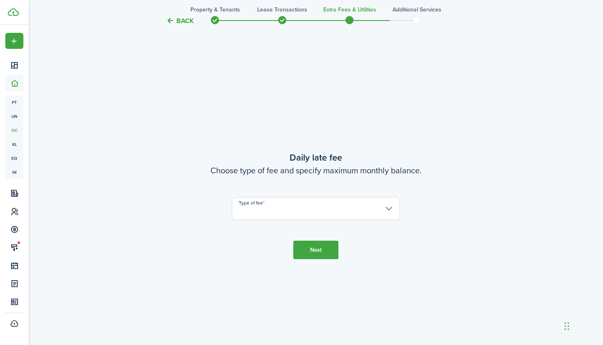
scroll to position [979, 0]
click at [360, 215] on input "Type of fee" at bounding box center [316, 208] width 168 height 23
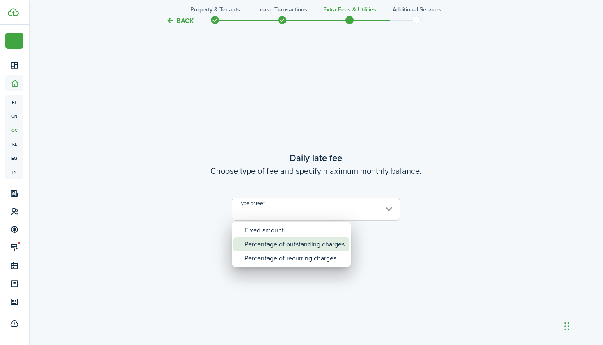
click at [336, 241] on div "Percentage of outstanding charges" at bounding box center [295, 244] width 100 height 14
type input "Percentage of outstanding charges"
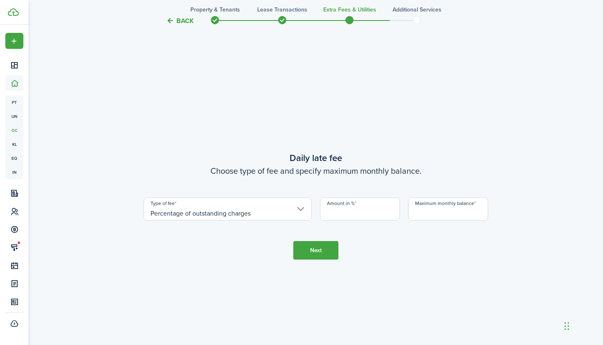
click at [350, 218] on input "Amount in %" at bounding box center [360, 208] width 80 height 23
type input "3"
click at [420, 213] on input "Maximum monthly balance" at bounding box center [448, 208] width 80 height 23
click at [176, 18] on button "Back" at bounding box center [179, 20] width 27 height 9
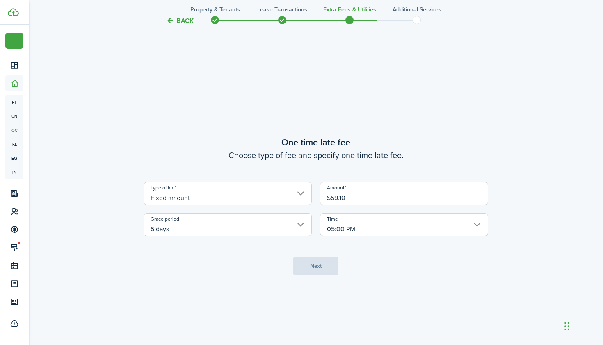
click at [176, 18] on button "Back" at bounding box center [179, 20] width 27 height 9
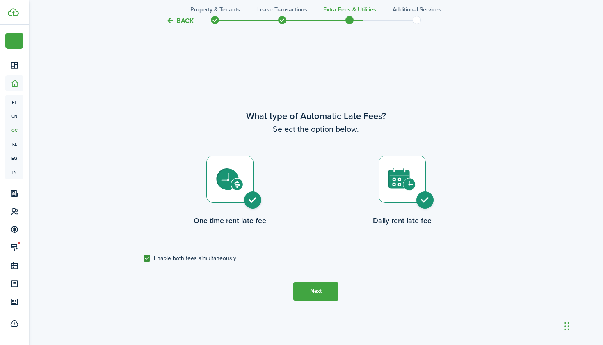
scroll to position [289, 0]
click at [426, 203] on div at bounding box center [402, 179] width 47 height 47
click at [417, 201] on div at bounding box center [402, 179] width 47 height 47
click at [149, 259] on label "Enable both fees simultaneously" at bounding box center [190, 258] width 93 height 7
click at [144, 259] on input "Enable both fees simultaneously" at bounding box center [143, 258] width 0 height 0
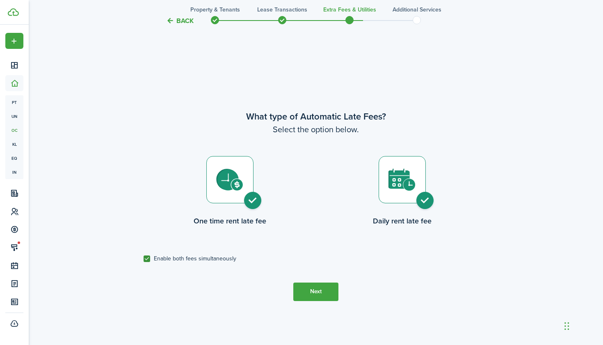
checkbox input "false"
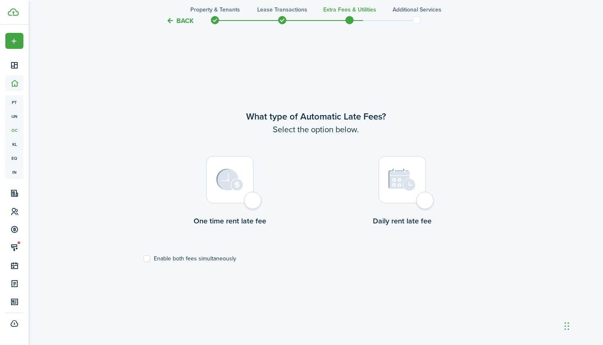
click at [253, 203] on div at bounding box center [229, 179] width 47 height 47
radio input "true"
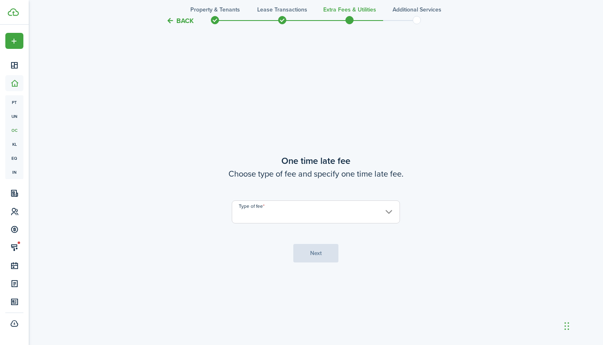
scroll to position [634, 0]
click at [344, 214] on input "Type of fee" at bounding box center [316, 208] width 168 height 23
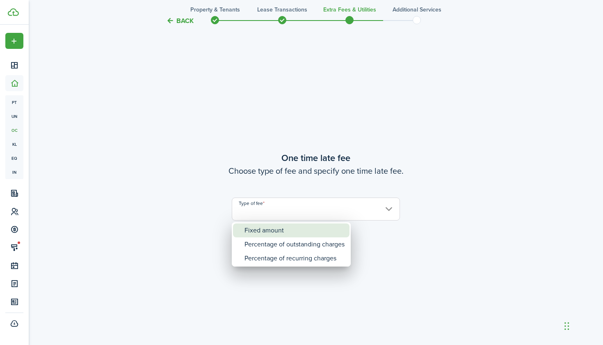
click at [304, 232] on div "Fixed amount" at bounding box center [295, 230] width 100 height 14
type input "Fixed amount"
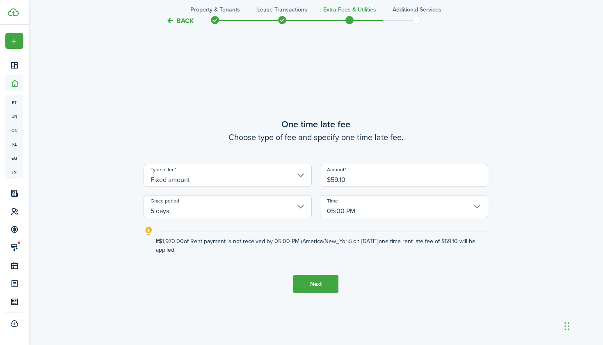
click at [330, 282] on button "Next" at bounding box center [315, 284] width 45 height 18
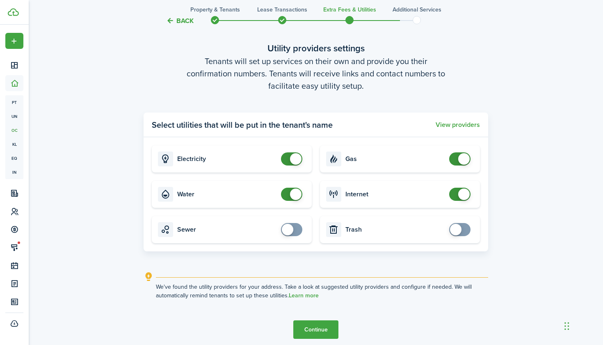
scroll to position [1000, 0]
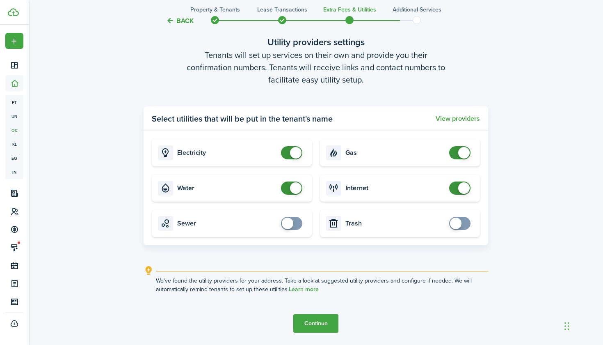
click at [323, 321] on button "Continue" at bounding box center [315, 323] width 45 height 18
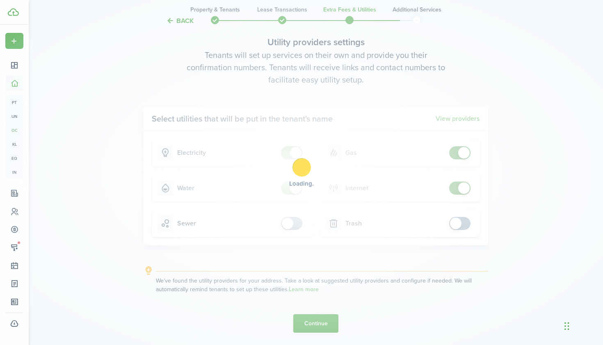
scroll to position [0, 0]
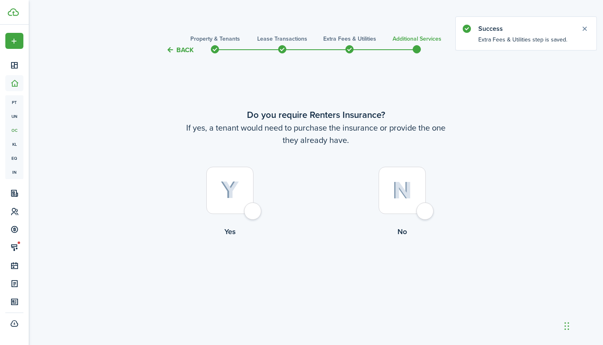
click at [254, 210] on div at bounding box center [229, 190] width 47 height 47
radio input "true"
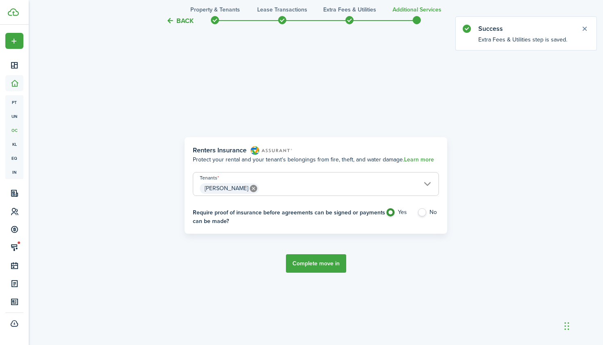
scroll to position [289, 0]
click at [316, 261] on button "Complete move in" at bounding box center [316, 263] width 60 height 18
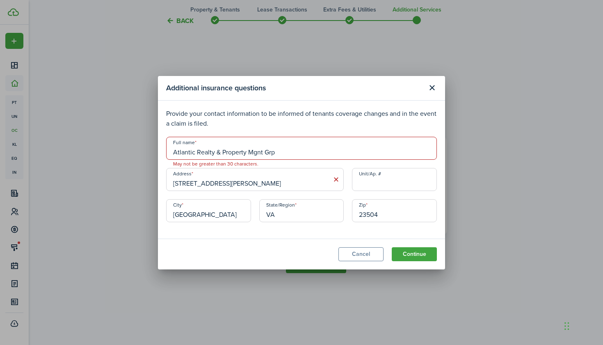
drag, startPoint x: 278, startPoint y: 154, endPoint x: 172, endPoint y: 148, distance: 106.9
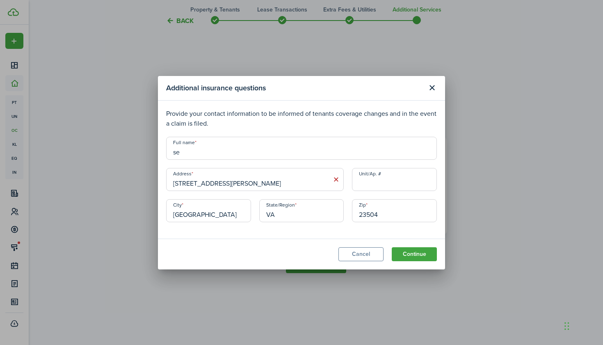
type input "s"
type input "[PERSON_NAME]"
click at [314, 125] on p "Provide your contact information to be informed of tenants coverage changes and…" at bounding box center [301, 119] width 271 height 20
click at [413, 253] on button "Continue" at bounding box center [414, 254] width 45 height 14
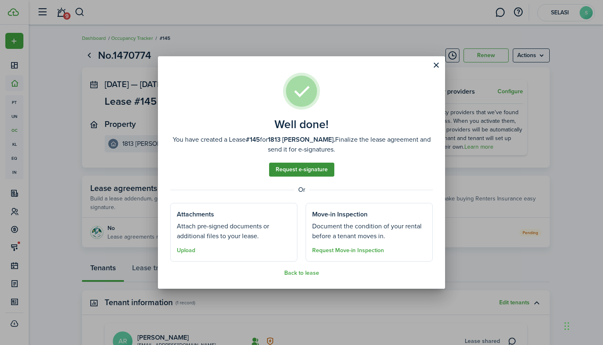
click at [308, 173] on link "Request e-signature" at bounding box center [301, 169] width 65 height 14
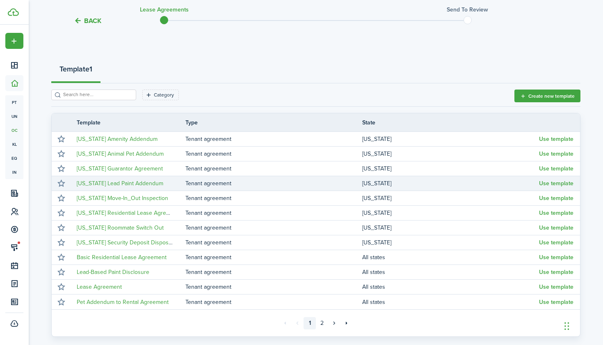
scroll to position [39, 0]
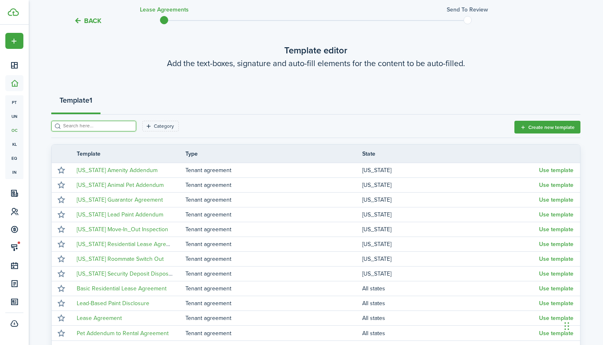
click at [124, 125] on input "search" at bounding box center [97, 126] width 72 height 8
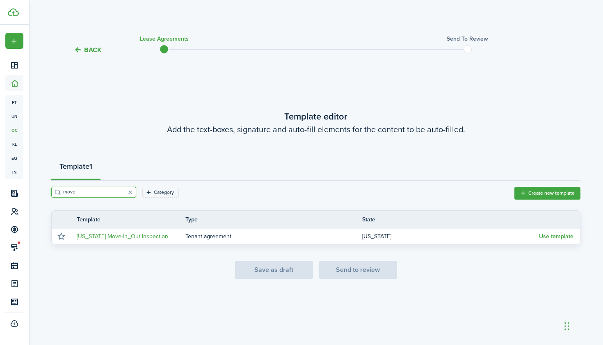
scroll to position [0, 0]
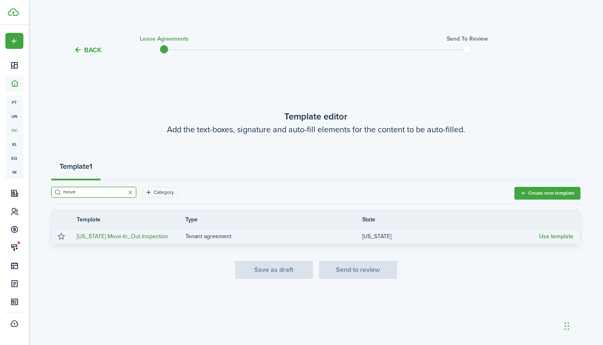
type input "move"
click at [134, 232] on link "[US_STATE] Move-In_Out Inspection" at bounding box center [123, 236] width 92 height 9
